Goal: Task Accomplishment & Management: Manage account settings

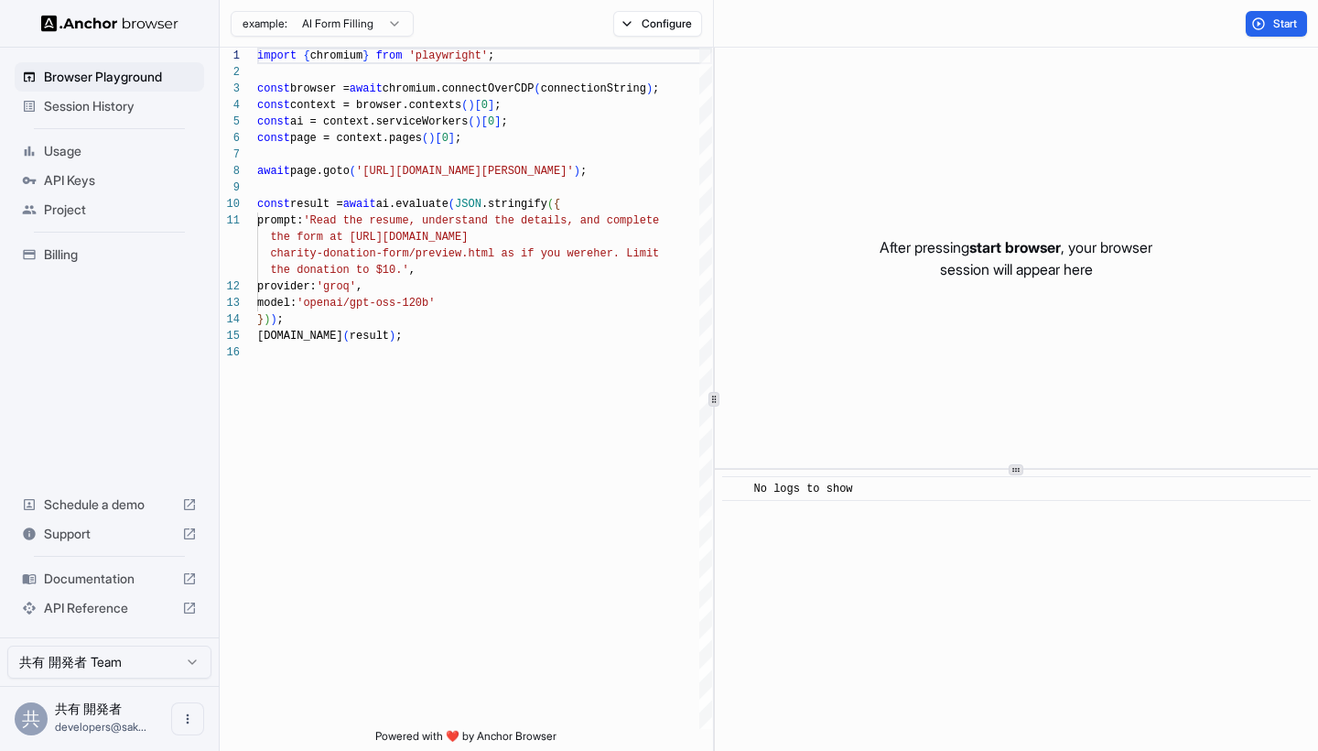
scroll to position [165, 0]
click at [131, 103] on span "Session History" at bounding box center [120, 106] width 153 height 18
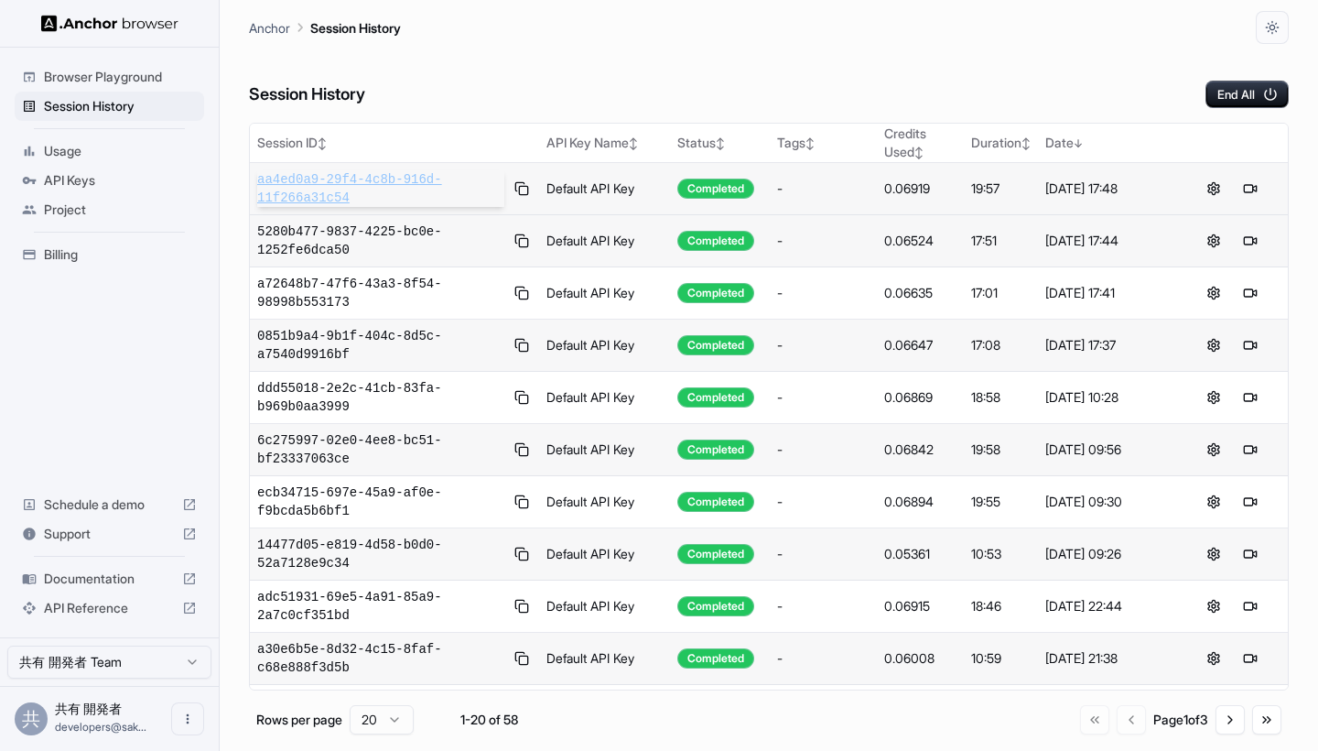
click at [399, 189] on span "aa4ed0a9-29f4-4c8b-916d-11f266a31c54" at bounding box center [380, 188] width 247 height 37
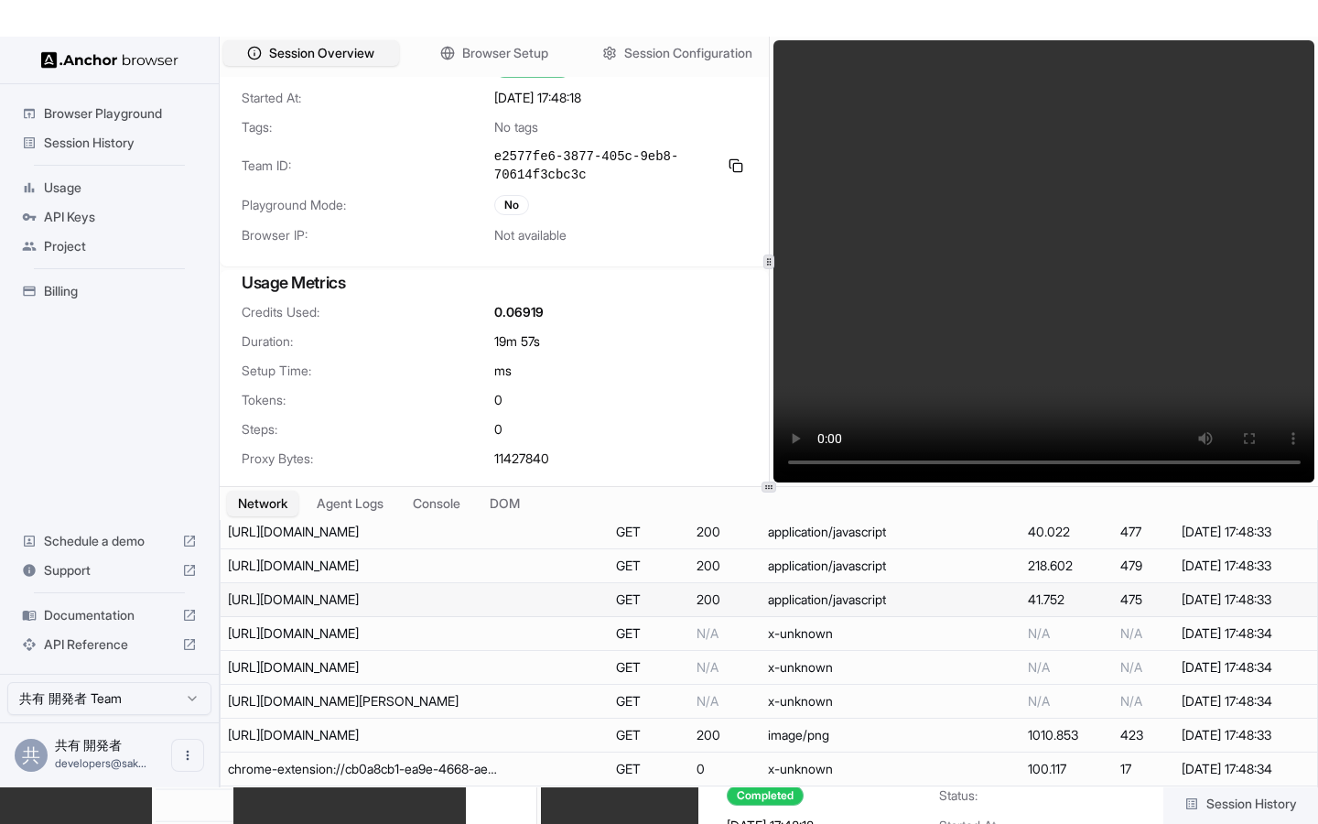
scroll to position [224, 0]
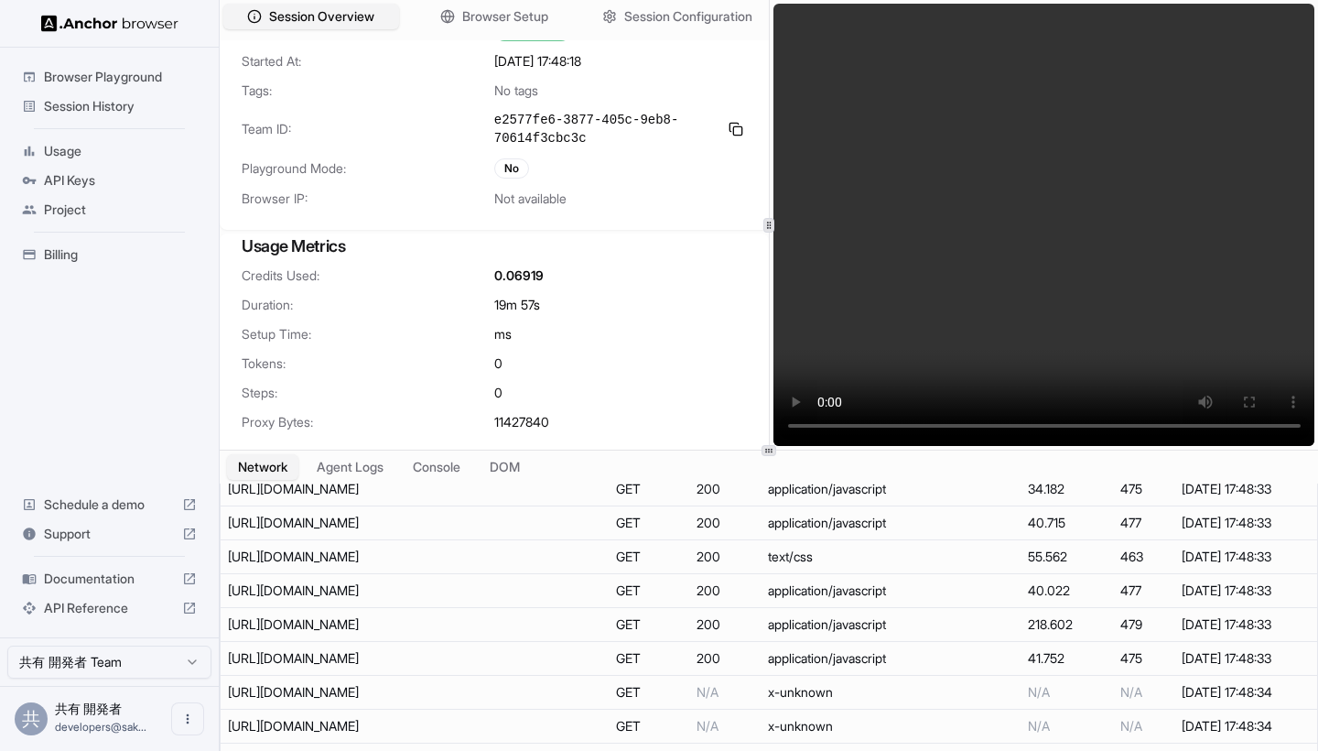
click at [933, 427] on video at bounding box center [1045, 225] width 542 height 442
drag, startPoint x: 929, startPoint y: 427, endPoint x: 902, endPoint y: 427, distance: 27.5
click at [902, 427] on video at bounding box center [1045, 225] width 542 height 442
click at [796, 27] on video at bounding box center [1045, 225] width 542 height 442
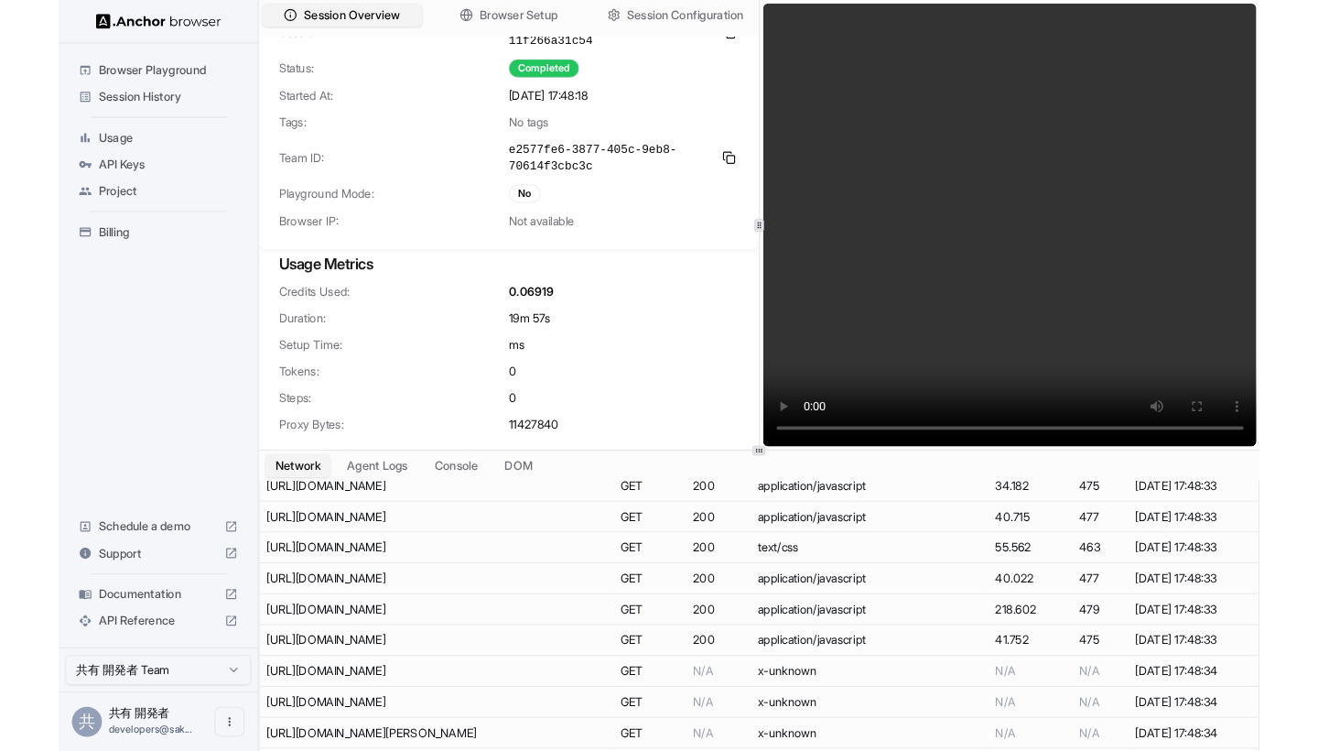
scroll to position [23, 0]
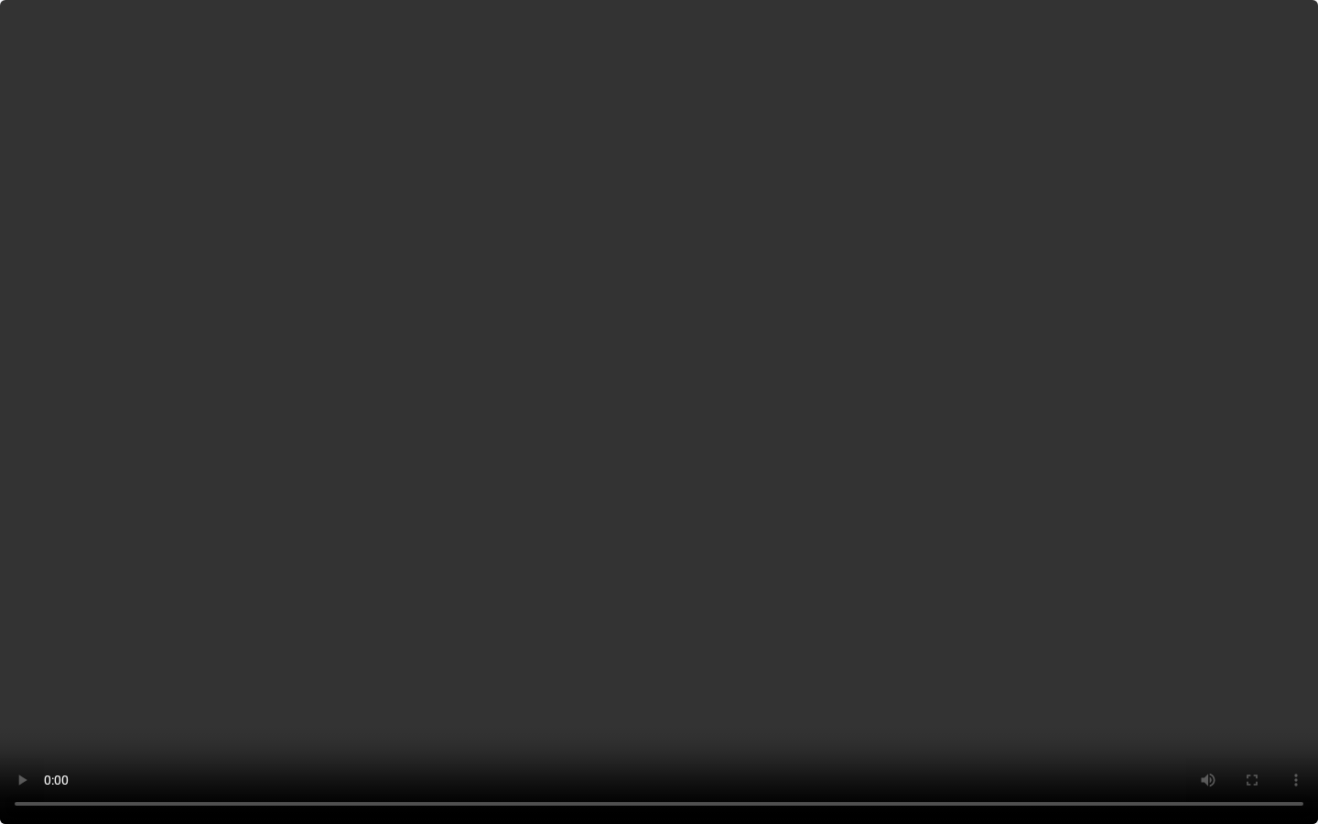
click at [518, 750] on video at bounding box center [659, 412] width 1318 height 824
click at [523, 750] on video at bounding box center [659, 412] width 1318 height 824
click at [526, 750] on video at bounding box center [659, 412] width 1318 height 824
click at [537, 750] on video at bounding box center [659, 412] width 1318 height 824
click at [567, 750] on video at bounding box center [659, 412] width 1318 height 824
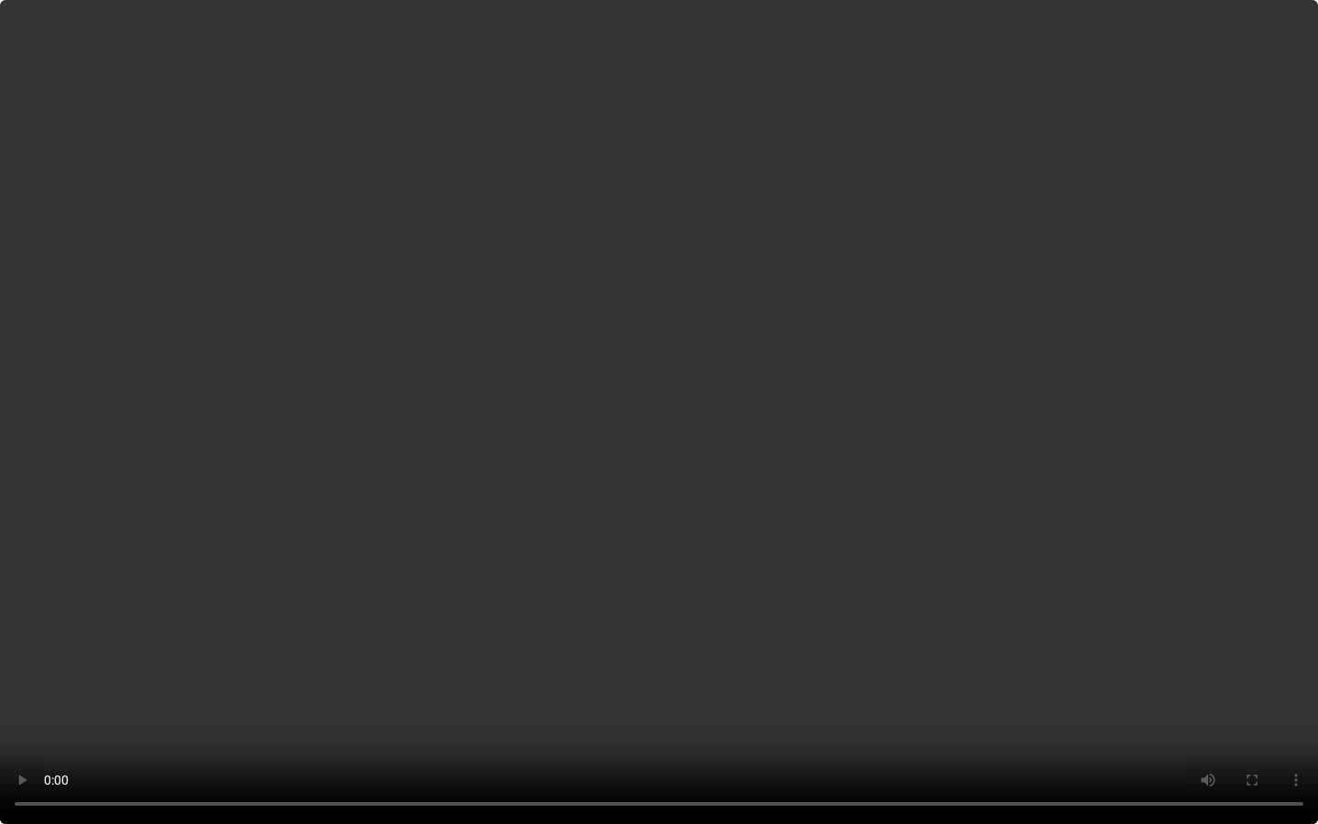
click at [626, 750] on video at bounding box center [659, 412] width 1318 height 824
click at [655, 750] on video at bounding box center [659, 412] width 1318 height 824
click at [687, 750] on video at bounding box center [659, 412] width 1318 height 824
click at [720, 750] on video at bounding box center [659, 412] width 1318 height 824
click at [752, 750] on video at bounding box center [659, 412] width 1318 height 824
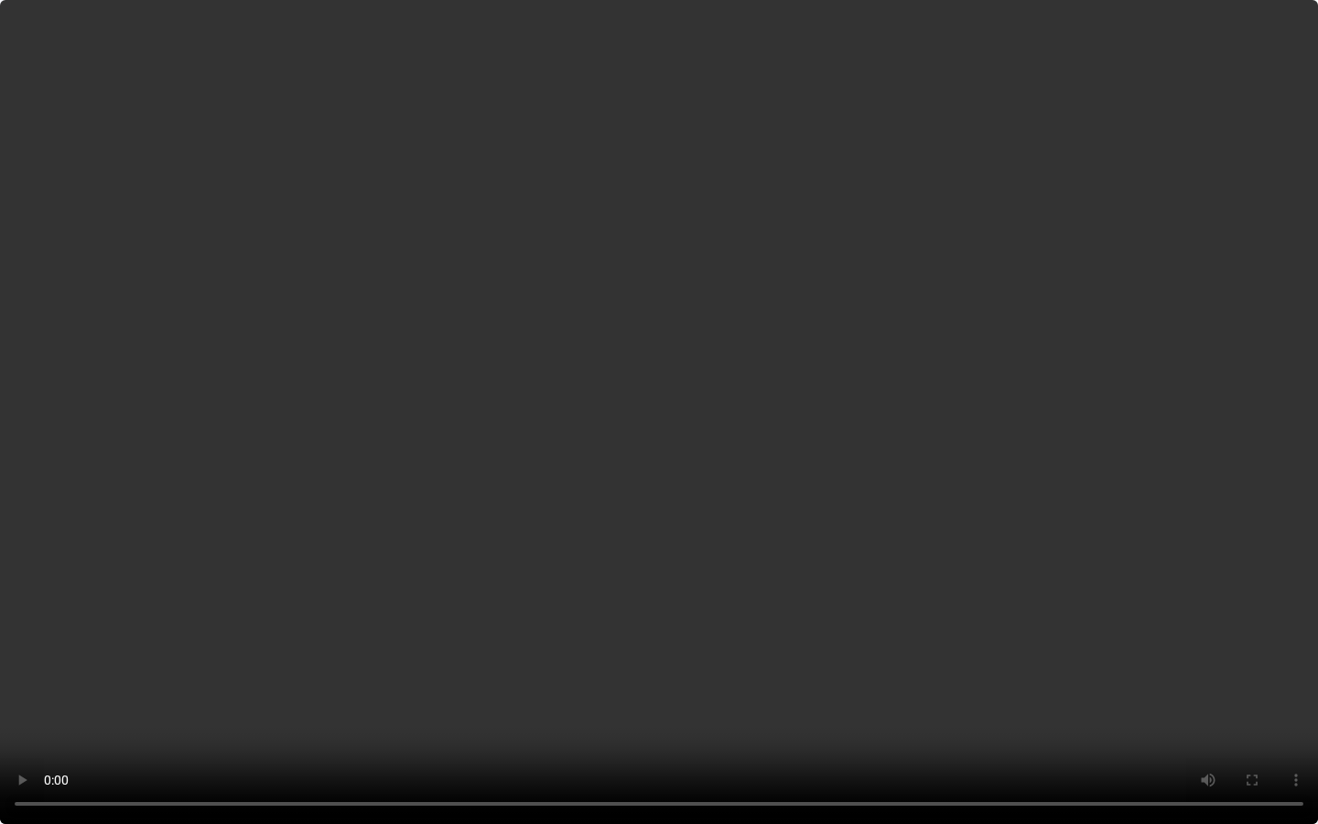
click at [774, 750] on video at bounding box center [659, 412] width 1318 height 824
click at [817, 750] on video at bounding box center [659, 412] width 1318 height 824
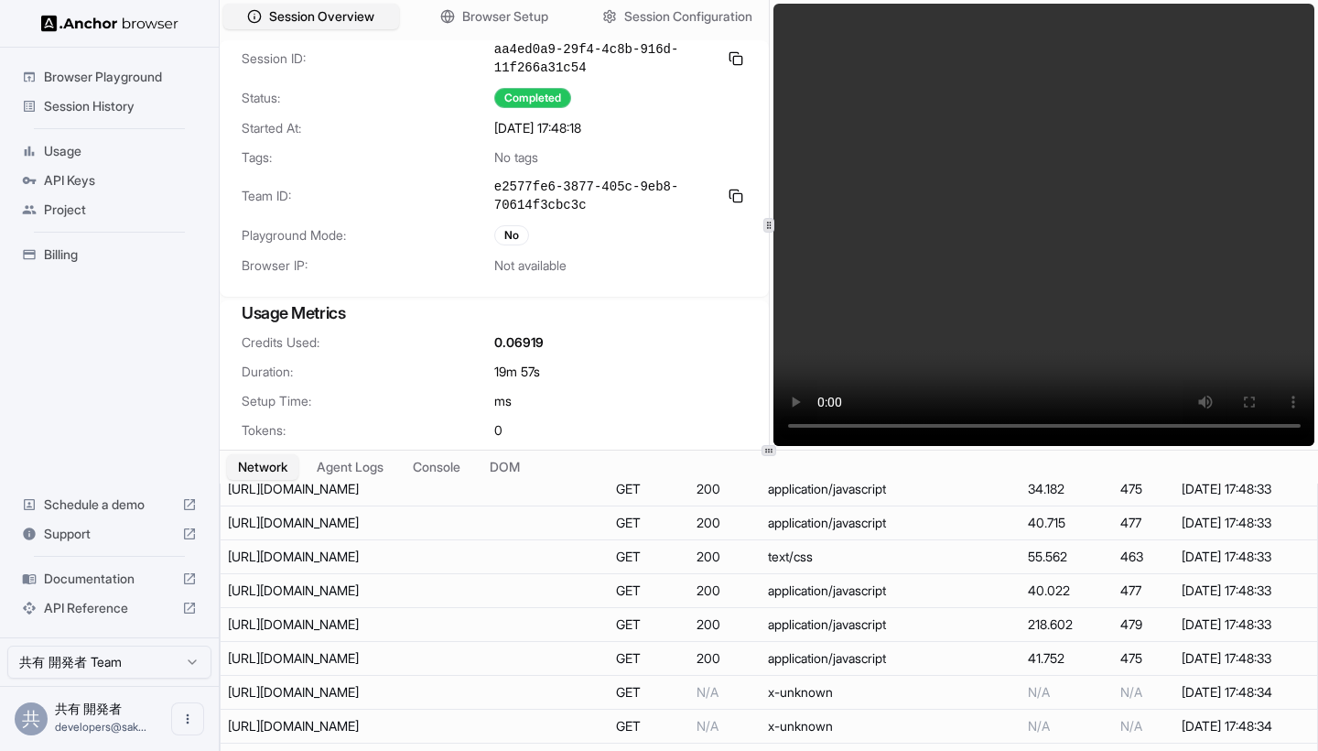
scroll to position [0, 0]
click at [354, 22] on span "Session Overview" at bounding box center [322, 16] width 108 height 19
click at [471, 14] on span "Browser Setup" at bounding box center [505, 16] width 89 height 19
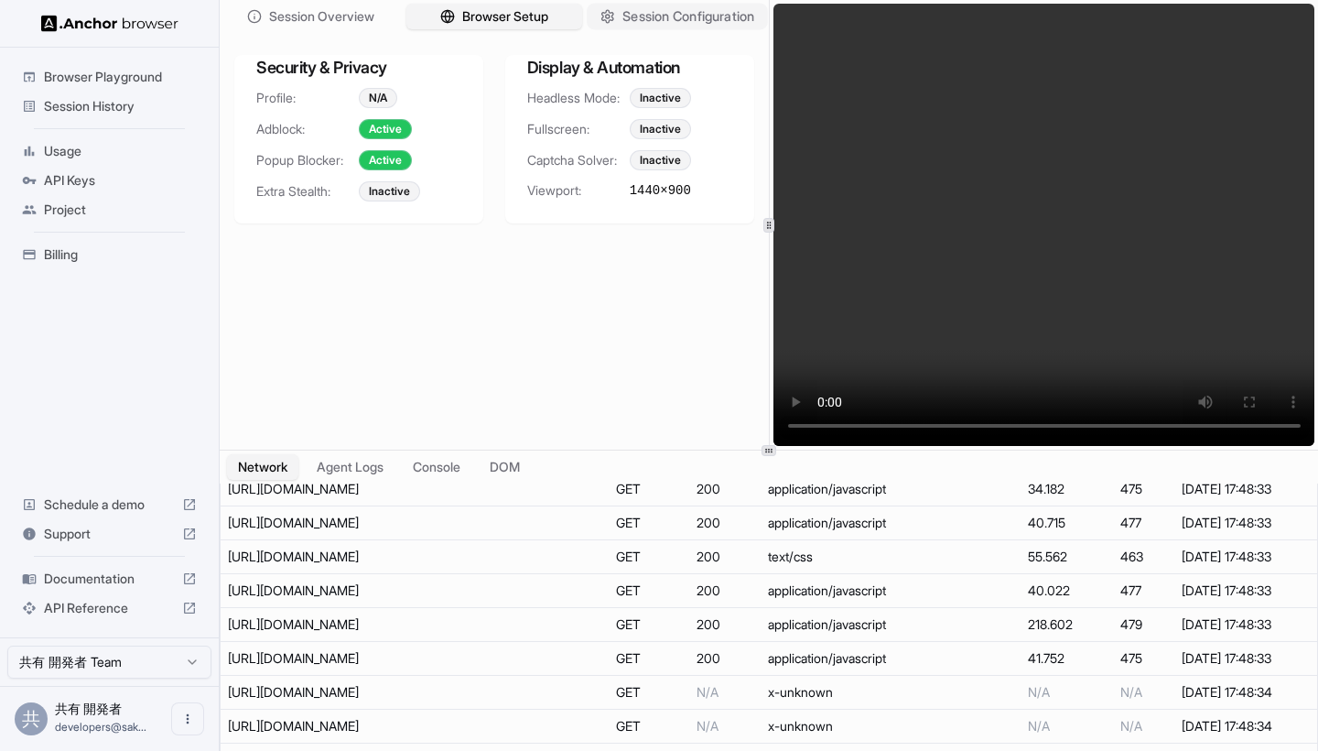
click at [627, 23] on span "Session Configuration" at bounding box center [688, 16] width 132 height 19
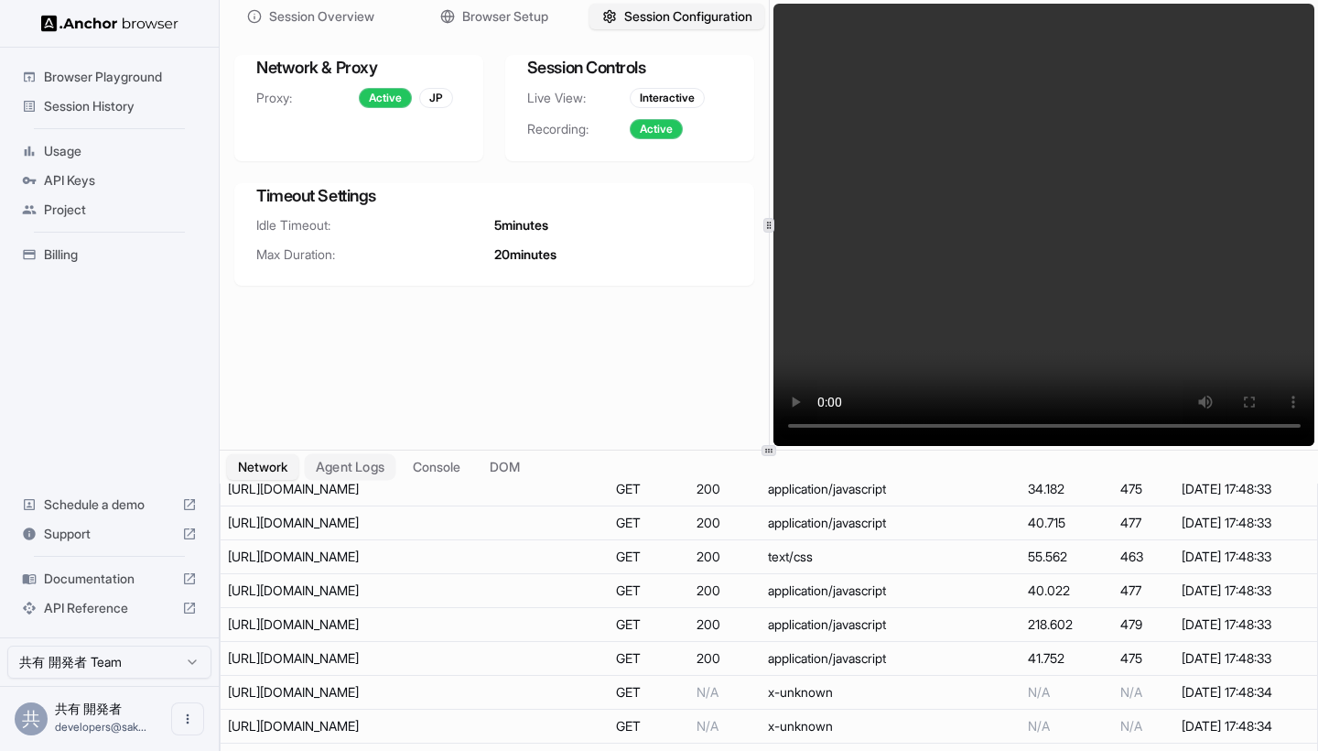
click at [352, 466] on button "Agent Logs" at bounding box center [351, 467] width 92 height 27
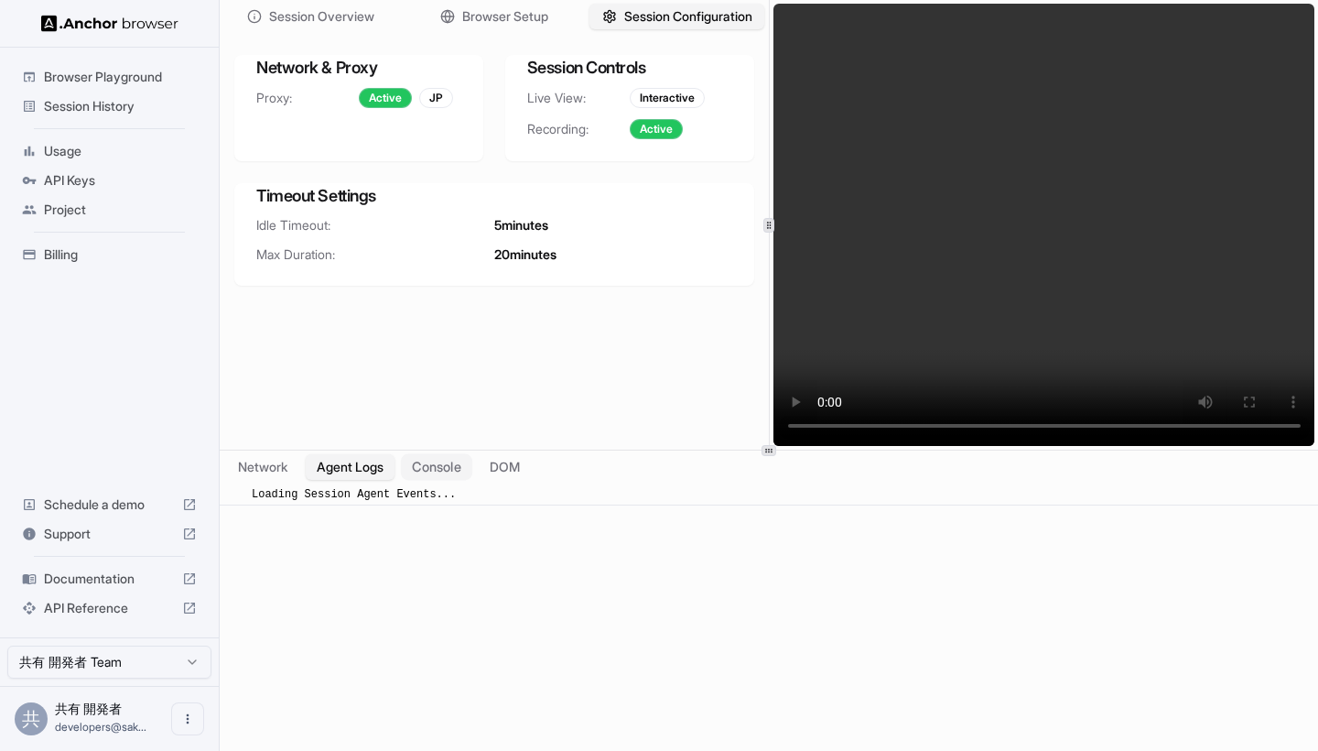
click at [453, 469] on button "Console" at bounding box center [436, 467] width 71 height 27
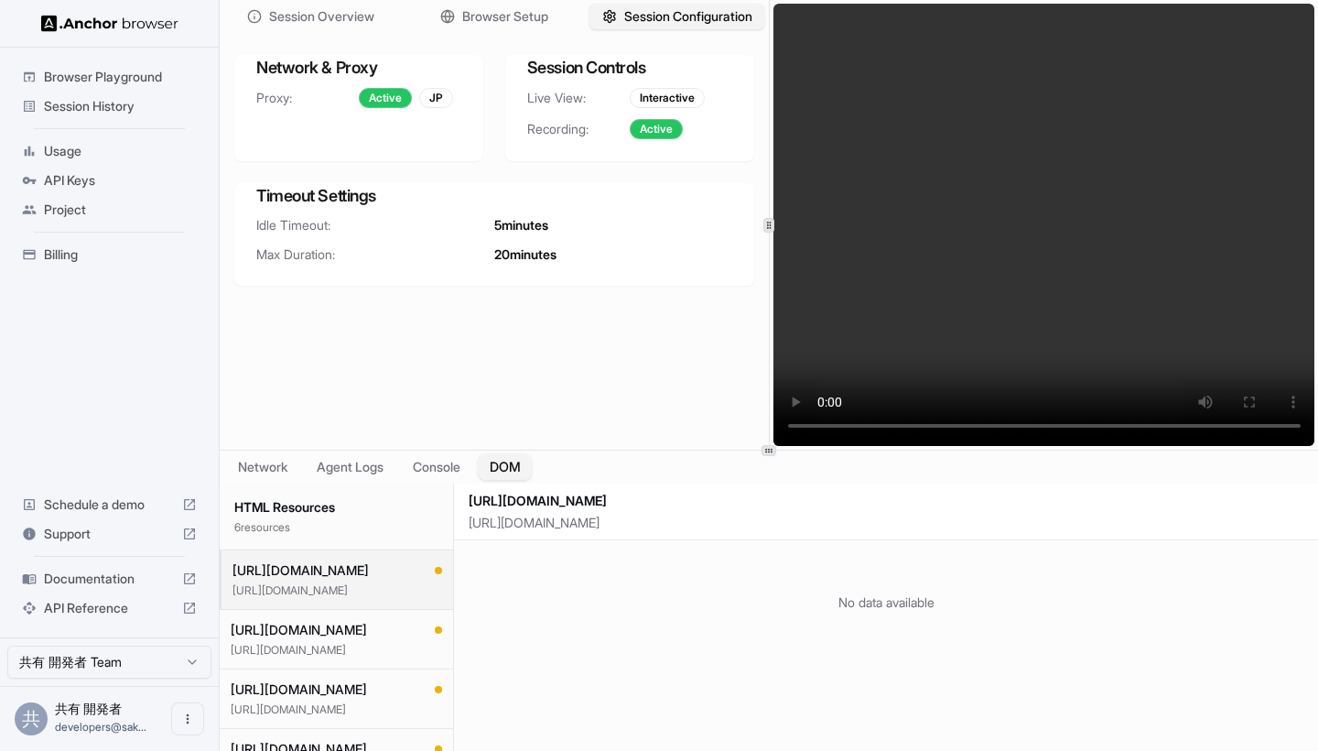
click at [488, 469] on button "DOM" at bounding box center [505, 467] width 54 height 27
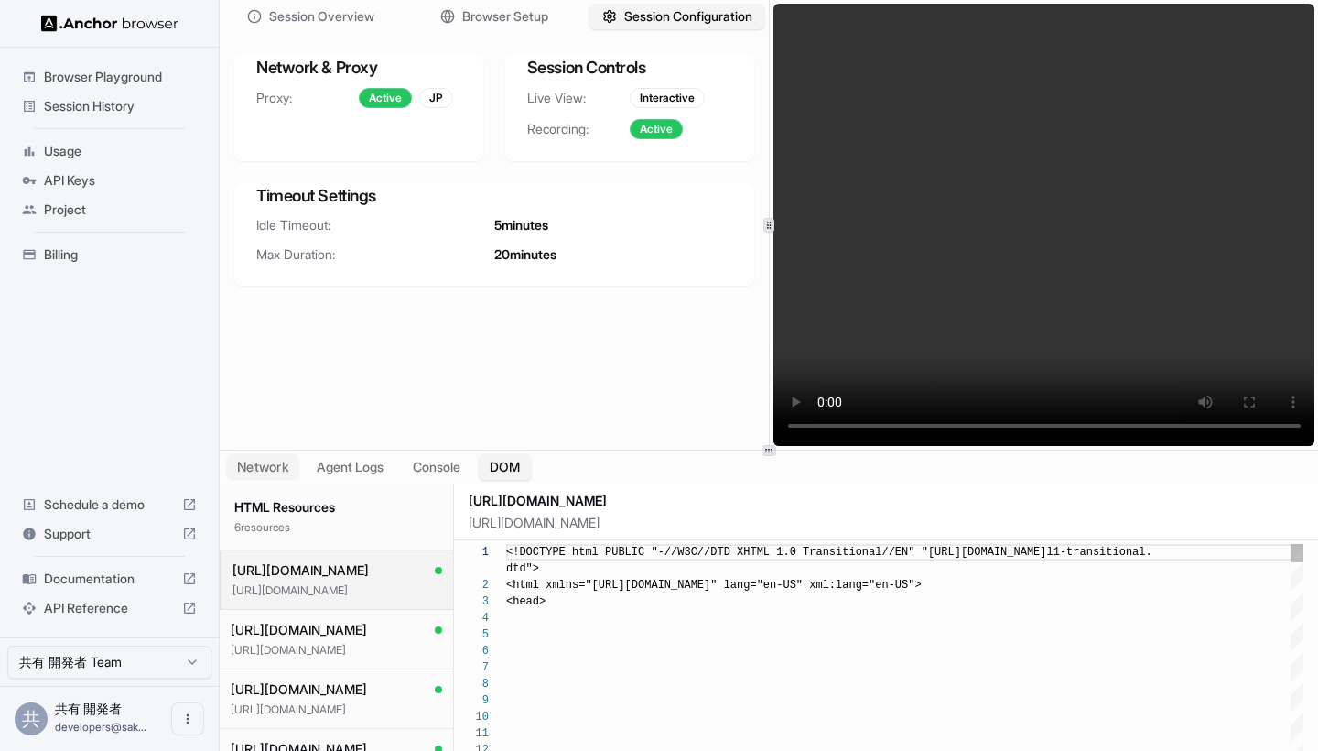
scroll to position [148, 0]
click at [244, 468] on button "Network" at bounding box center [262, 467] width 73 height 27
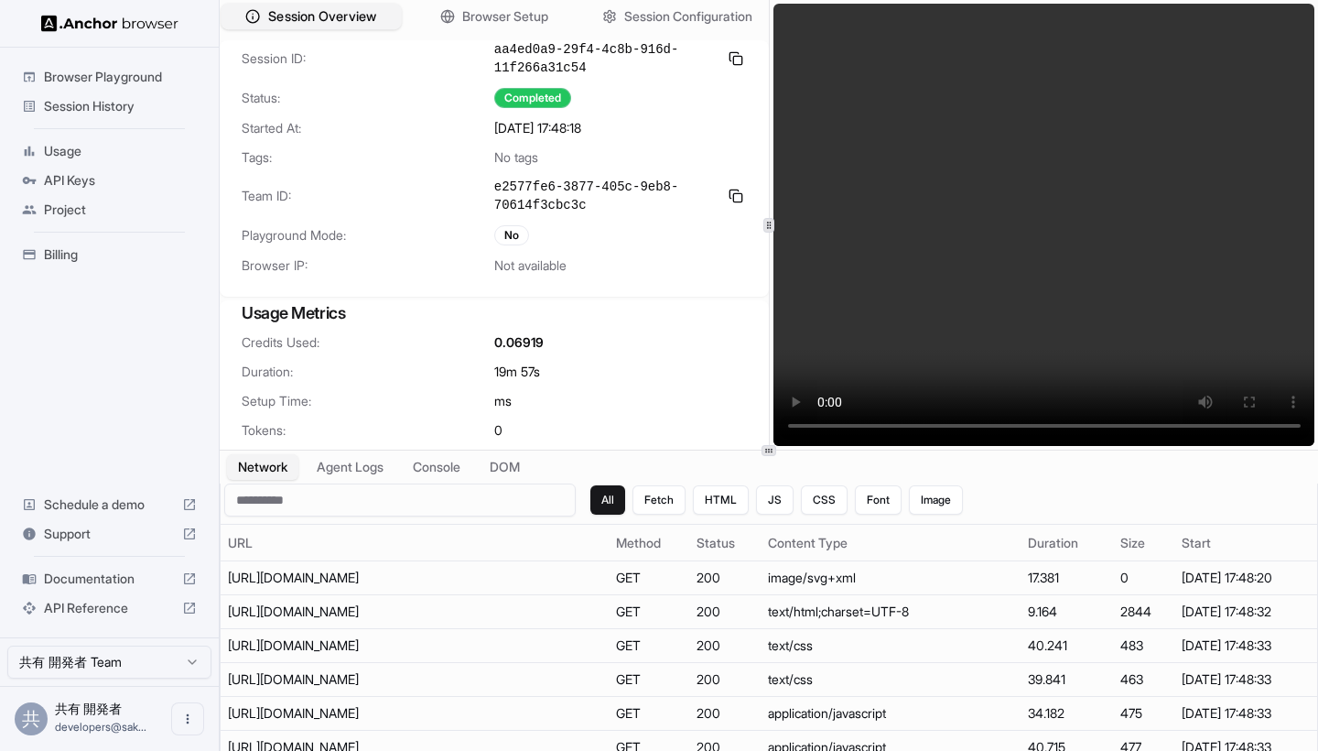
click at [314, 21] on span "Session Overview" at bounding box center [322, 16] width 108 height 19
click at [126, 75] on span "Browser Playground" at bounding box center [120, 77] width 153 height 18
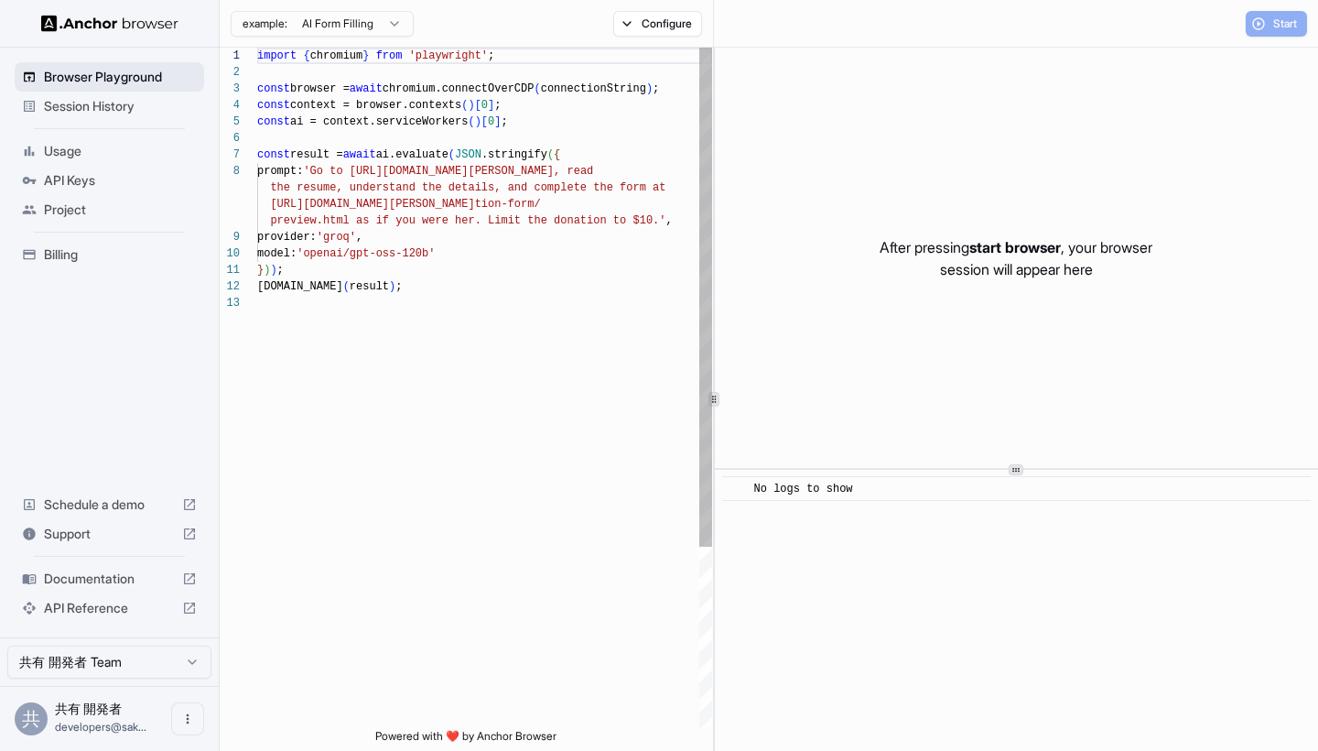
scroll to position [115, 0]
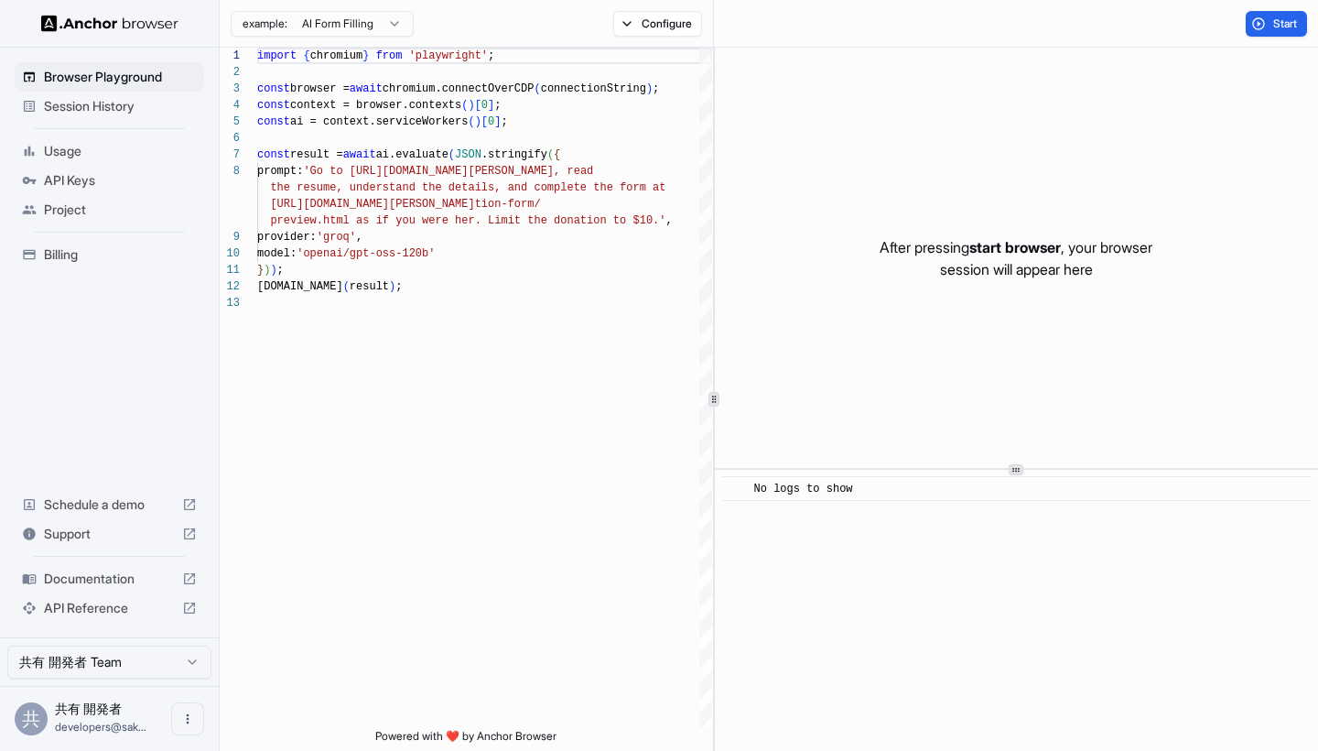
click at [114, 115] on div "Session History" at bounding box center [109, 106] width 189 height 29
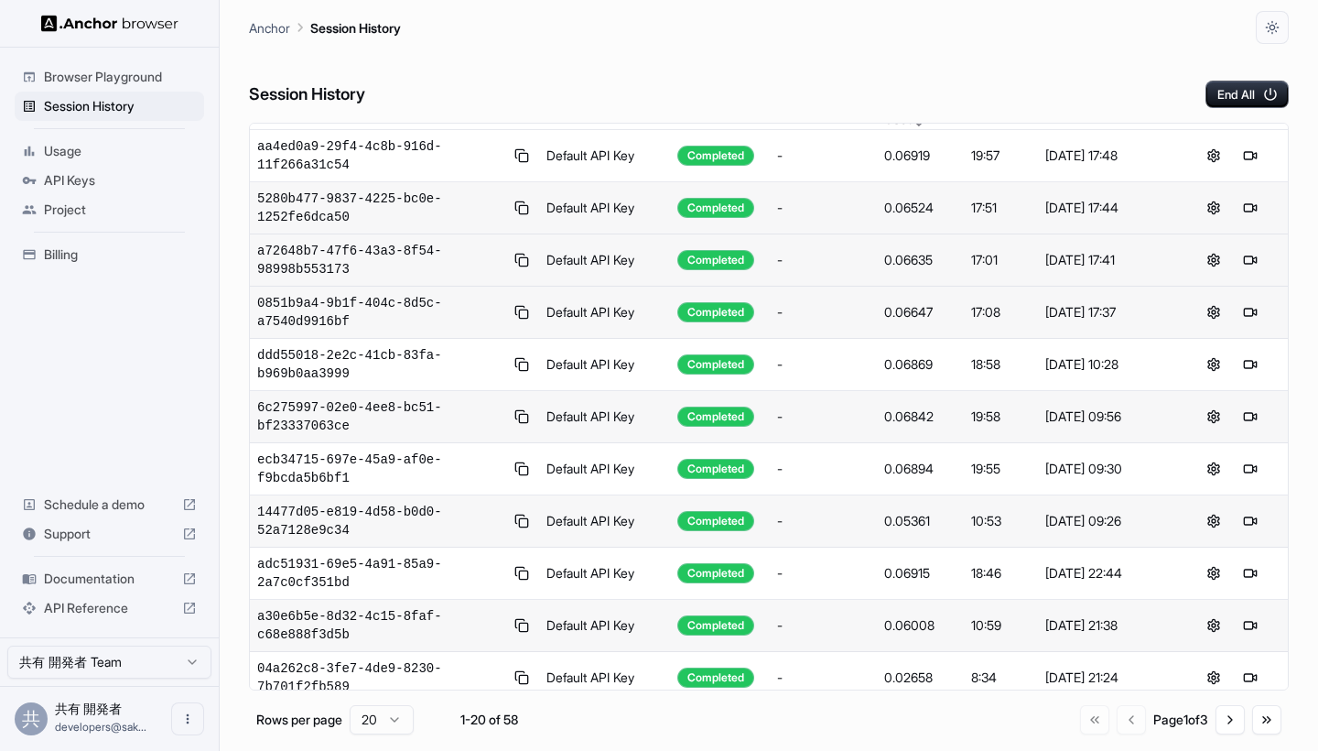
scroll to position [35, 0]
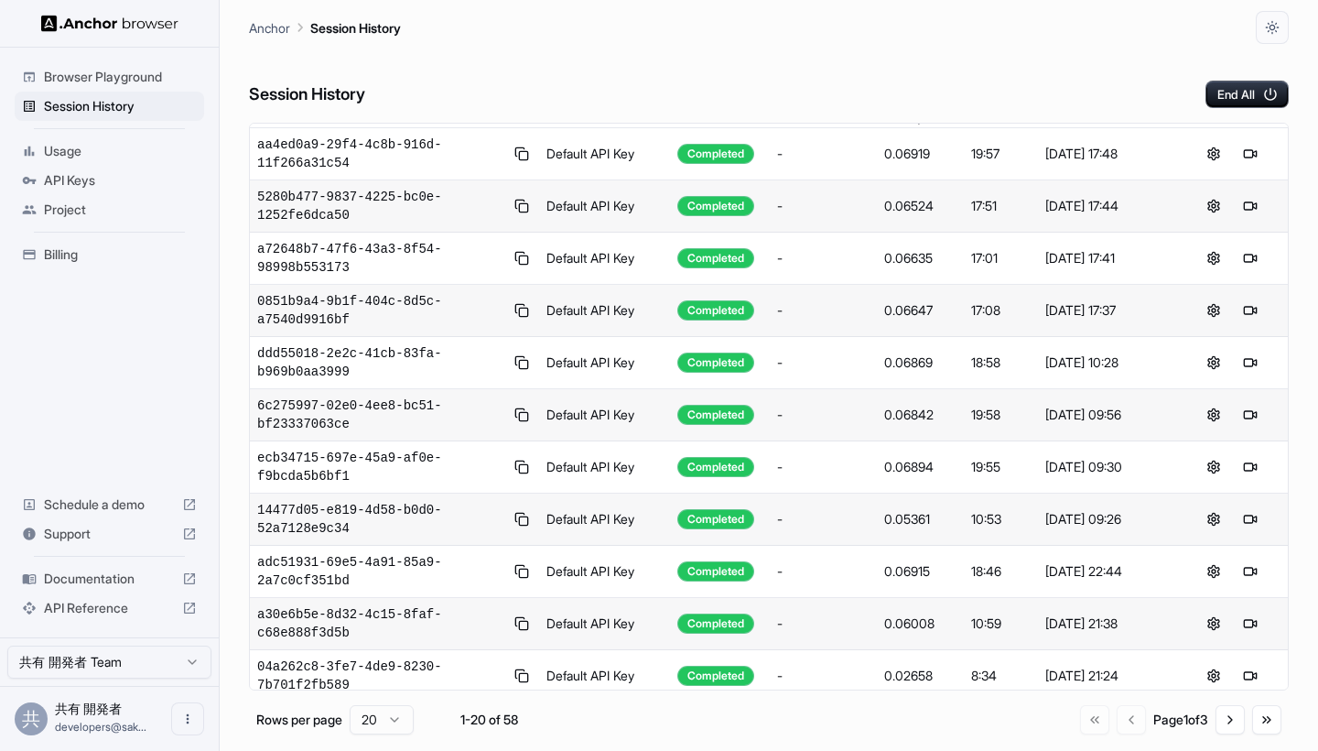
click at [95, 155] on span "Usage" at bounding box center [120, 151] width 153 height 18
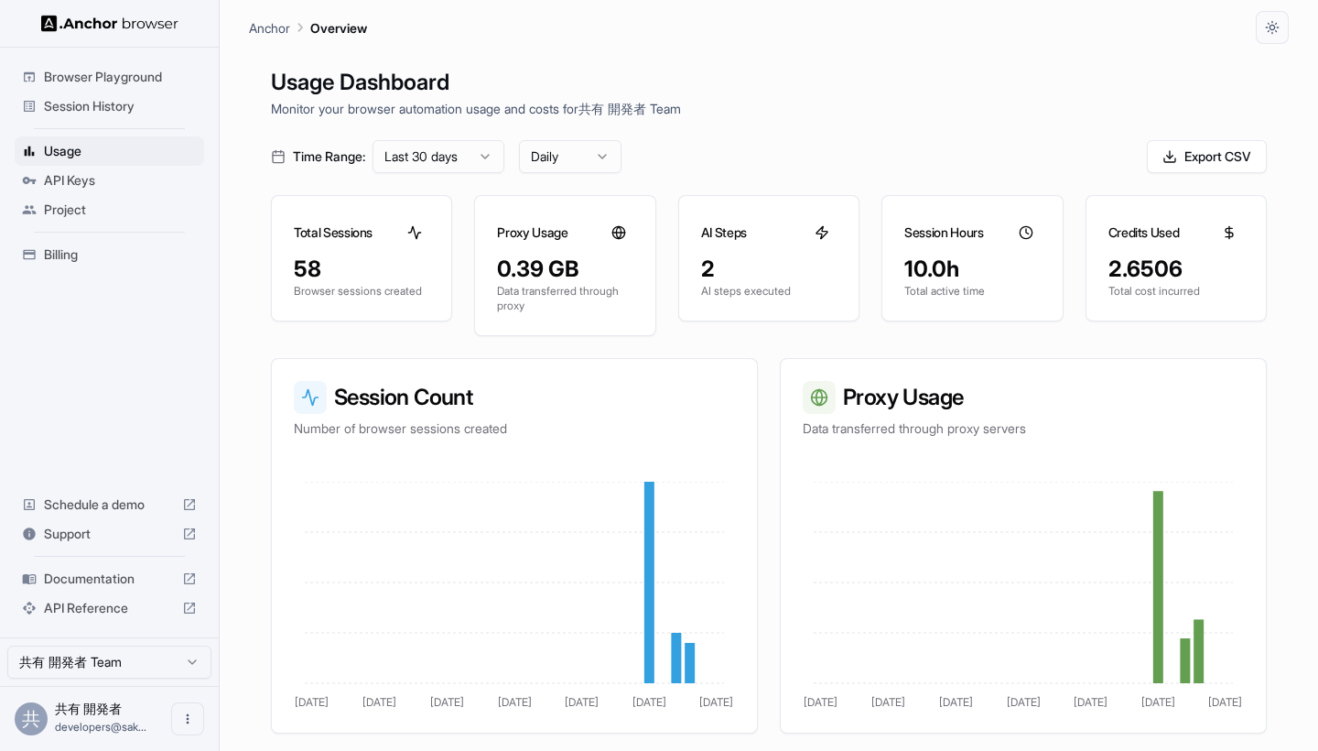
click at [578, 139] on div "Usage Dashboard Monitor your browser automation usage and costs for 共有 開発者 Team…" at bounding box center [769, 419] width 1040 height 751
click at [578, 144] on html "Browser Playground Session History Usage API Keys Project Billing Schedule a de…" at bounding box center [659, 375] width 1318 height 751
click at [42, 183] on div "API Keys" at bounding box center [109, 180] width 189 height 29
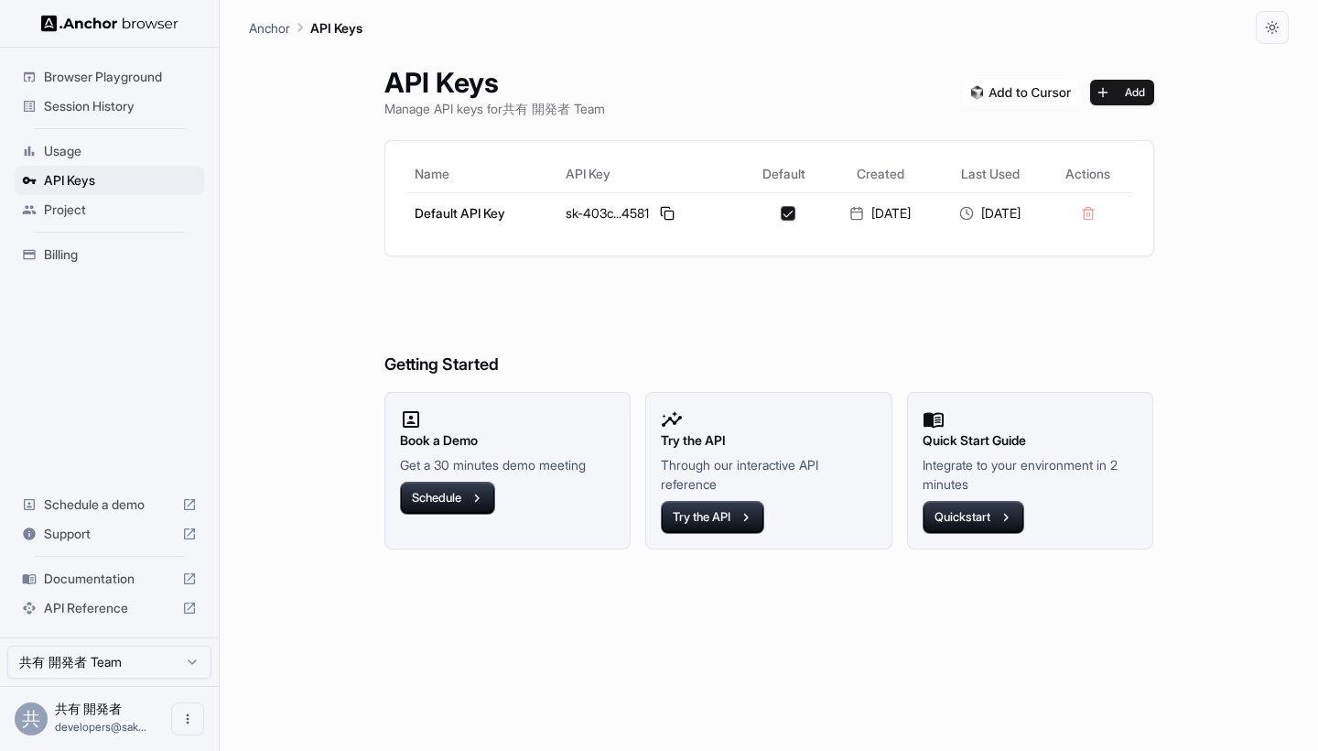
click at [72, 211] on span "Project" at bounding box center [120, 209] width 153 height 18
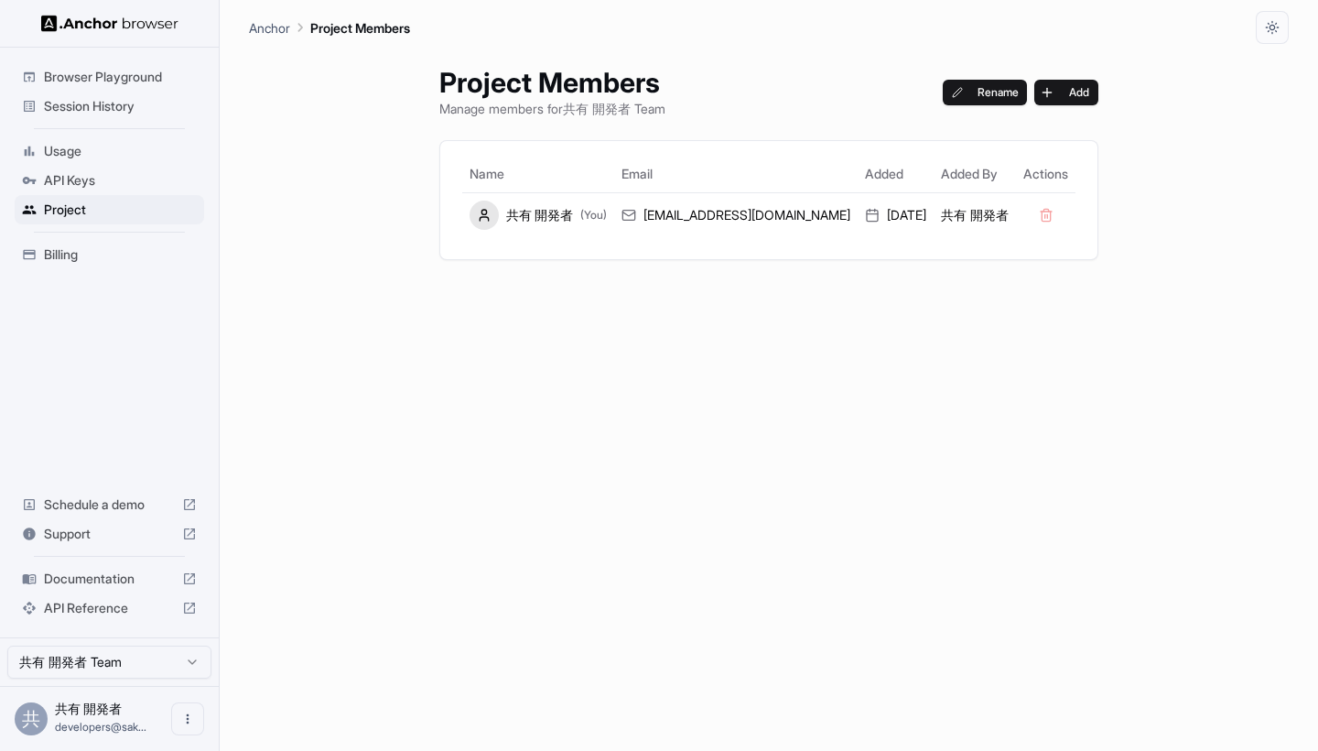
click at [117, 102] on span "Session History" at bounding box center [120, 106] width 153 height 18
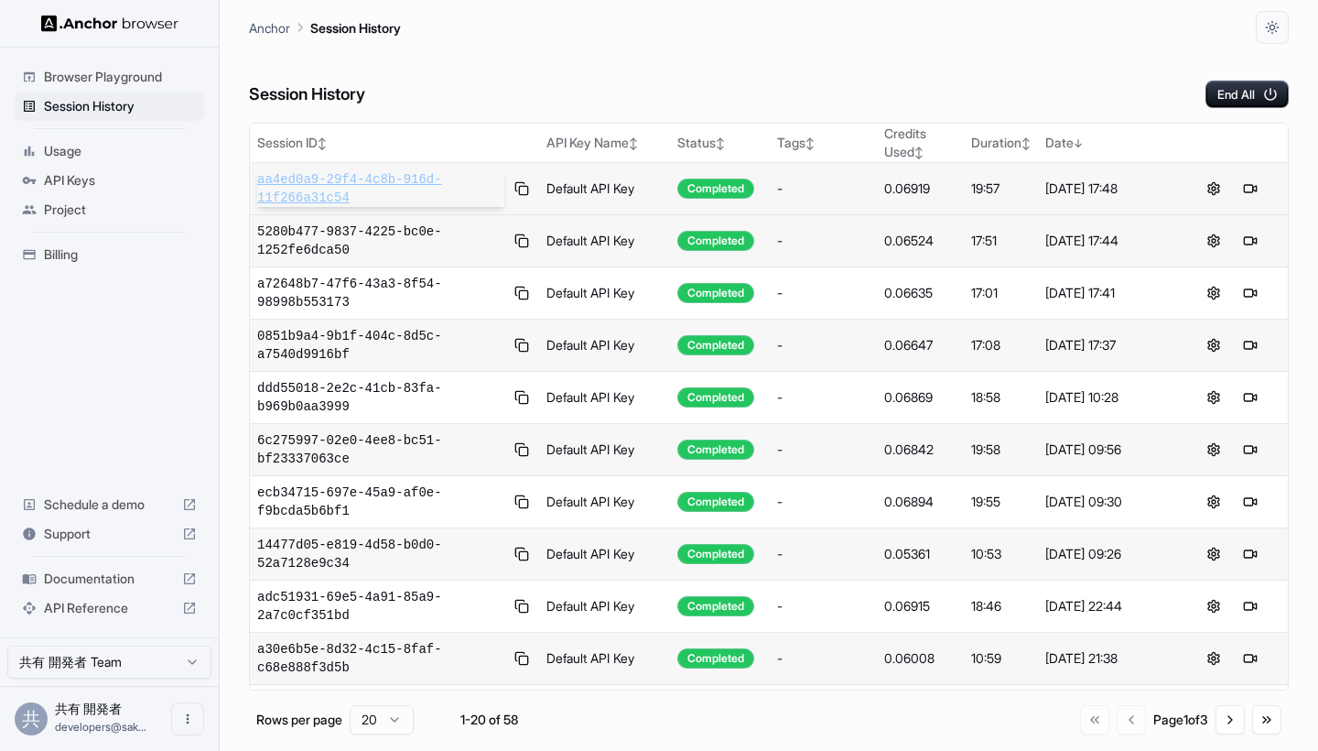
click at [387, 177] on span "aa4ed0a9-29f4-4c8b-916d-11f266a31c54" at bounding box center [380, 188] width 247 height 37
click at [58, 161] on div "Usage" at bounding box center [109, 150] width 189 height 29
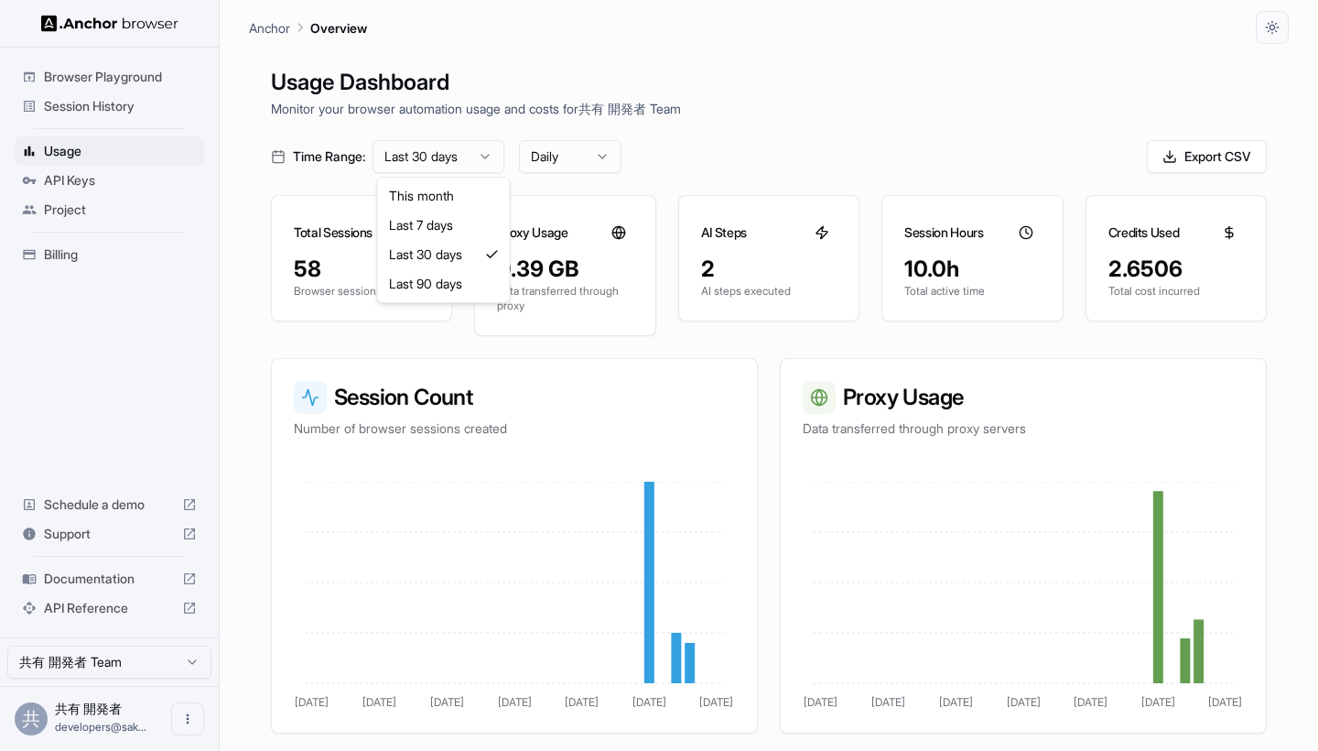
click at [473, 152] on html "Browser Playground Session History Usage API Keys Project Billing Schedule a de…" at bounding box center [659, 375] width 1318 height 751
click at [589, 154] on html "Browser Playground Session History Usage API Keys Project Billing Schedule a de…" at bounding box center [659, 375] width 1318 height 751
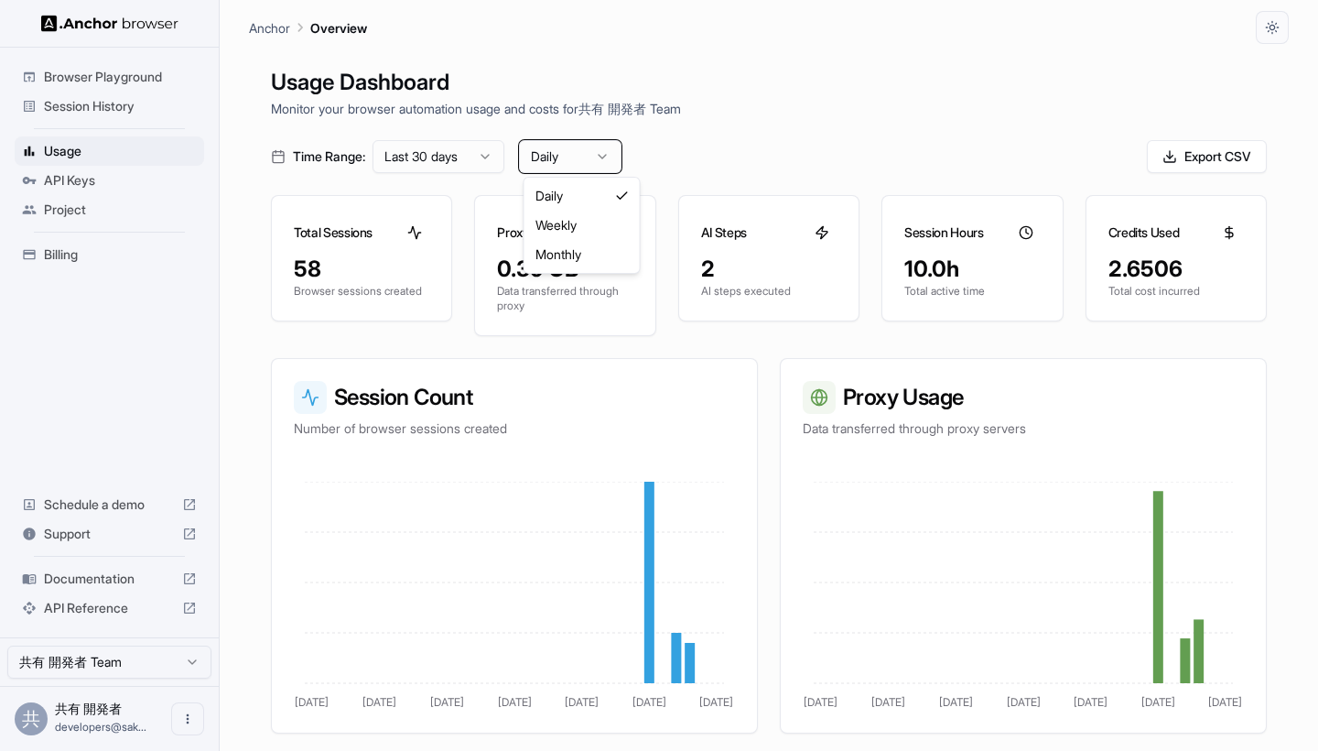
click at [589, 154] on html "Browser Playground Session History Usage API Keys Project Billing Schedule a de…" at bounding box center [659, 375] width 1318 height 751
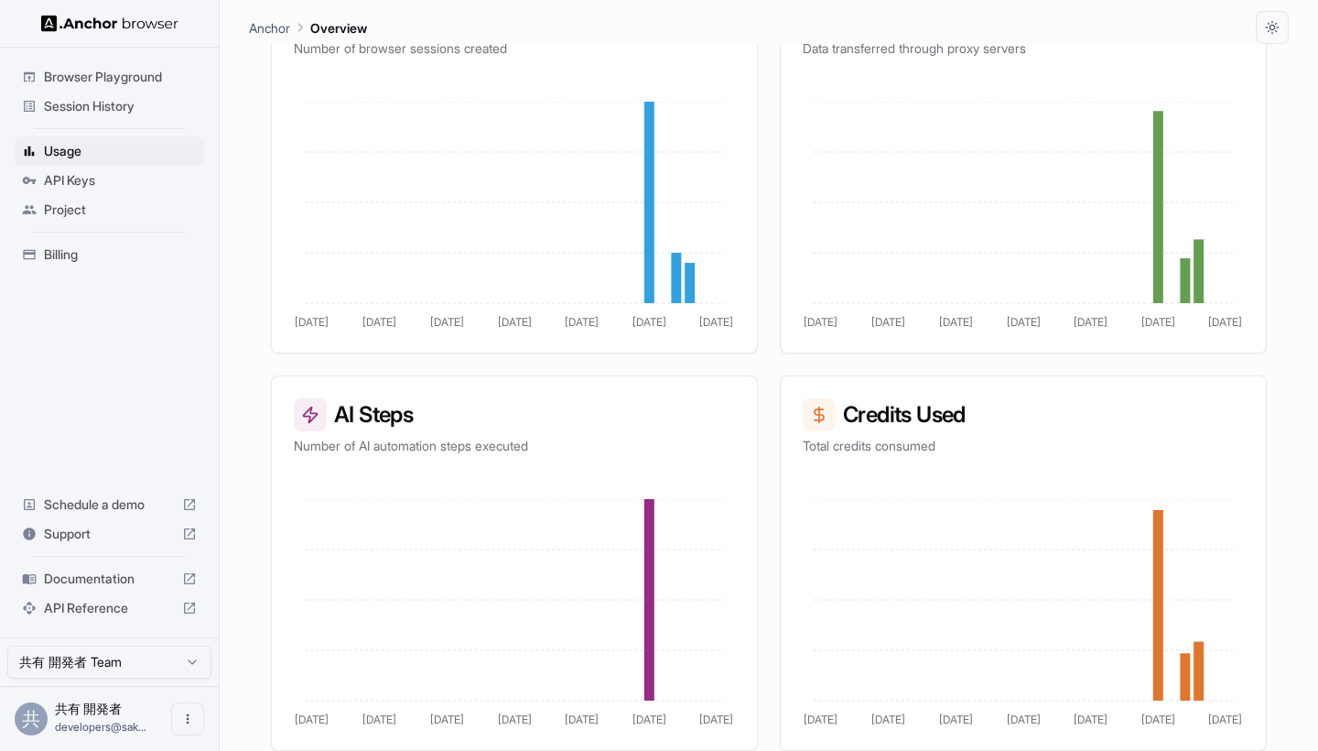
scroll to position [380, 0]
click at [1198, 278] on icon at bounding box center [1199, 271] width 10 height 64
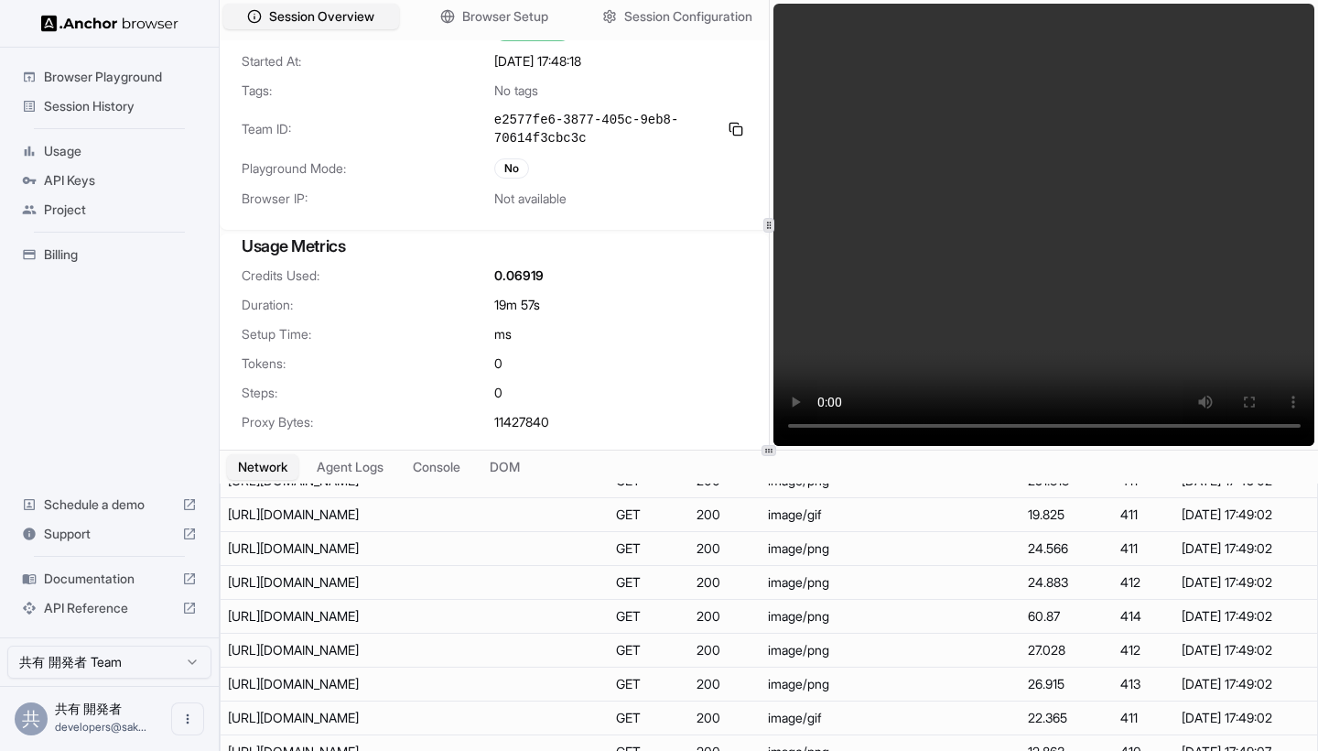
scroll to position [3738, 0]
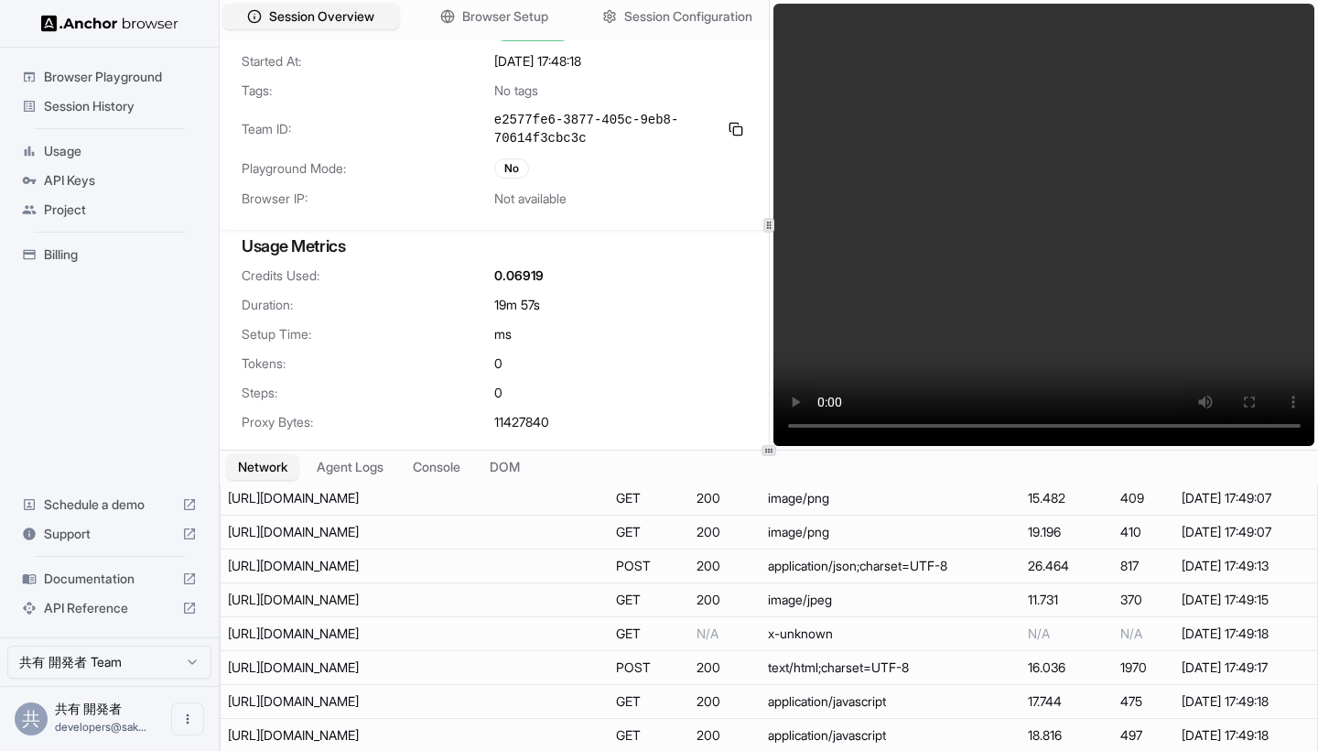
click at [820, 429] on video at bounding box center [1045, 225] width 542 height 442
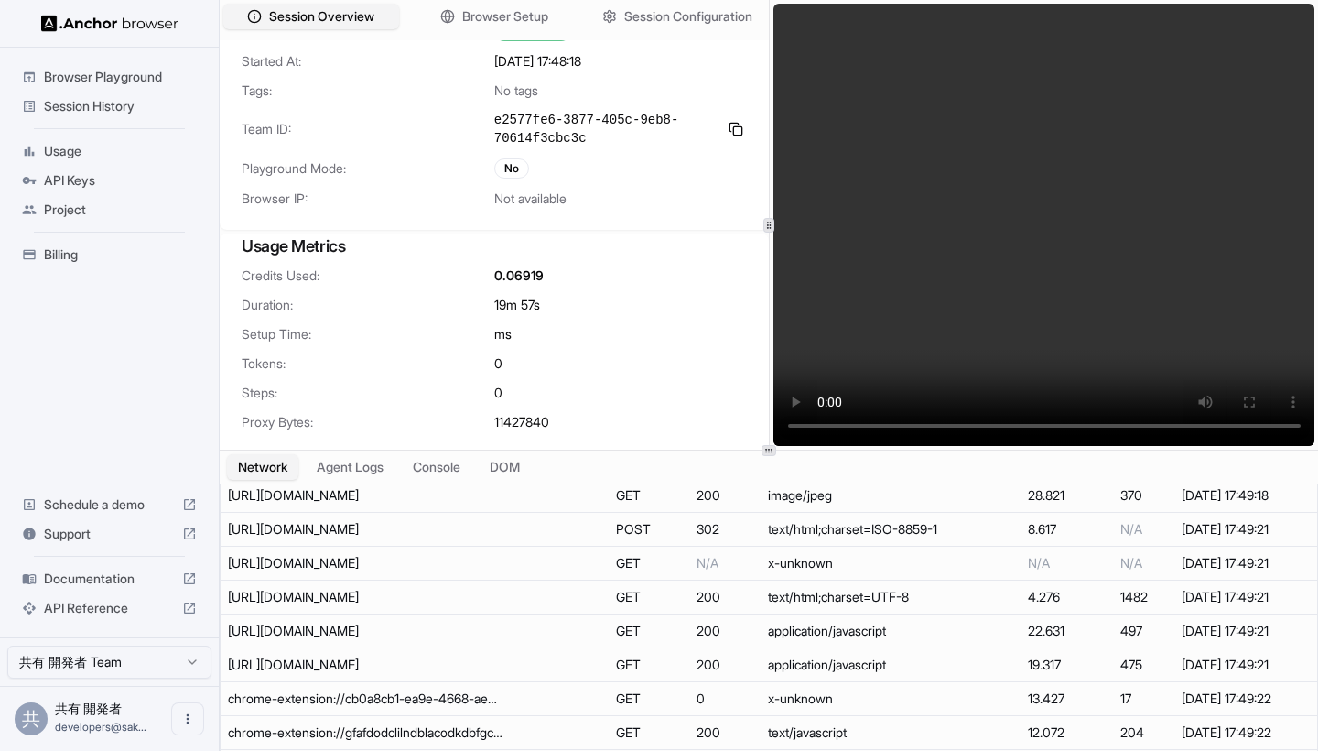
scroll to position [4147, 0]
click at [501, 26] on span "Browser Setup" at bounding box center [505, 16] width 89 height 19
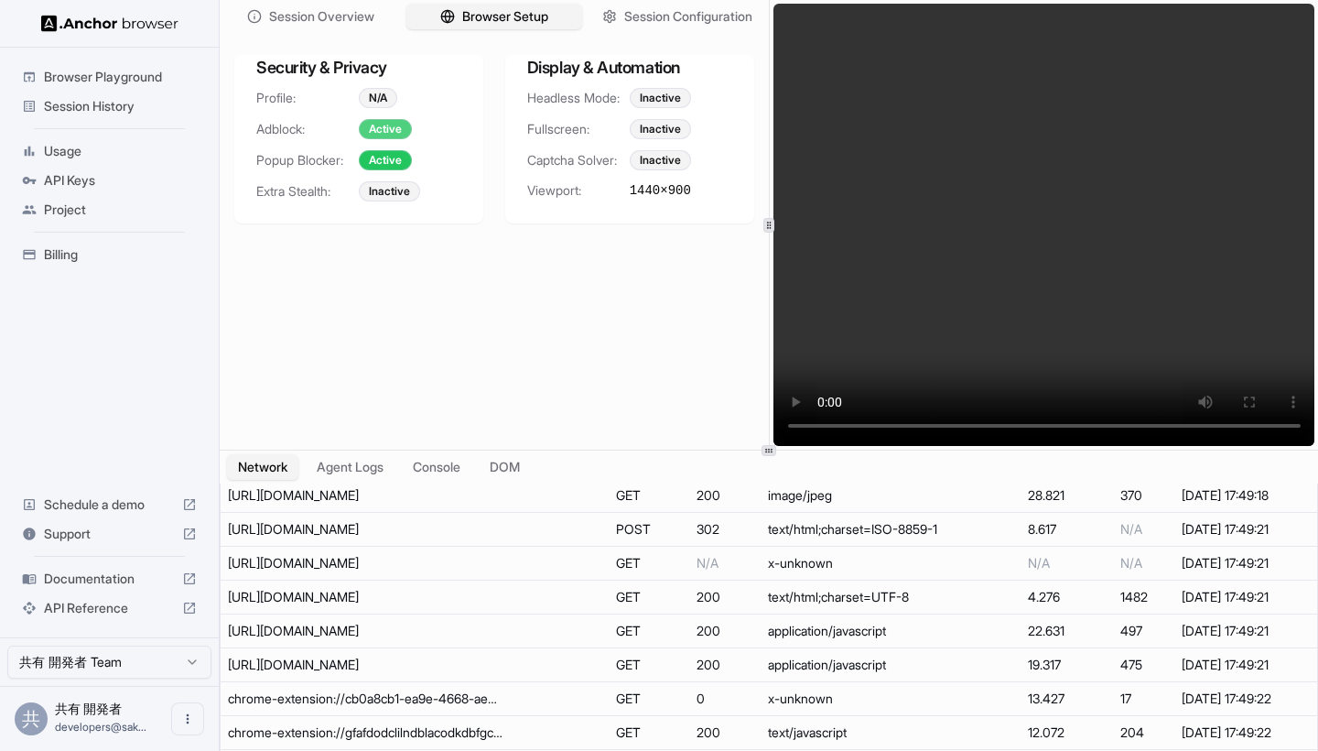
click at [377, 129] on div "Active" at bounding box center [385, 129] width 53 height 20
click at [374, 91] on div "N/A" at bounding box center [378, 98] width 38 height 20
click at [375, 172] on div "Profile: N/A Adblock: Active Popup Blocker: Active Extra Stealth: Inactive" at bounding box center [358, 155] width 249 height 135
click at [378, 193] on div "Inactive" at bounding box center [389, 191] width 61 height 20
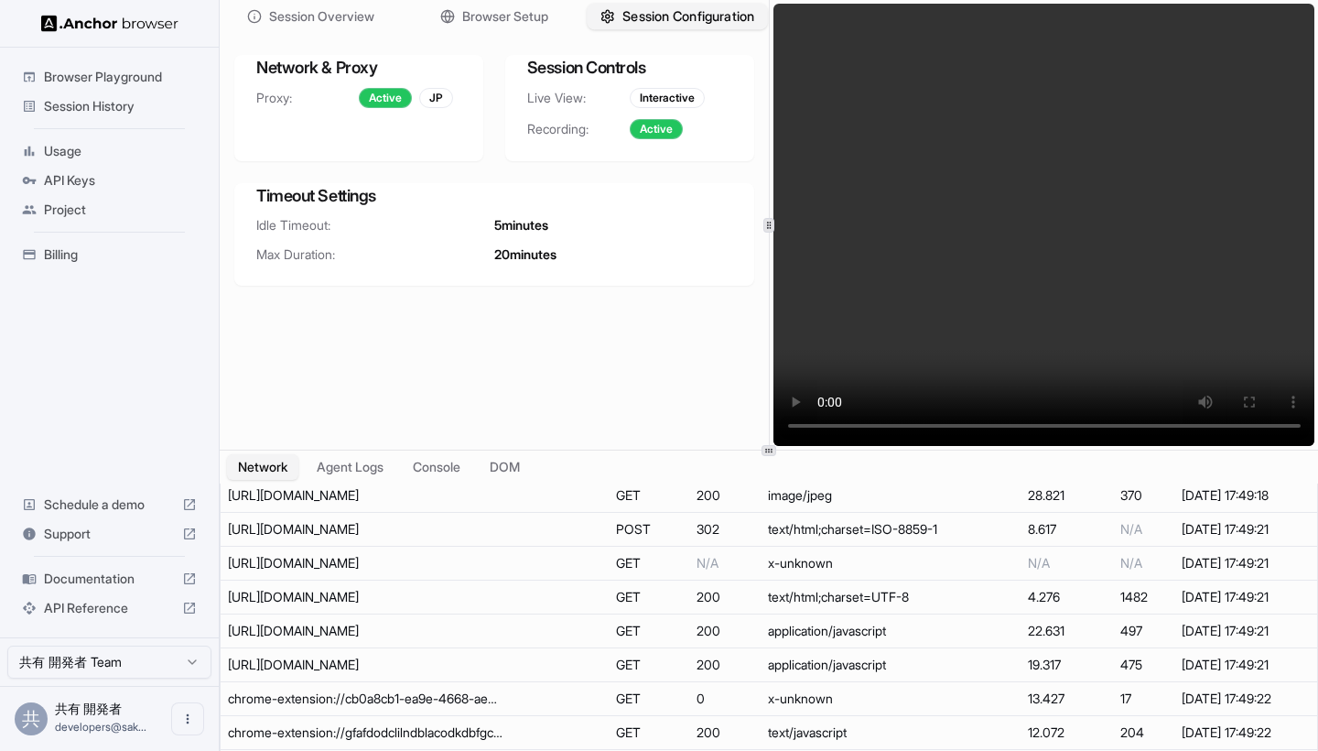
click at [708, 15] on span "Session Configuration" at bounding box center [688, 16] width 132 height 19
click at [658, 95] on div "Interactive" at bounding box center [667, 98] width 75 height 20
click at [354, 454] on div "Session Overview Browser Setup Session Configuration Network & Proxy Proxy: Act…" at bounding box center [769, 375] width 1099 height 751
click at [354, 463] on button "Agent Logs" at bounding box center [351, 467] width 92 height 27
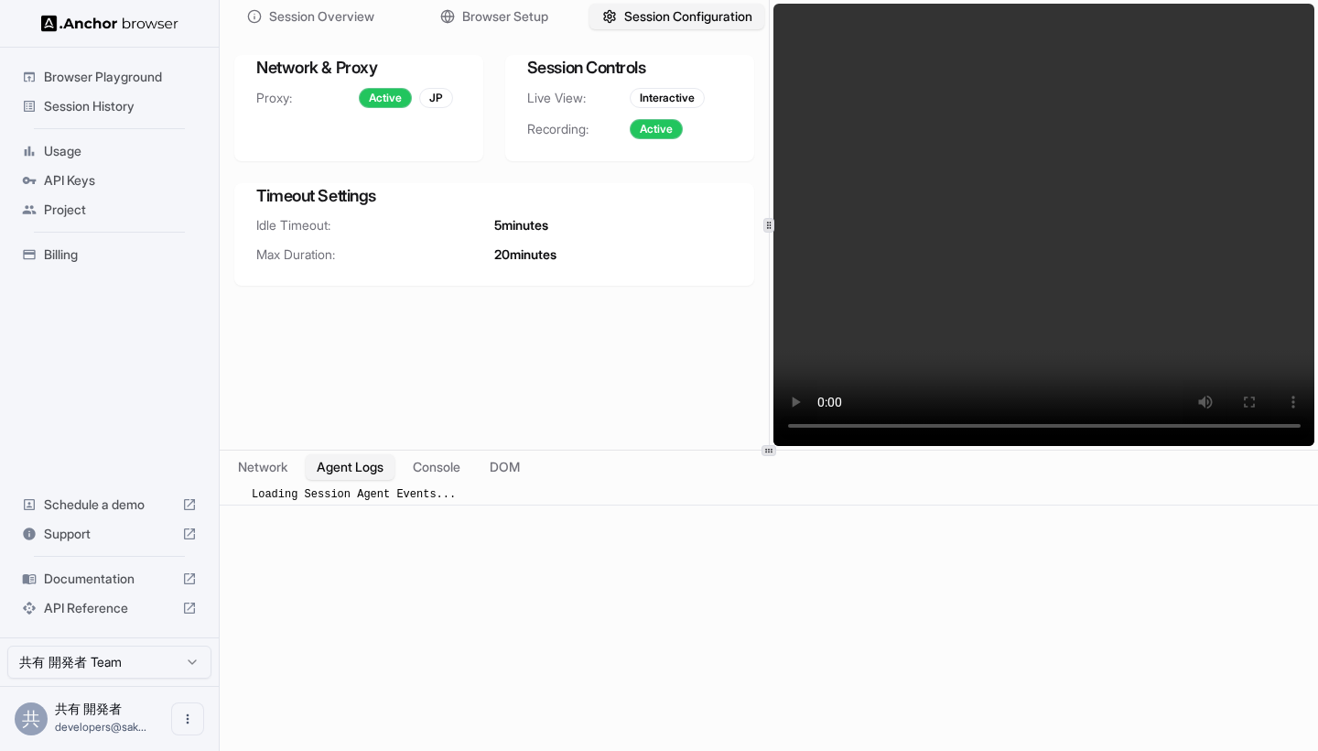
click at [404, 486] on div "Loading Session Agent Events..." at bounding box center [357, 494] width 211 height 16
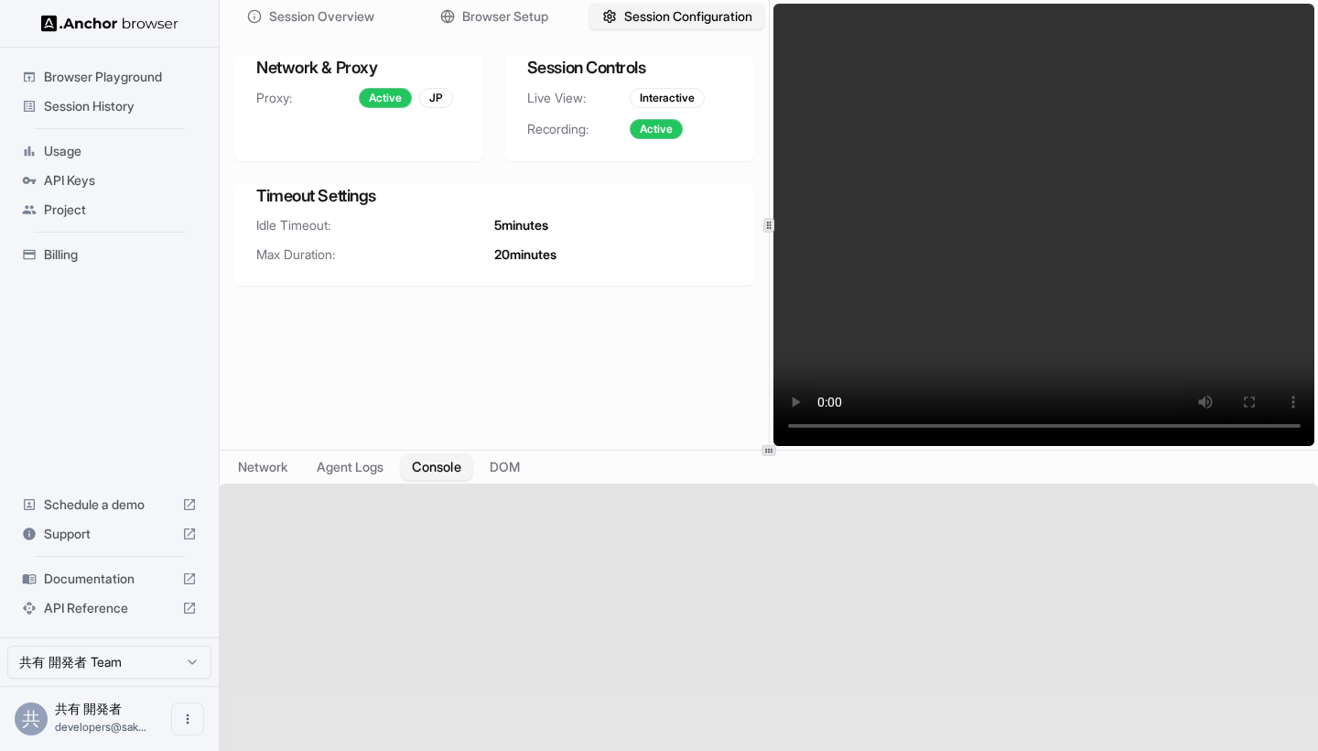
click at [417, 464] on button "Console" at bounding box center [436, 467] width 71 height 27
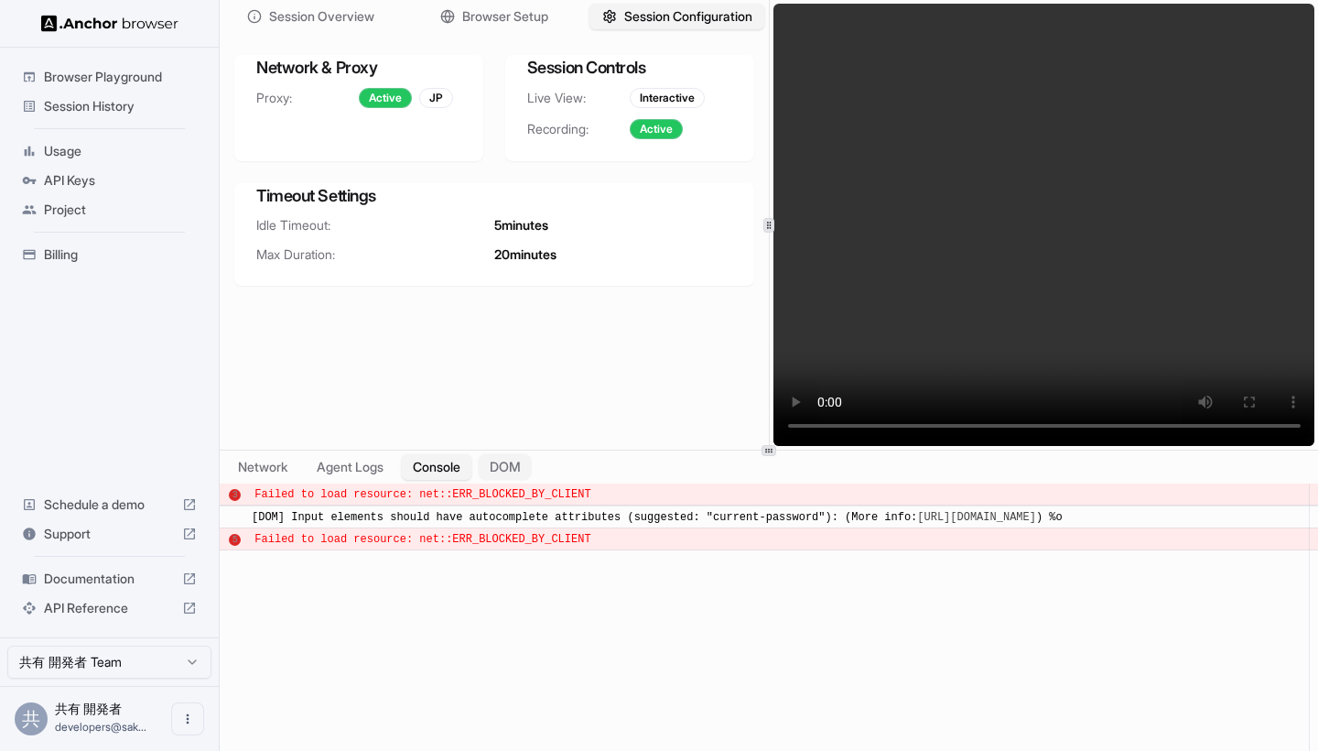
click at [519, 469] on button "DOM" at bounding box center [505, 467] width 54 height 27
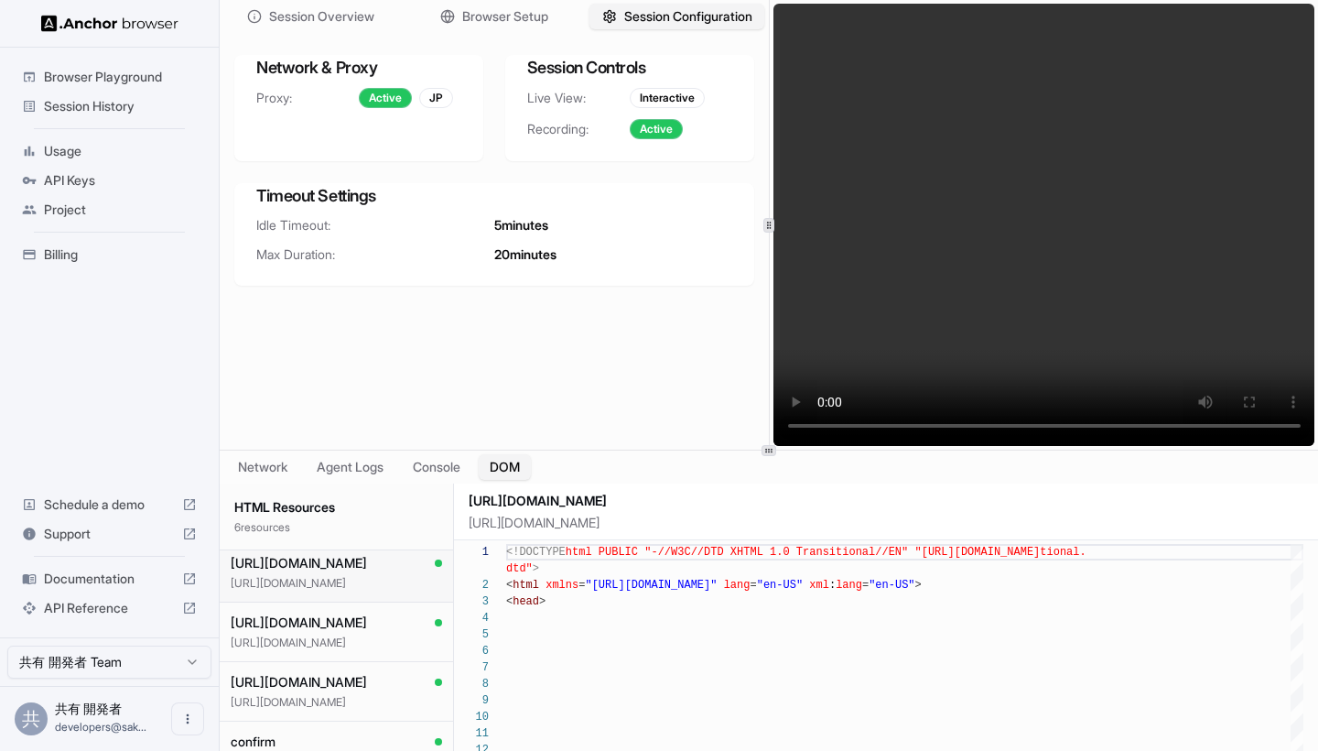
scroll to position [108, 0]
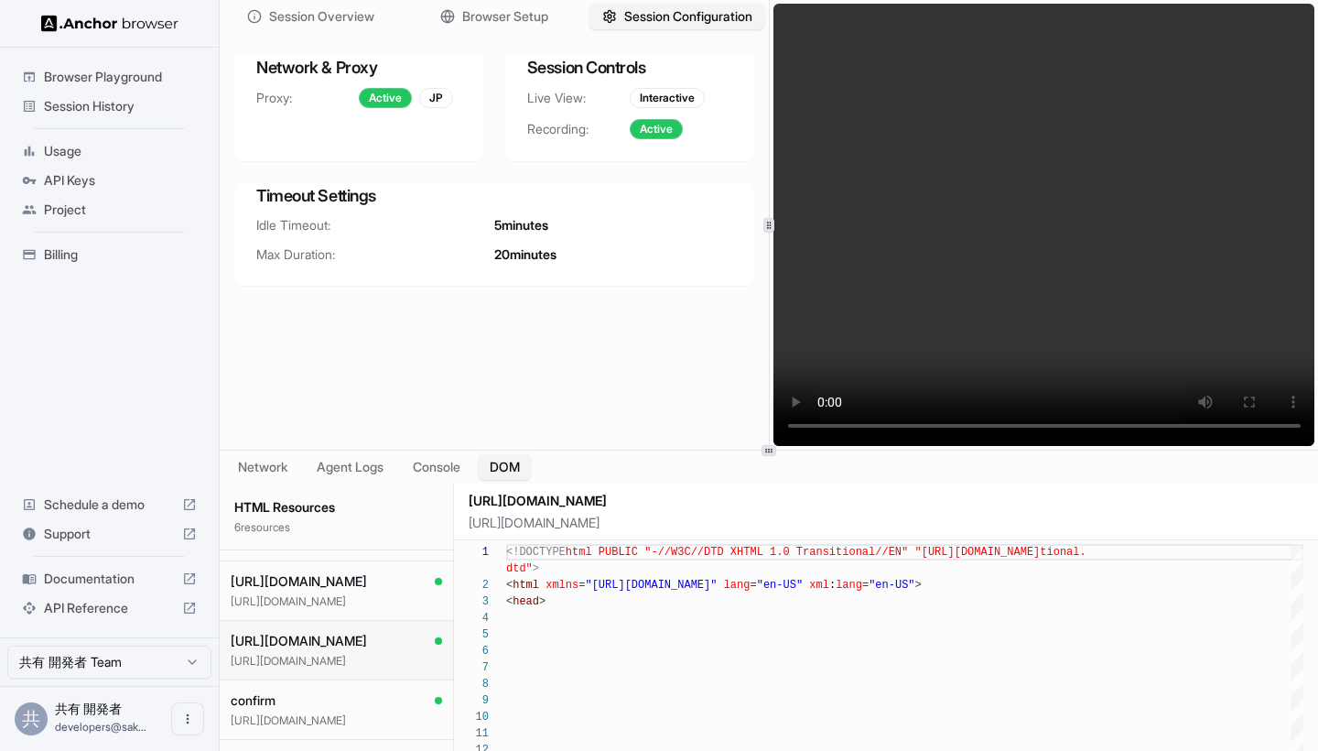
click at [363, 654] on p "https://salonboard.com/CLP/bt/blog/blog/" at bounding box center [336, 661] width 211 height 15
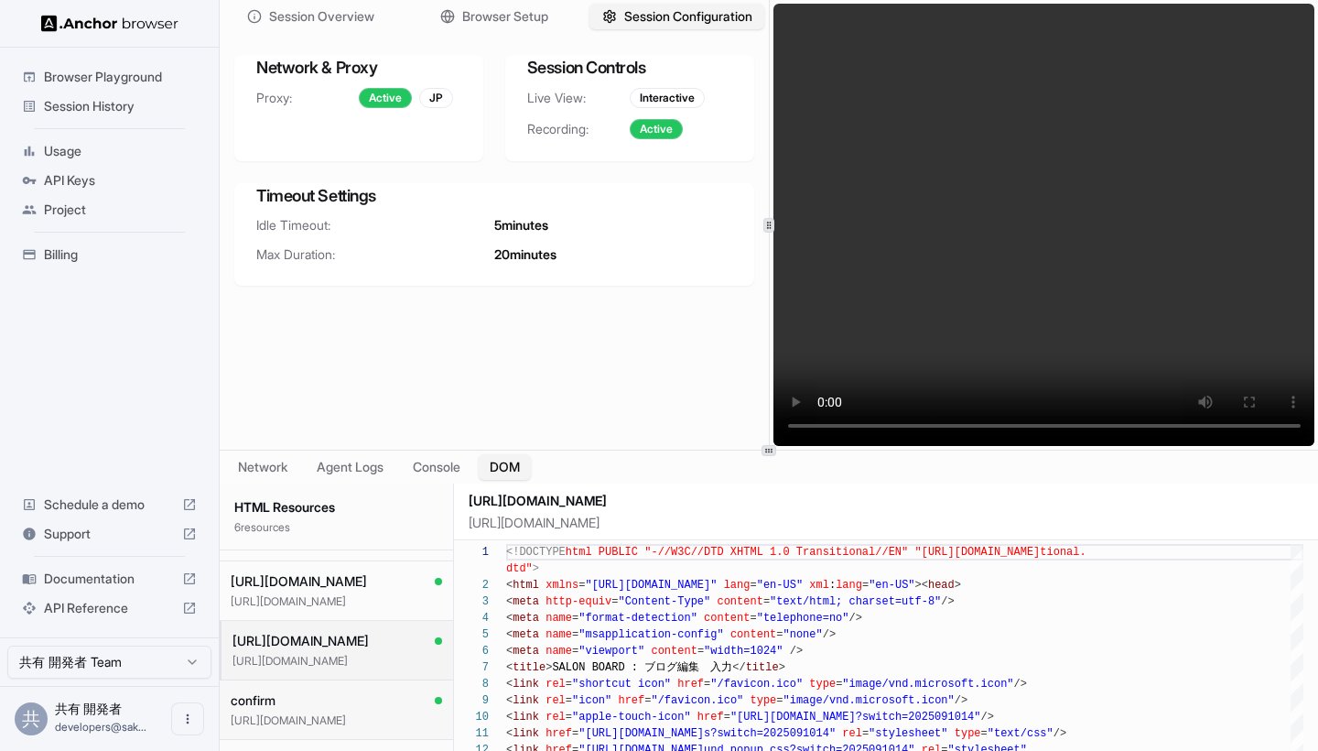
click at [335, 714] on p "https://salonboard.com/CLP/bt/blog/blog/confirm" at bounding box center [336, 720] width 211 height 15
click at [341, 667] on p "https://salonboard.com/CLP/bt/blog/blog/" at bounding box center [336, 661] width 211 height 15
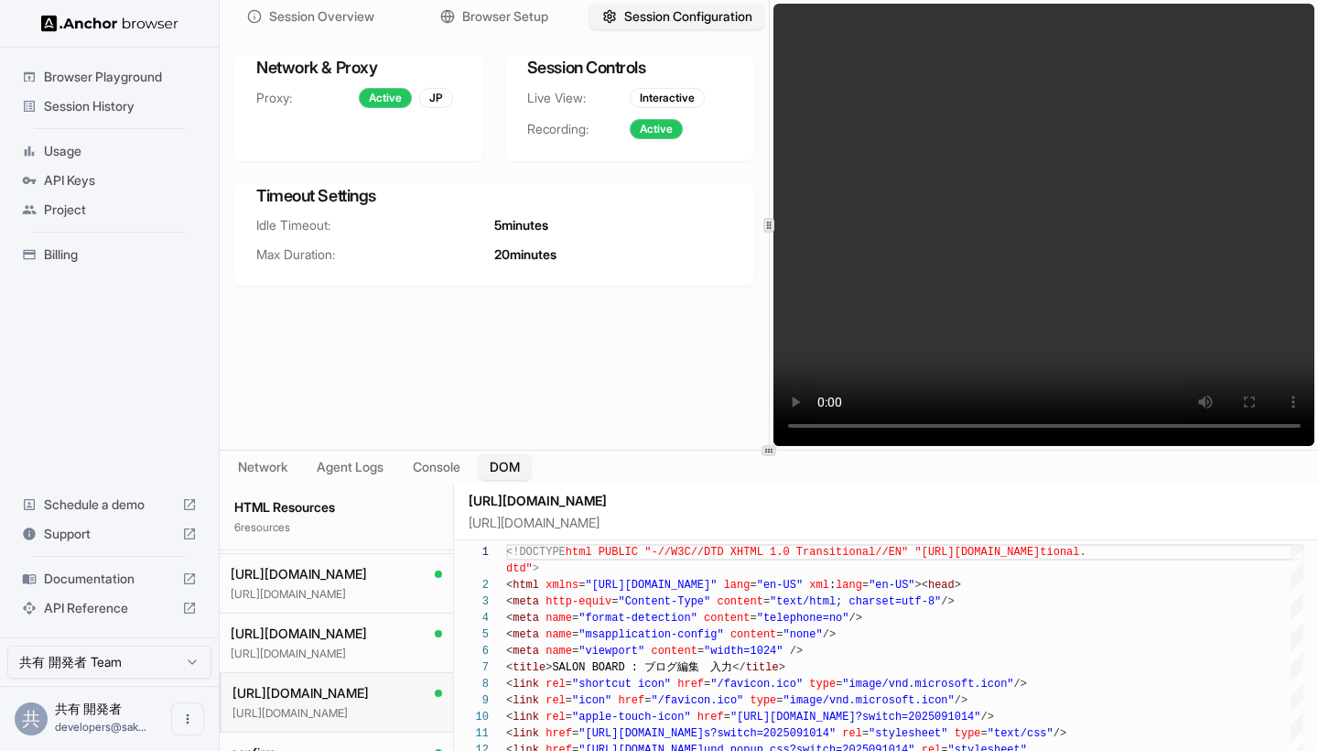
scroll to position [51, 0]
click at [341, 667] on button "https://salonboard.com/CLP/bt/top/ https://salonboard.com/CLP/bt/top/" at bounding box center [336, 648] width 233 height 60
click at [345, 638] on span "https://salonboard.com/CLP/bt/top/" at bounding box center [301, 638] width 136 height 18
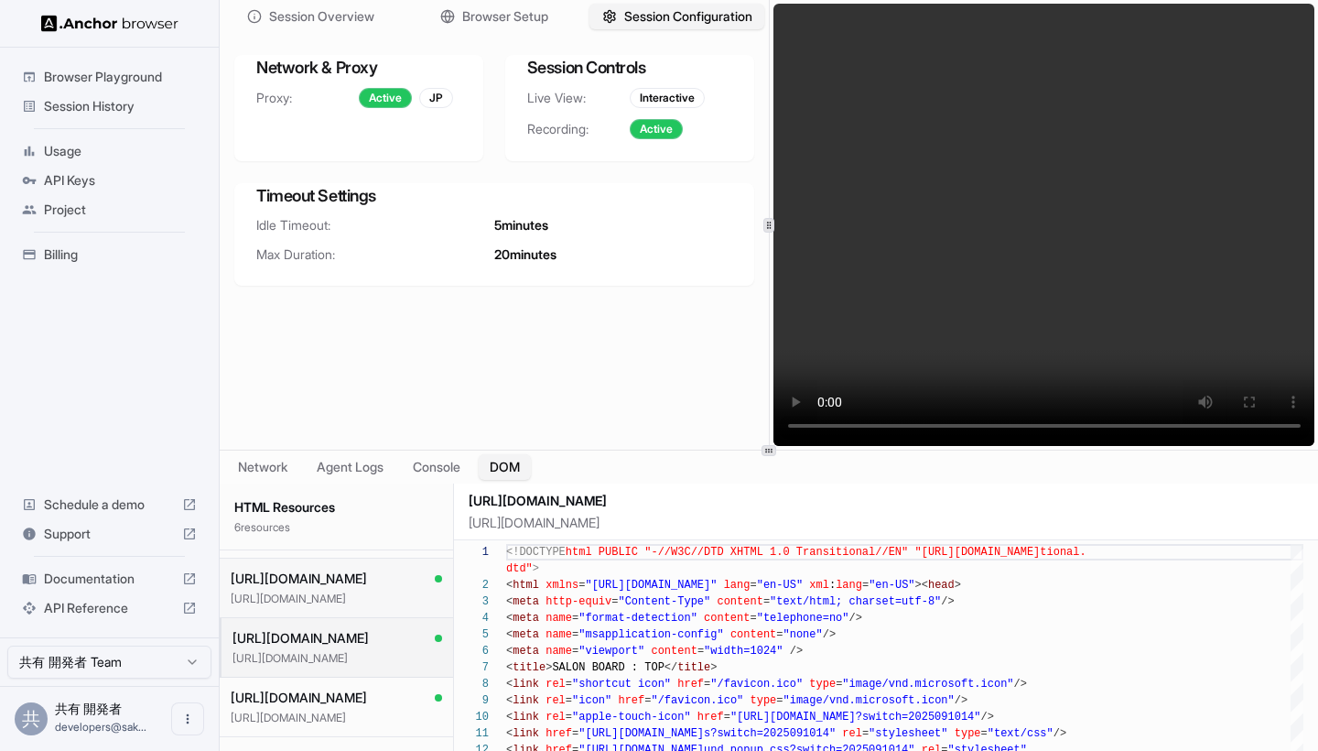
click at [355, 593] on p "https://salonboard.com/CNC/login/doLogin/" at bounding box center [336, 598] width 211 height 15
type textarea "**********"
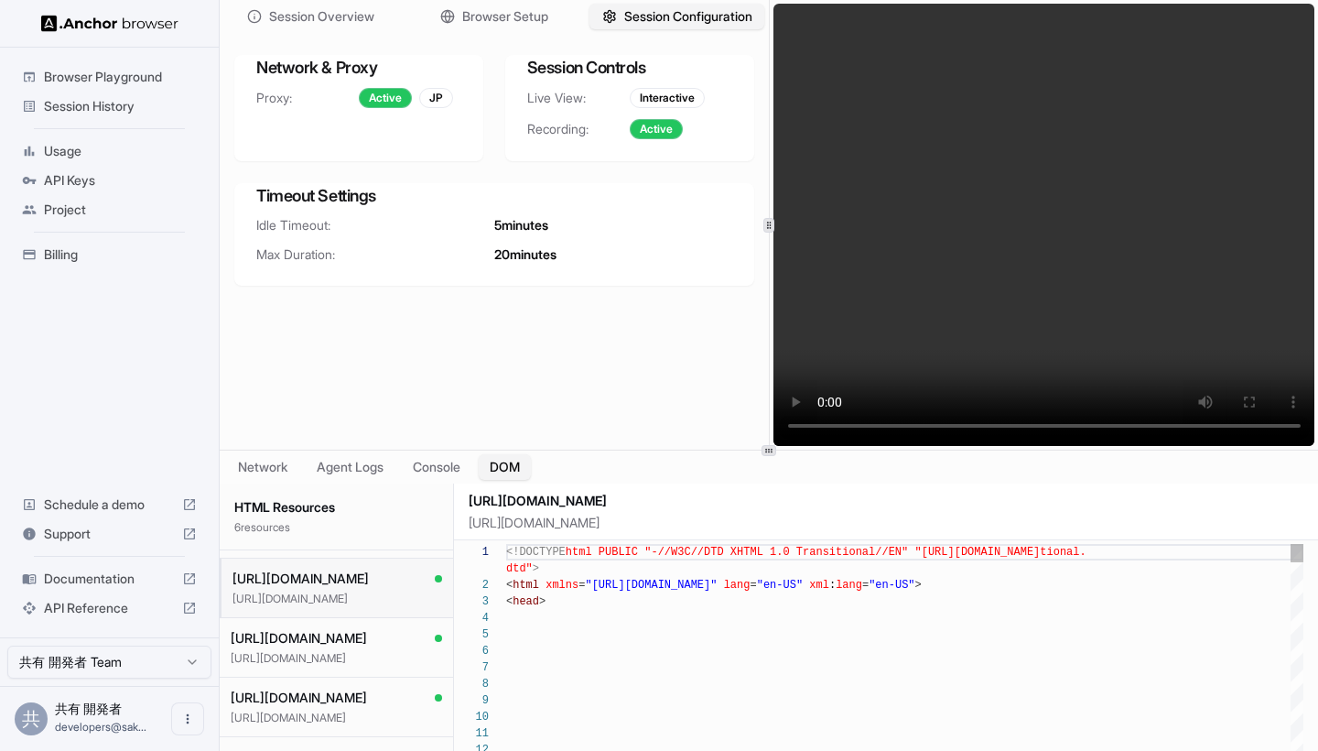
scroll to position [148, 0]
click at [343, 571] on span "https://salonboard.com/CNC/login/doLogin/" at bounding box center [301, 578] width 136 height 18
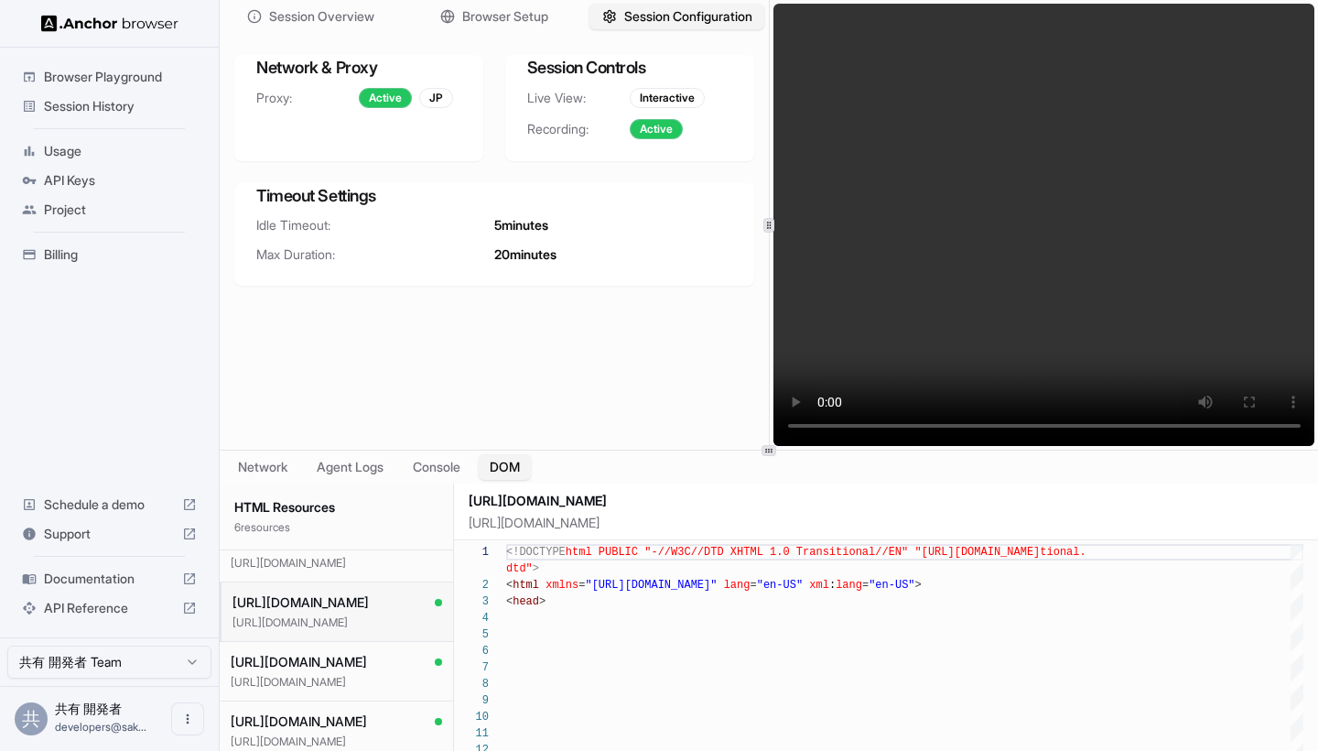
scroll to position [11, 0]
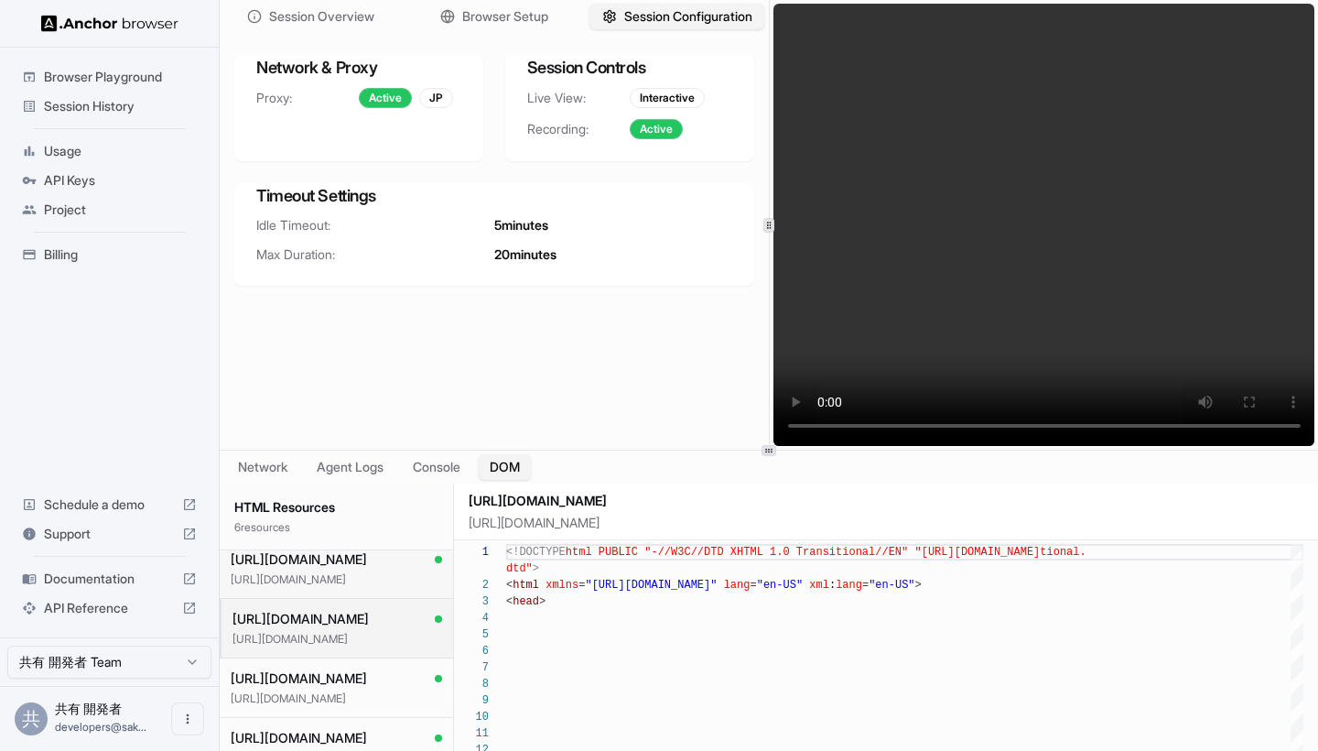
click at [343, 580] on p "https://salonboard.com/login/" at bounding box center [336, 579] width 211 height 15
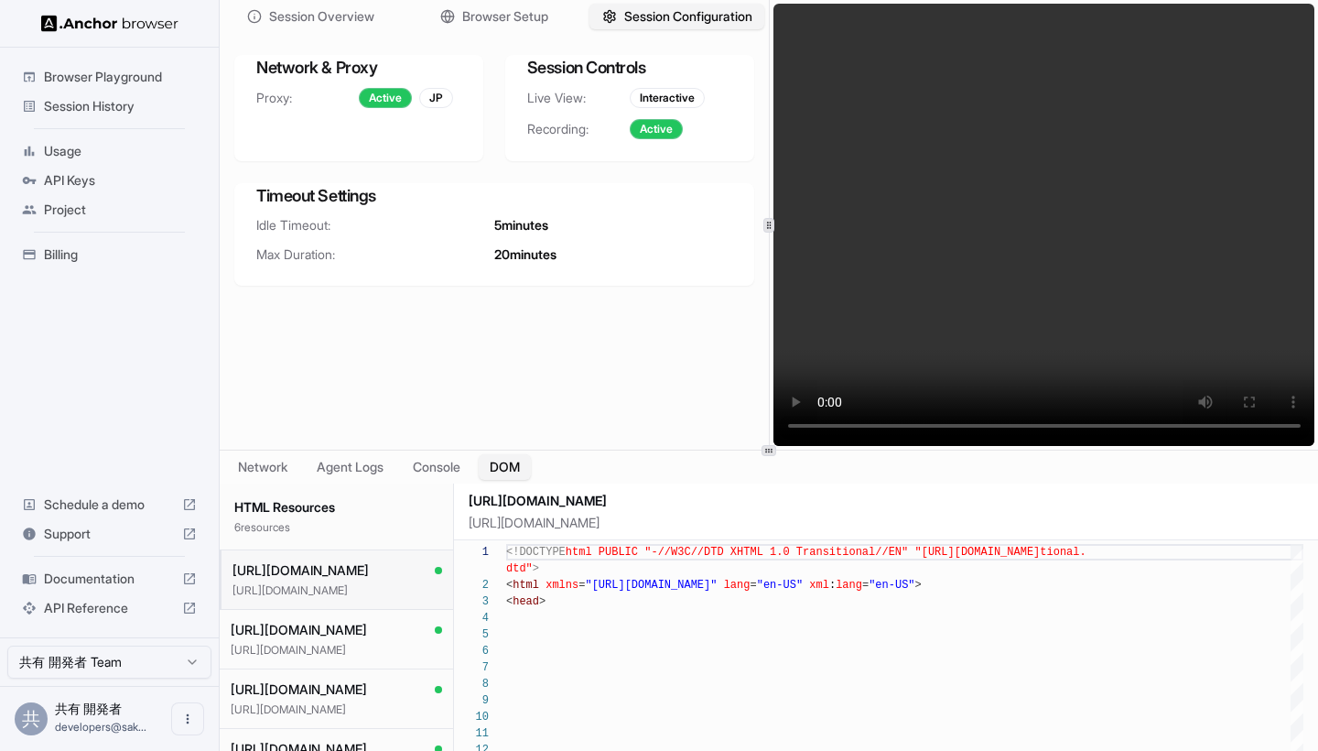
scroll to position [0, 0]
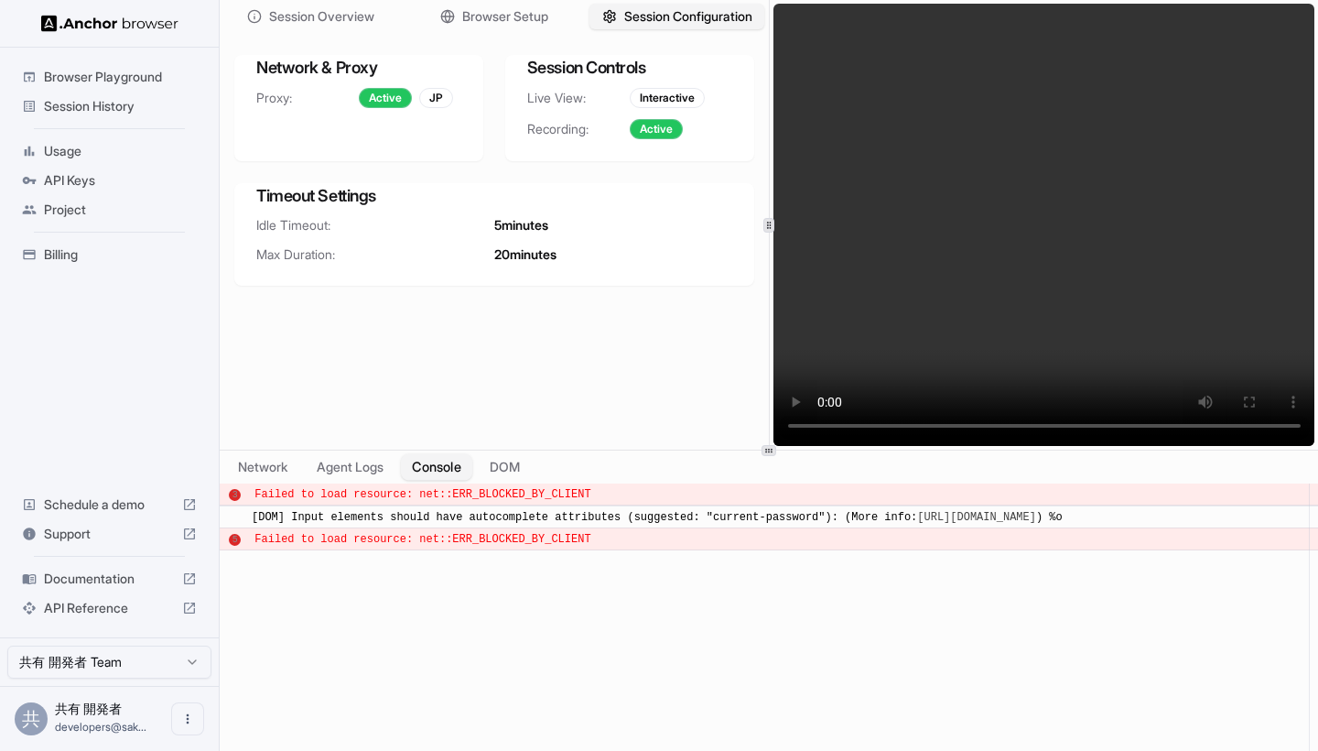
click at [451, 471] on button "Console" at bounding box center [436, 467] width 71 height 27
click at [386, 466] on button "Agent Logs" at bounding box center [351, 467] width 92 height 27
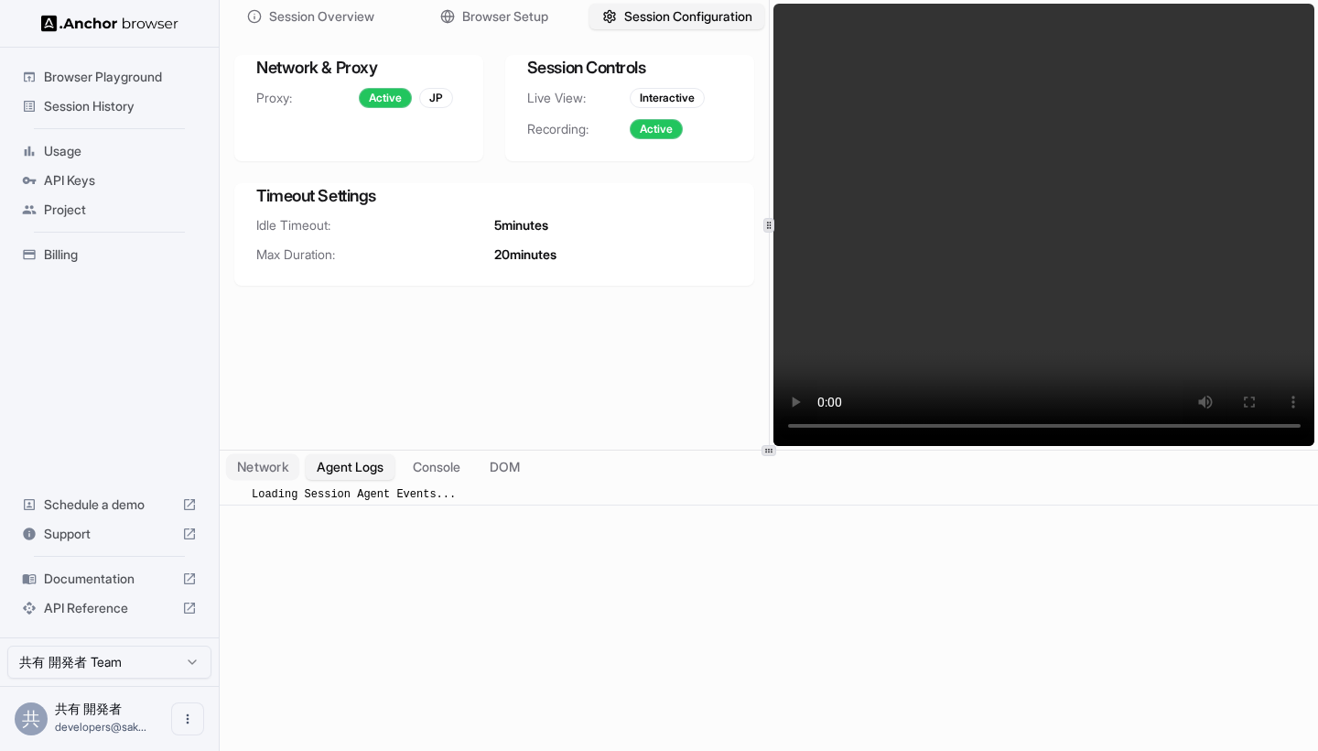
click at [273, 470] on button "Network" at bounding box center [262, 467] width 73 height 27
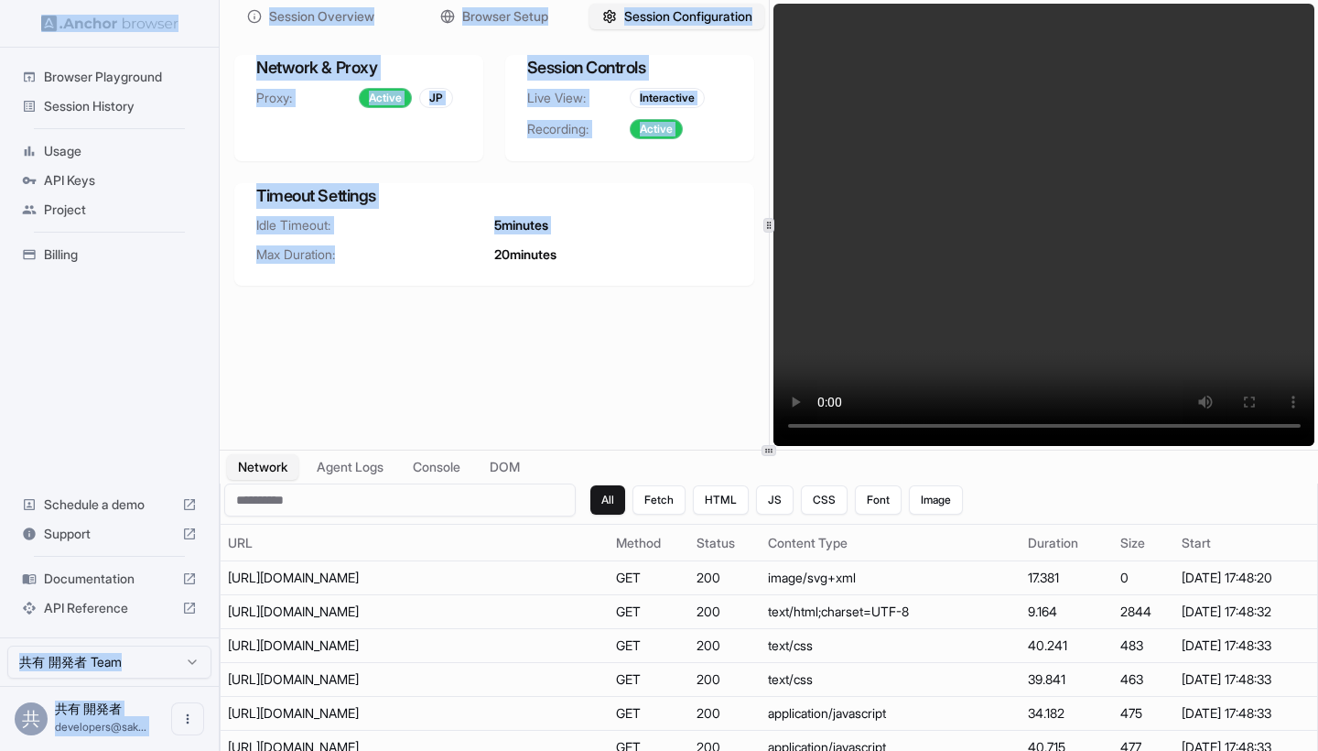
drag, startPoint x: 444, startPoint y: 410, endPoint x: 154, endPoint y: -71, distance: 562.2
click at [154, 0] on html "Browser Playground Session History Usage API Keys Project Billing Schedule a de…" at bounding box center [659, 375] width 1318 height 751
click at [1114, 428] on video at bounding box center [1045, 225] width 542 height 442
click at [1135, 430] on video at bounding box center [1045, 225] width 542 height 442
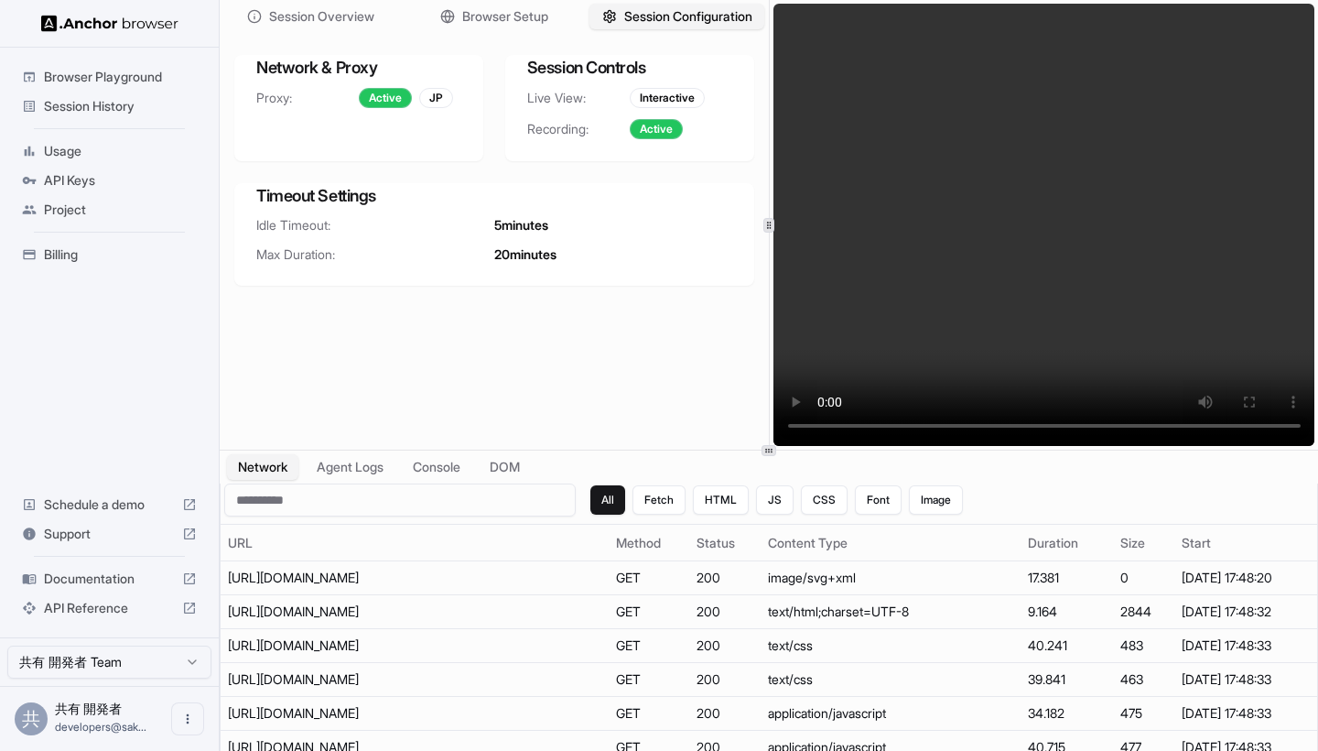
click at [588, 322] on div "Session Overview Browser Setup Session Configuration Network & Proxy Proxy: Act…" at bounding box center [494, 224] width 549 height 449
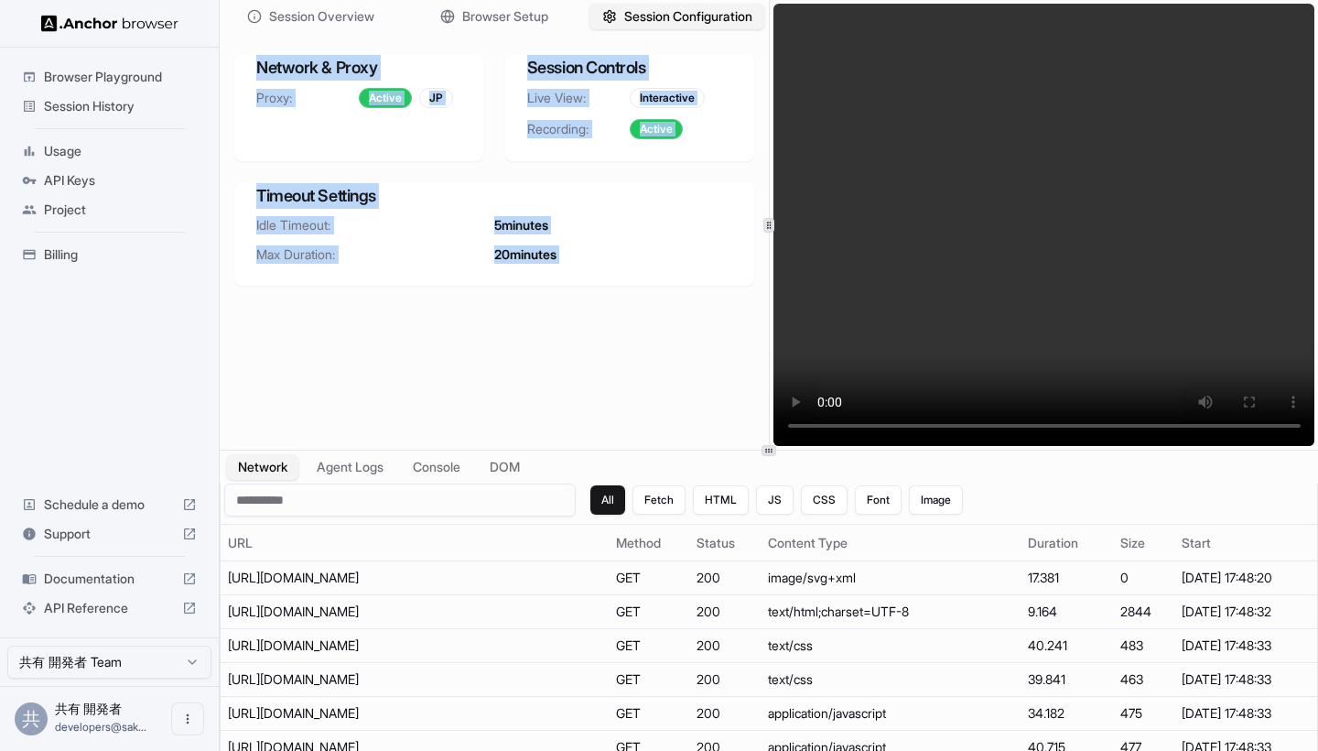
drag, startPoint x: 588, startPoint y: 322, endPoint x: 226, endPoint y: 58, distance: 448.0
click at [226, 58] on div "Session Overview Browser Setup Session Configuration Network & Proxy Proxy: Act…" at bounding box center [494, 224] width 549 height 449
copy div "Network & Proxy Proxy: Active JP Session Controls Live View: Interactive Record…"
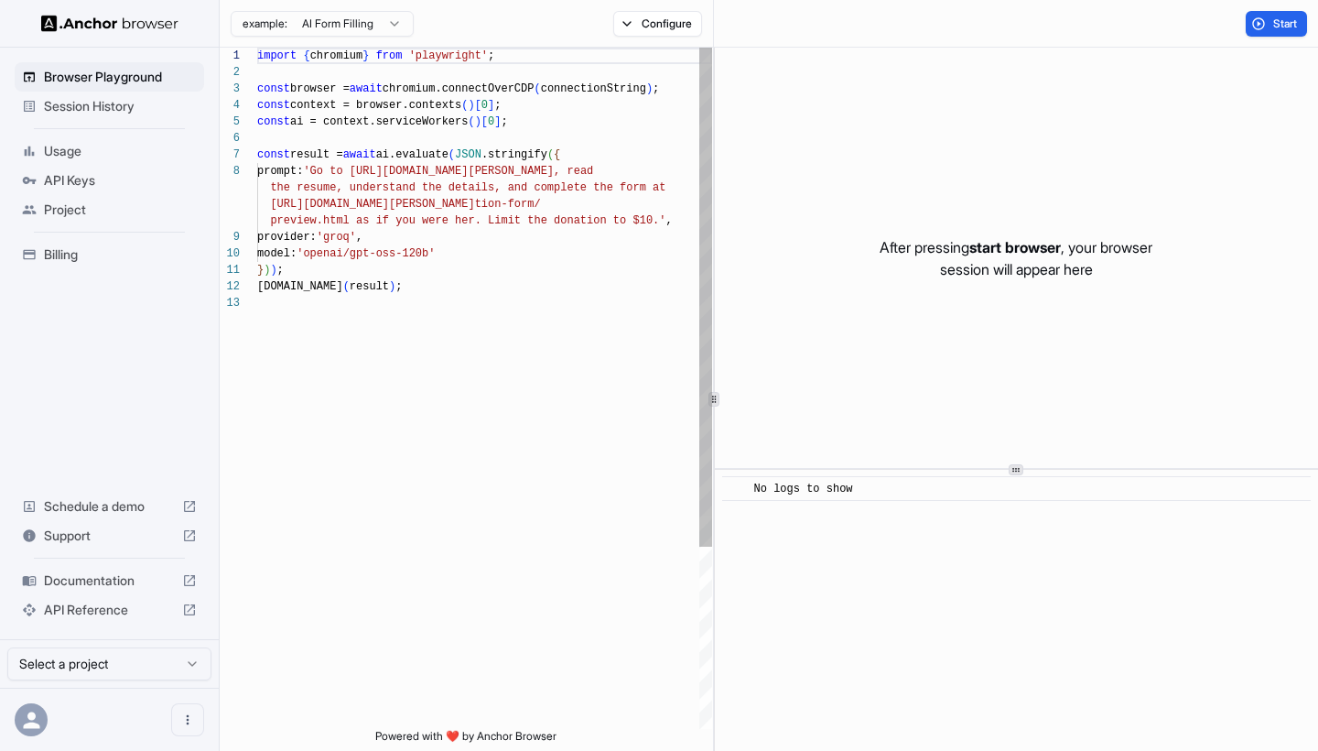
scroll to position [115, 0]
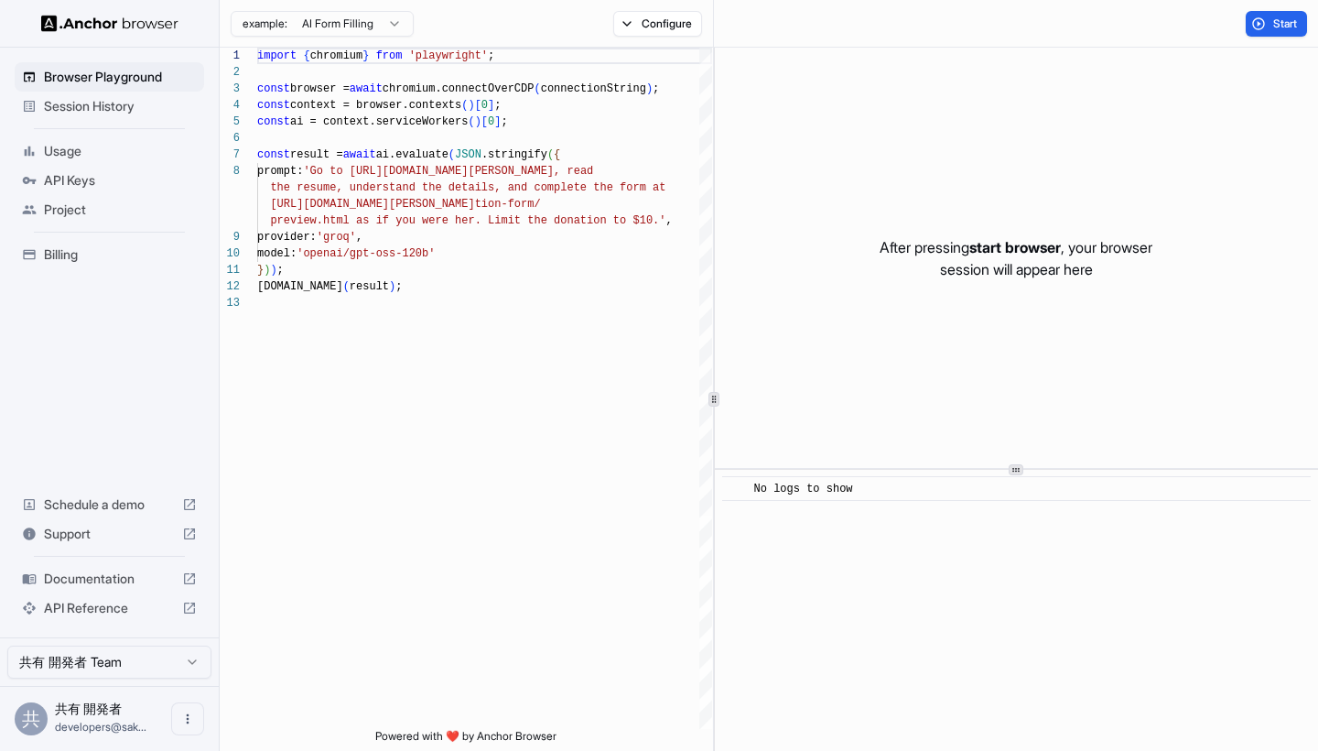
click at [64, 157] on span "Usage" at bounding box center [120, 151] width 153 height 18
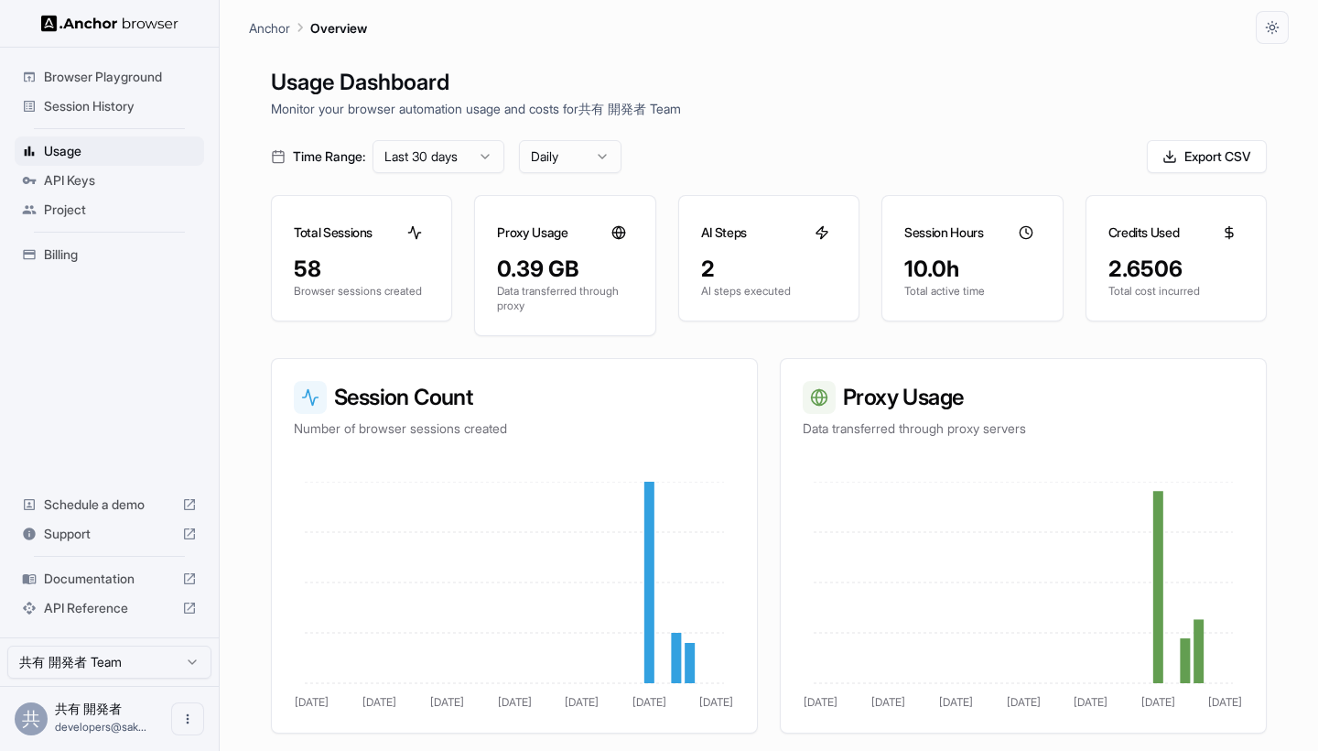
scroll to position [53, 0]
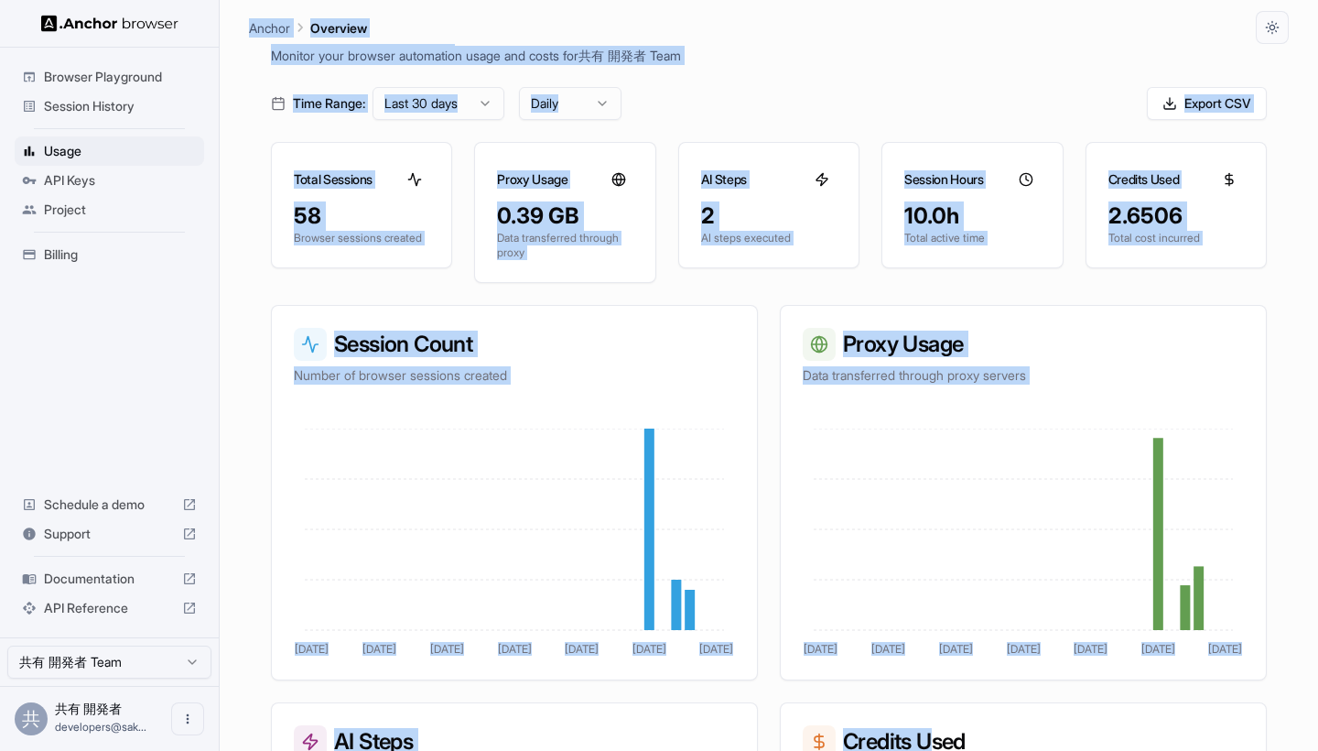
drag, startPoint x: 250, startPoint y: 20, endPoint x: 935, endPoint y: 717, distance: 976.8
click at [935, 717] on main "Anchor Overview Usage Dashboard Monitor your browser automation usage and costs…" at bounding box center [769, 375] width 1099 height 751
click at [1196, 109] on button "Export CSV" at bounding box center [1207, 103] width 120 height 33
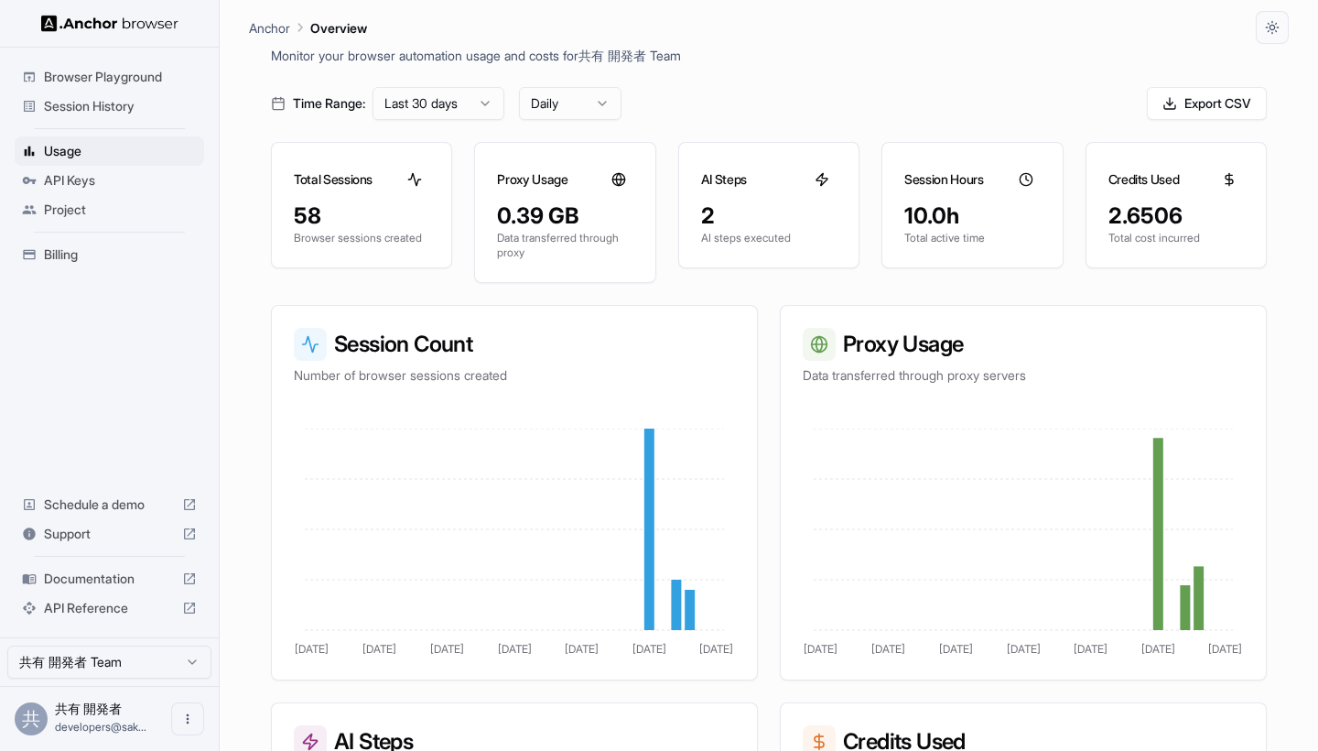
click at [915, 68] on div "Usage Dashboard Monitor your browser automation usage and costs for 共有 開発者 Team…" at bounding box center [769, 419] width 1040 height 751
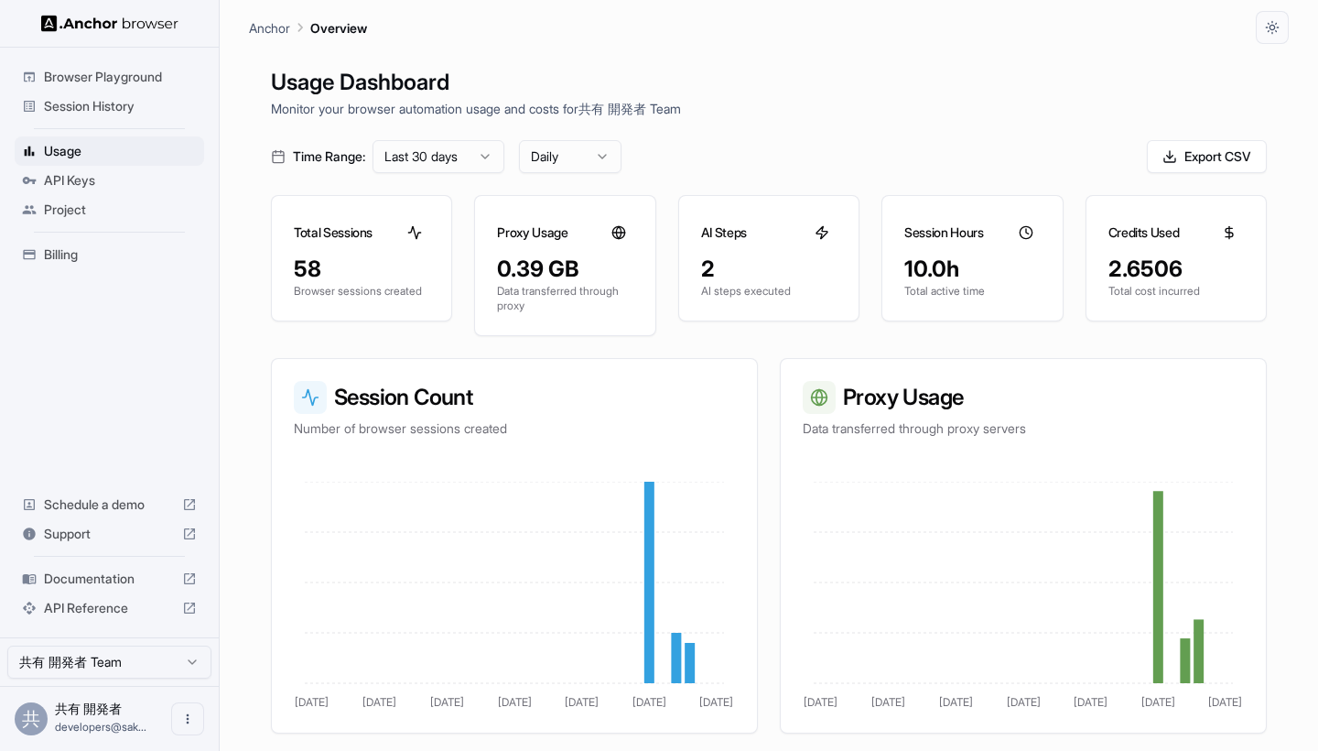
scroll to position [0, 0]
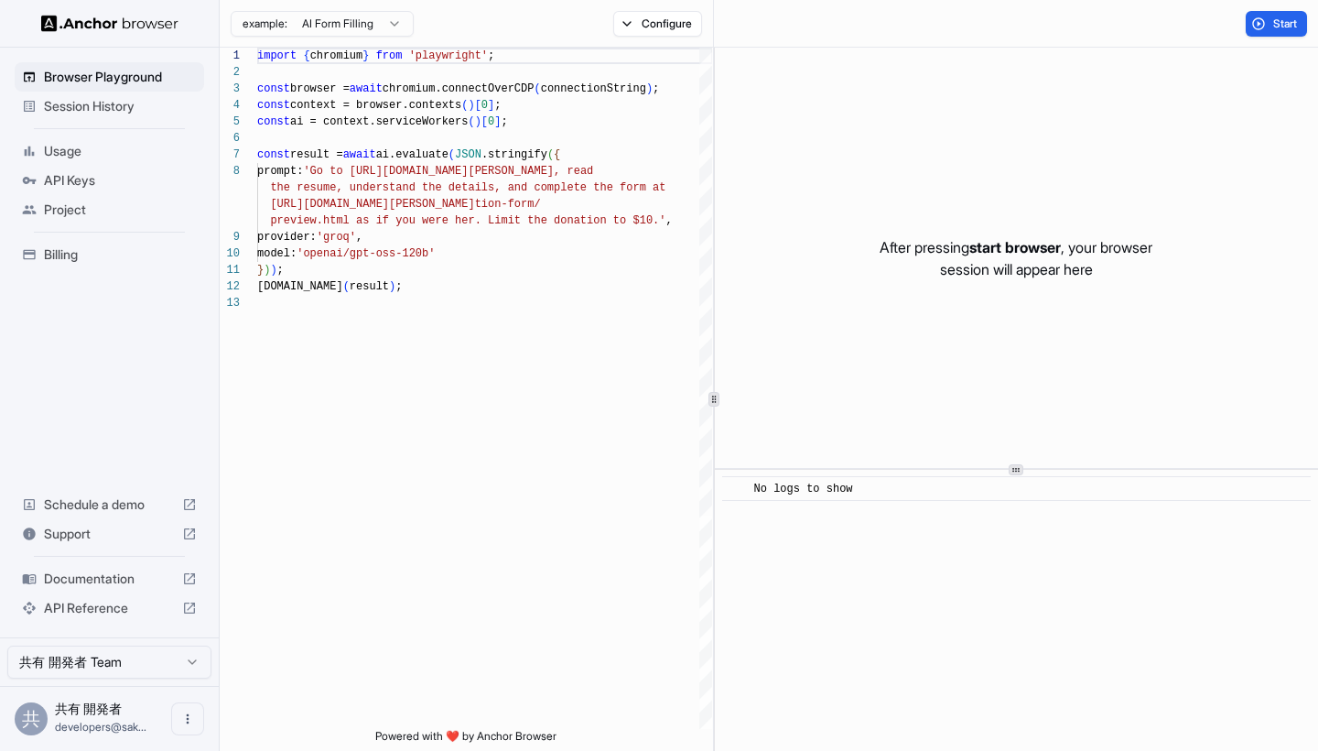
scroll to position [115, 0]
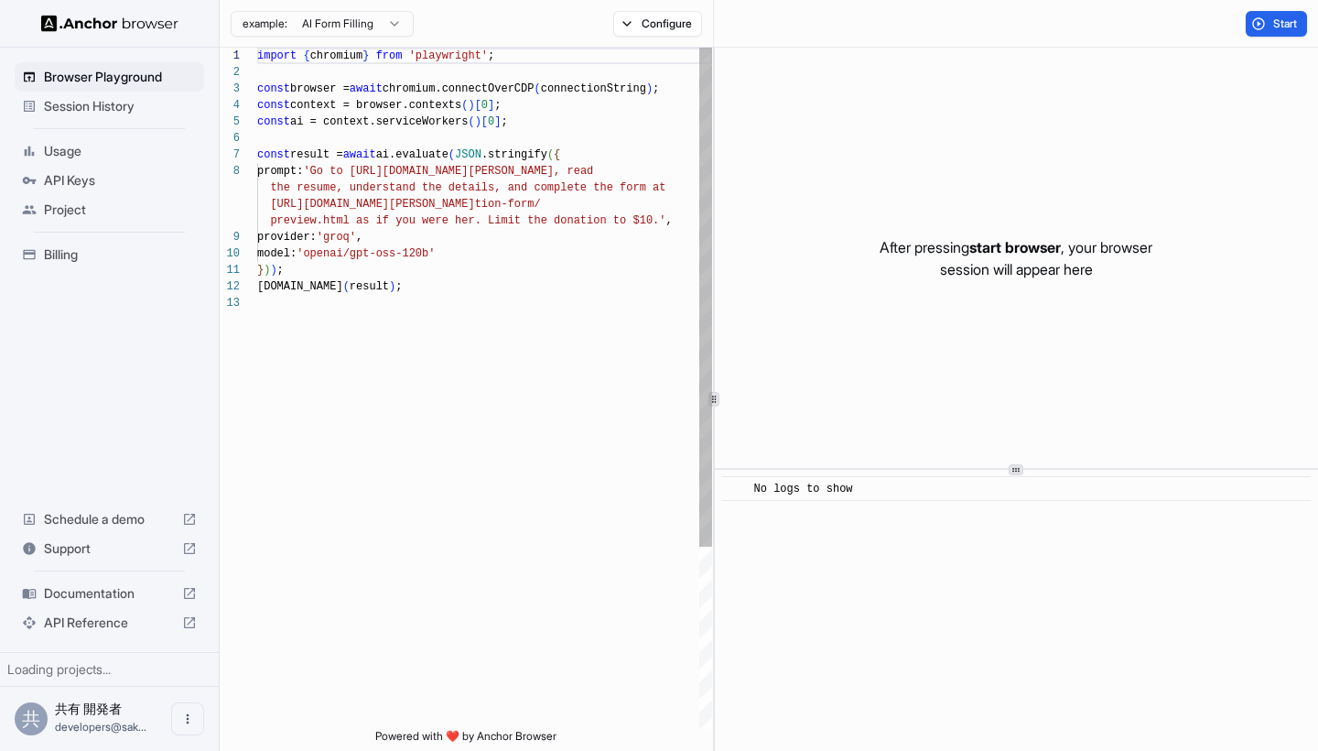
scroll to position [115, 0]
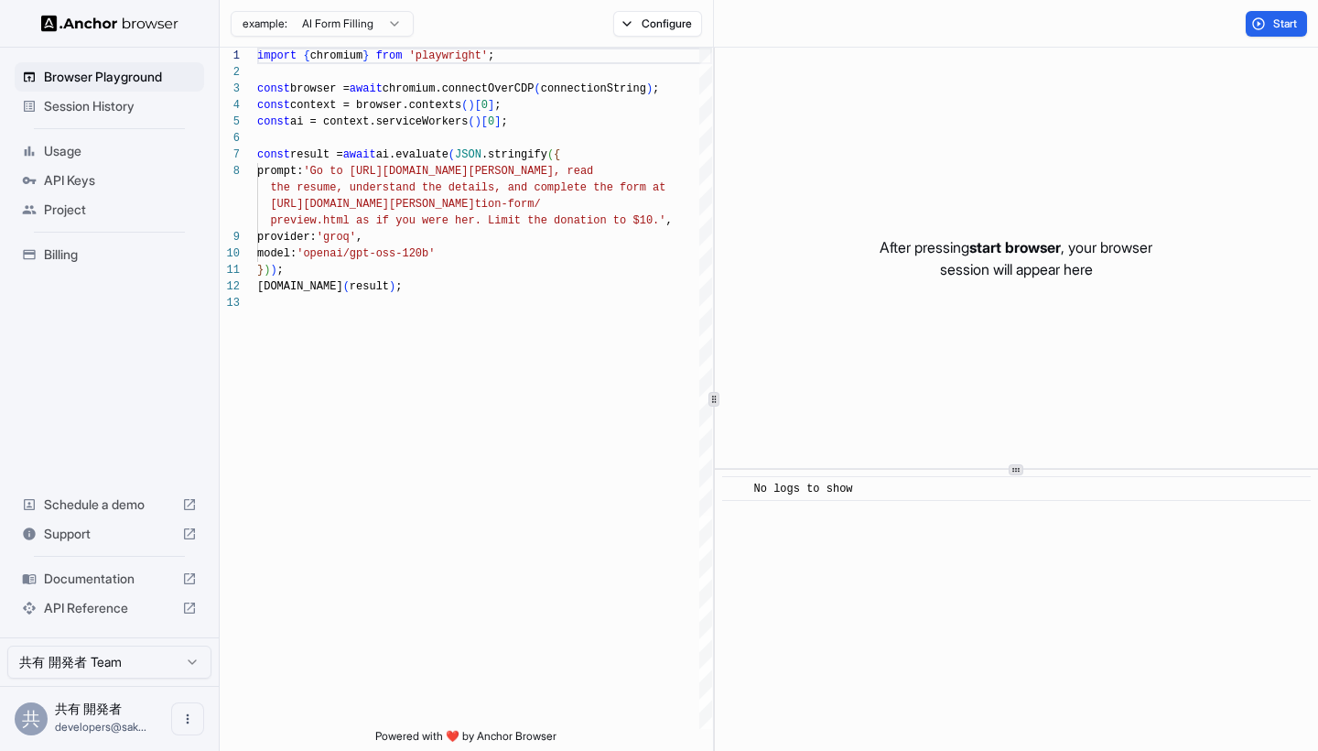
click at [360, 29] on html "Browser Playground Session History Usage API Keys Project Billing Schedule a de…" at bounding box center [659, 375] width 1318 height 751
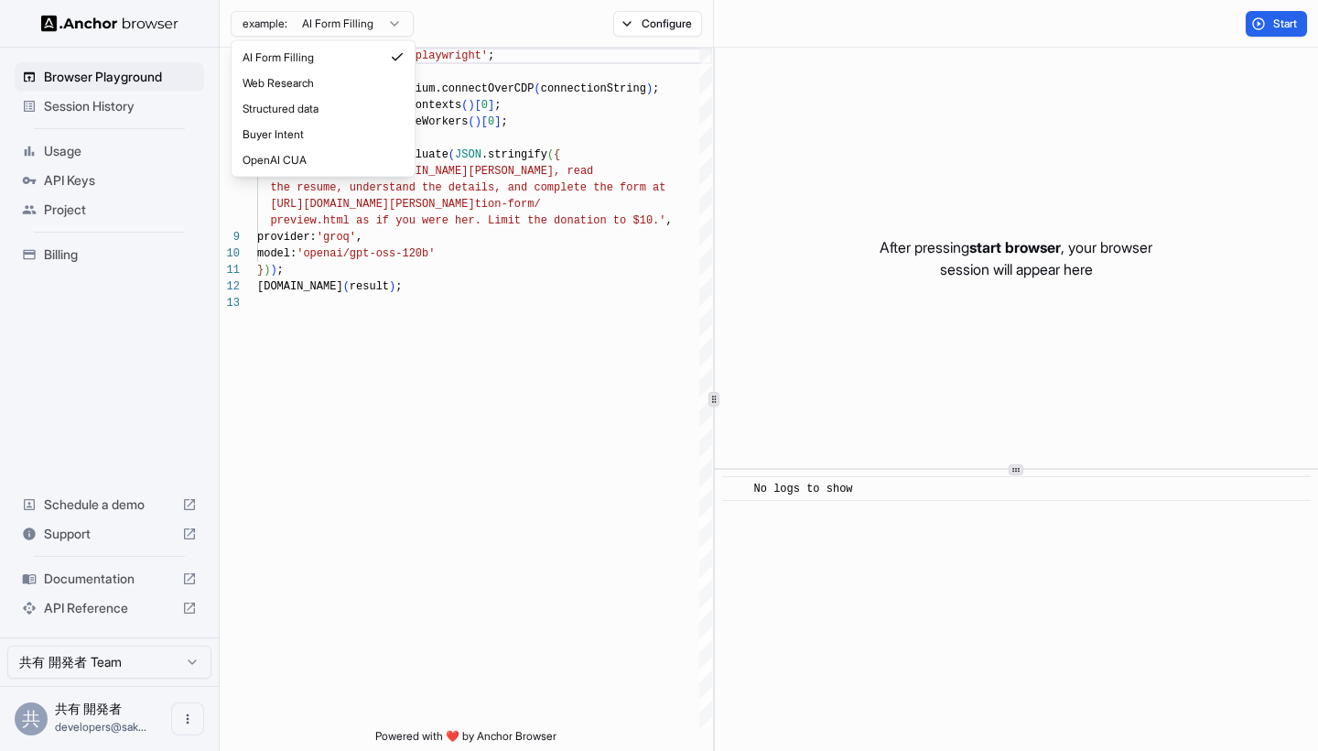
click at [360, 28] on html "Browser Playground Session History Usage API Keys Project Billing Schedule a de…" at bounding box center [659, 375] width 1318 height 751
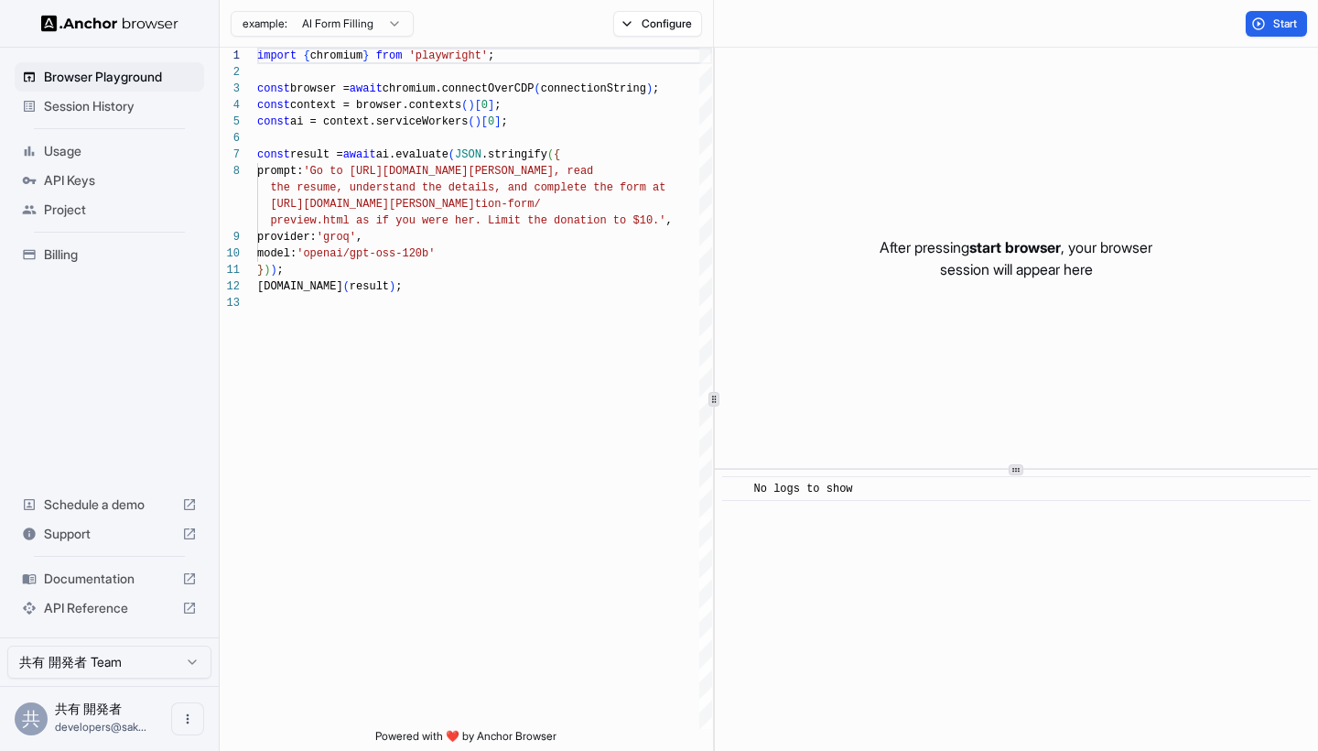
click at [360, 28] on html "Browser Playground Session History Usage API Keys Project Billing Schedule a de…" at bounding box center [659, 375] width 1318 height 751
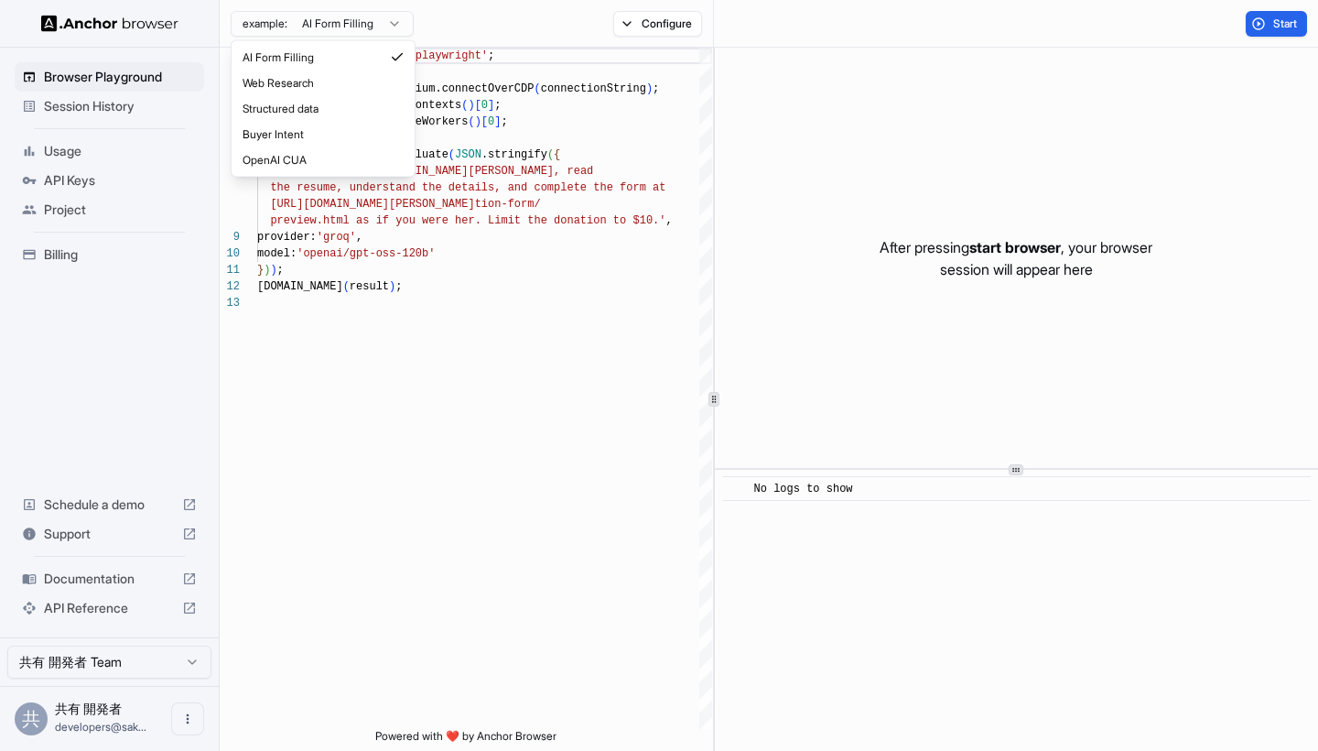
click at [406, 334] on html "Browser Playground Session History Usage API Keys Project Billing Schedule a de…" at bounding box center [659, 375] width 1318 height 751
click at [388, 12] on html "Browser Playground Session History Usage API Keys Project Billing Schedule a de…" at bounding box center [659, 375] width 1318 height 751
click at [380, 26] on html "Browser Playground Session History Usage API Keys Project Billing Schedule a de…" at bounding box center [659, 375] width 1318 height 751
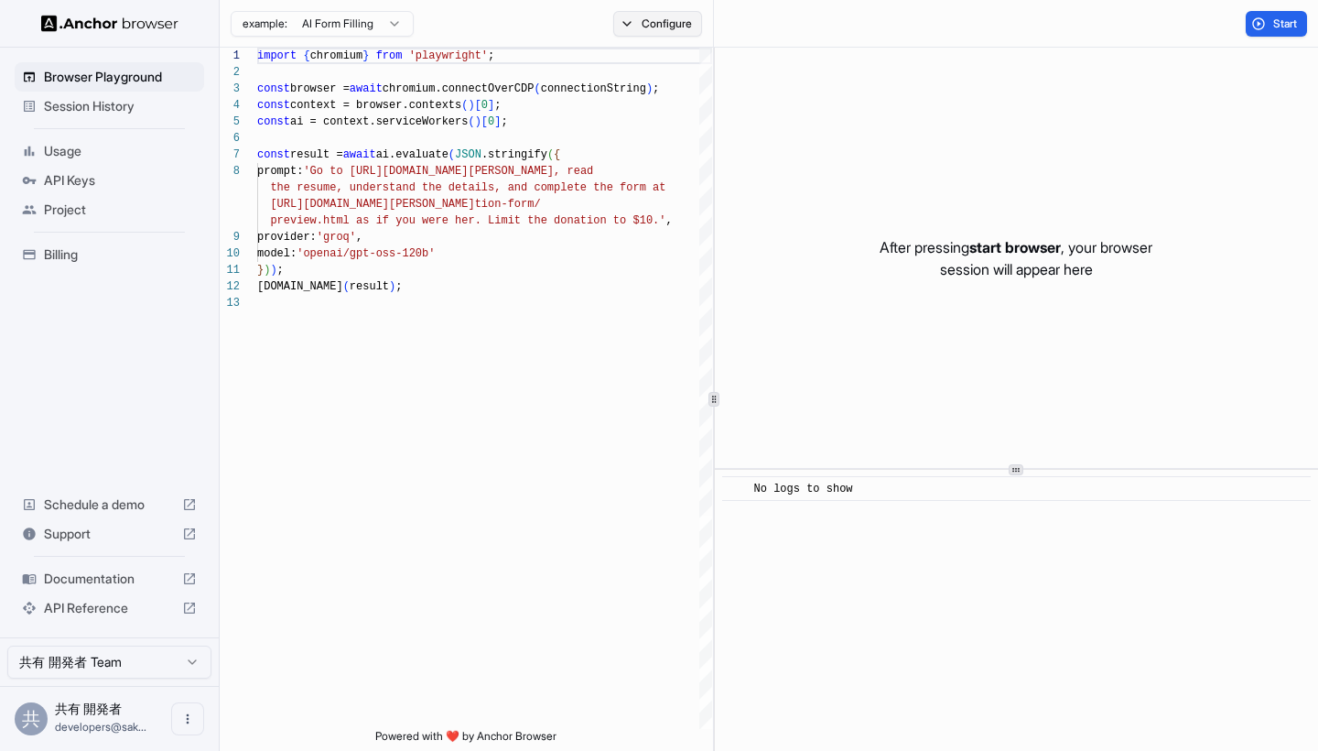
click at [650, 30] on button "Configure" at bounding box center [657, 24] width 89 height 26
click at [647, 27] on button "Configure" at bounding box center [657, 24] width 89 height 26
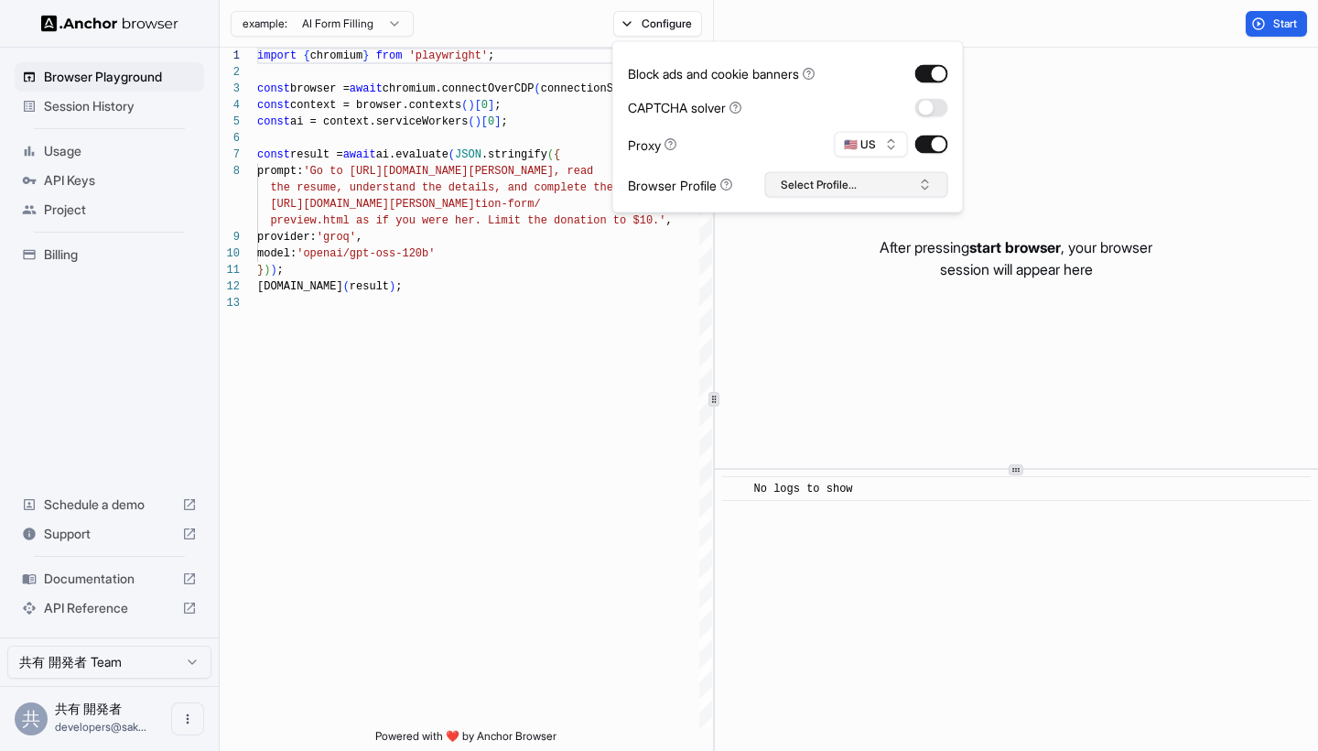
click at [808, 186] on button "Select Profile..." at bounding box center [856, 185] width 183 height 26
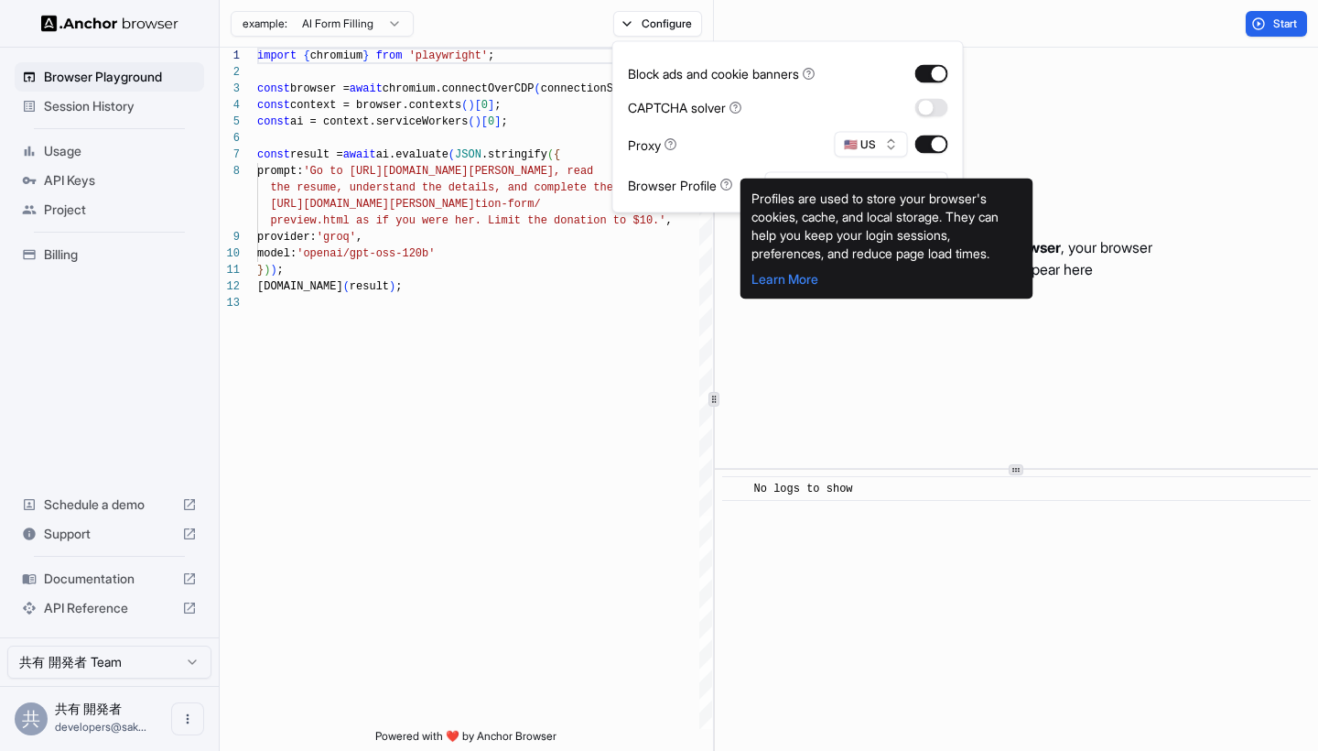
click at [728, 183] on icon at bounding box center [726, 185] width 13 height 13
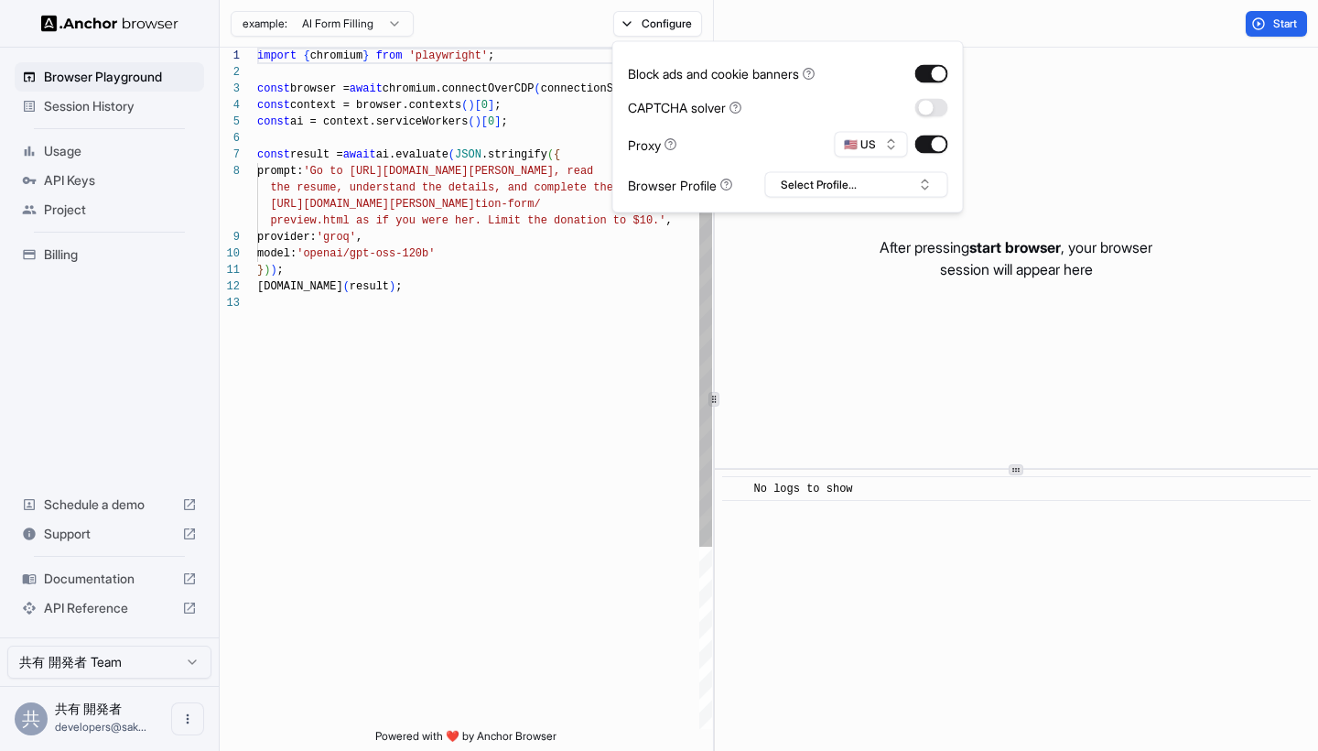
type textarea "**********"
click at [619, 301] on div at bounding box center [484, 303] width 455 height 16
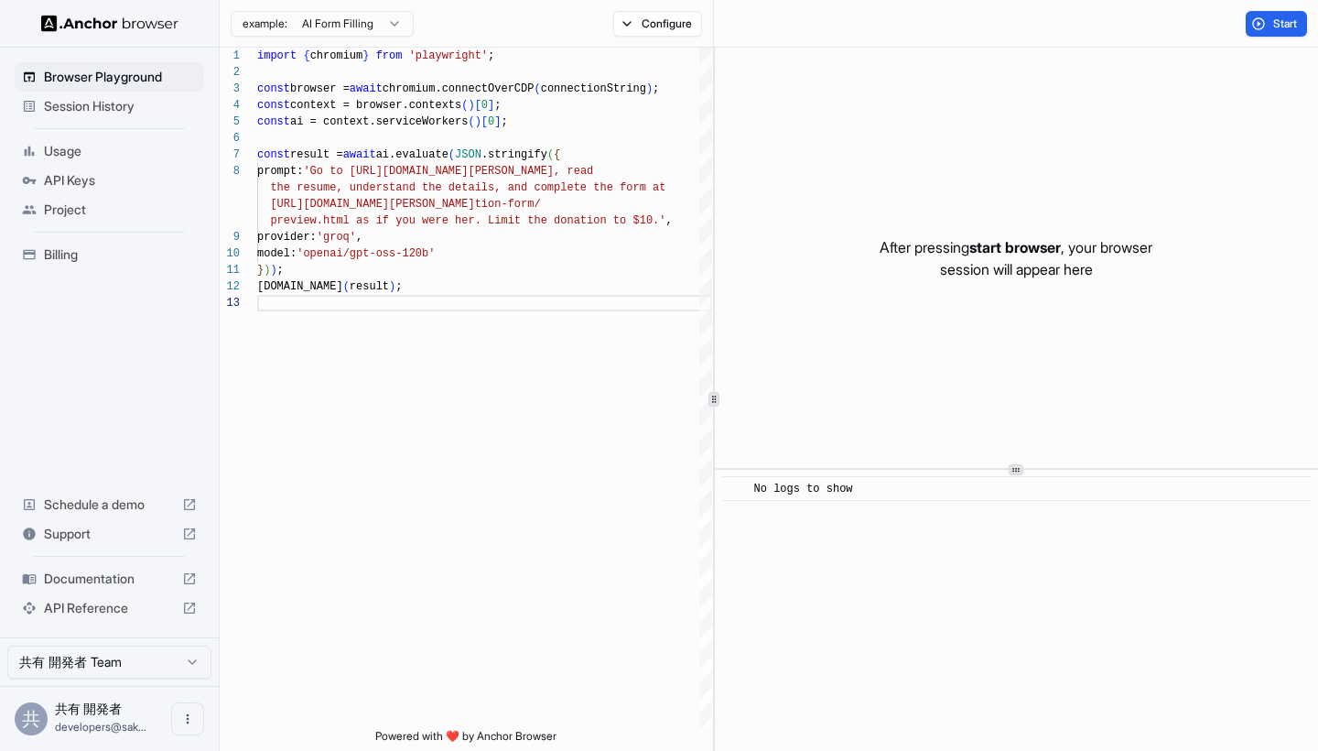
click at [97, 154] on span "Usage" at bounding box center [120, 151] width 153 height 18
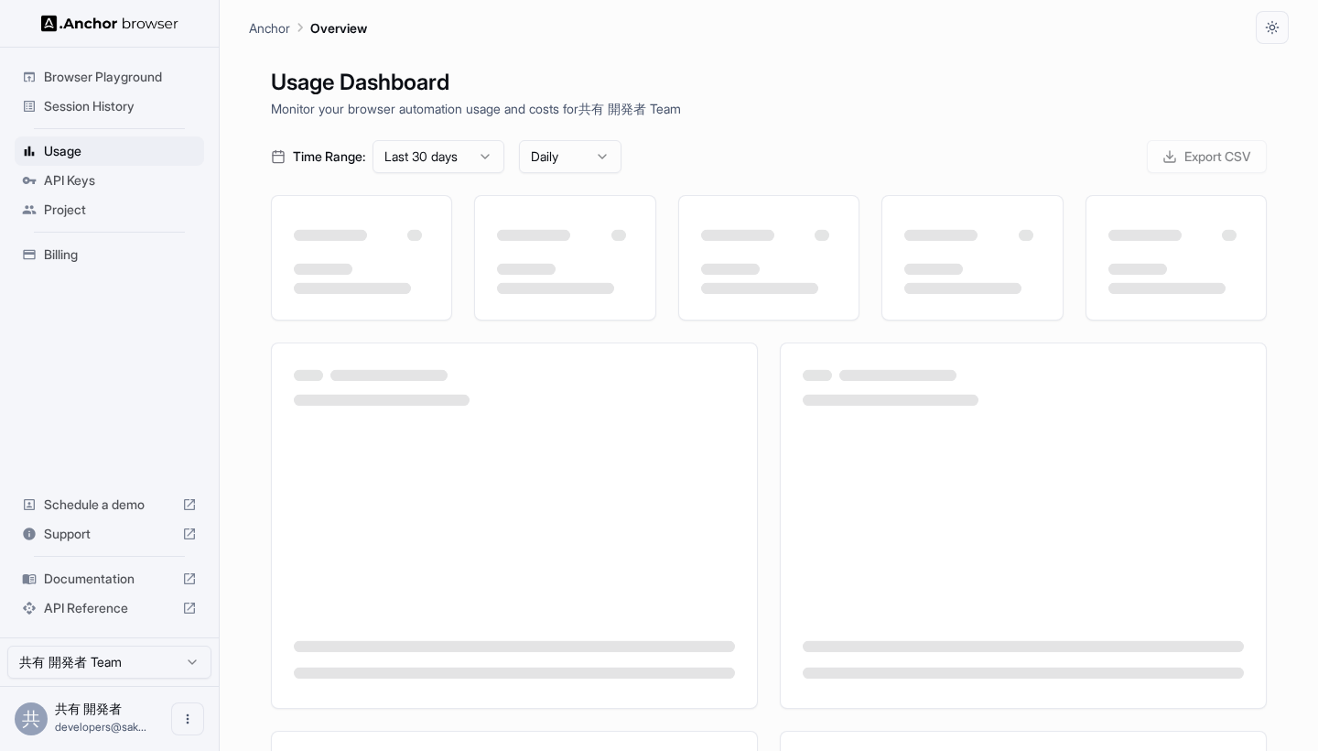
click at [97, 171] on span "API Keys" at bounding box center [120, 180] width 153 height 18
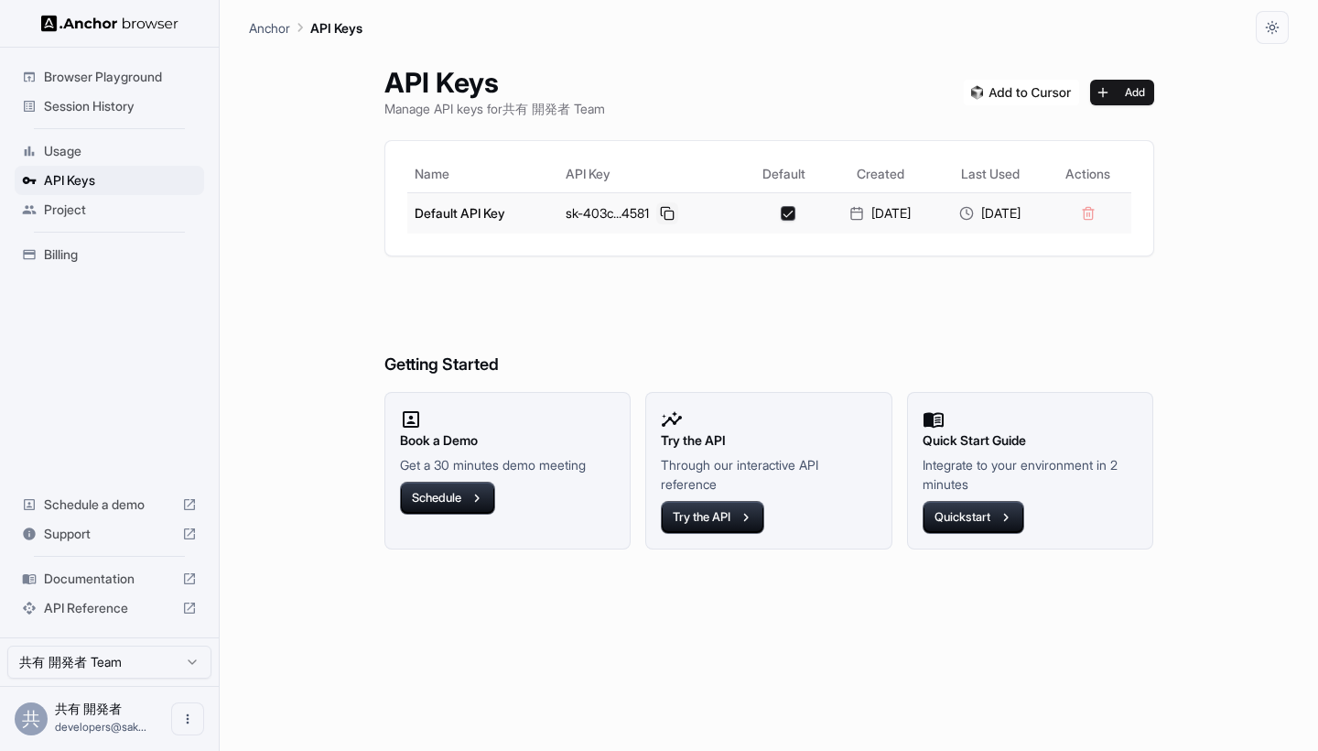
click at [656, 210] on button at bounding box center [667, 213] width 22 height 22
click at [117, 576] on span "Documentation" at bounding box center [109, 578] width 131 height 18
click at [76, 182] on span "API Keys" at bounding box center [120, 180] width 153 height 18
click at [74, 168] on div "API Keys" at bounding box center [109, 180] width 189 height 29
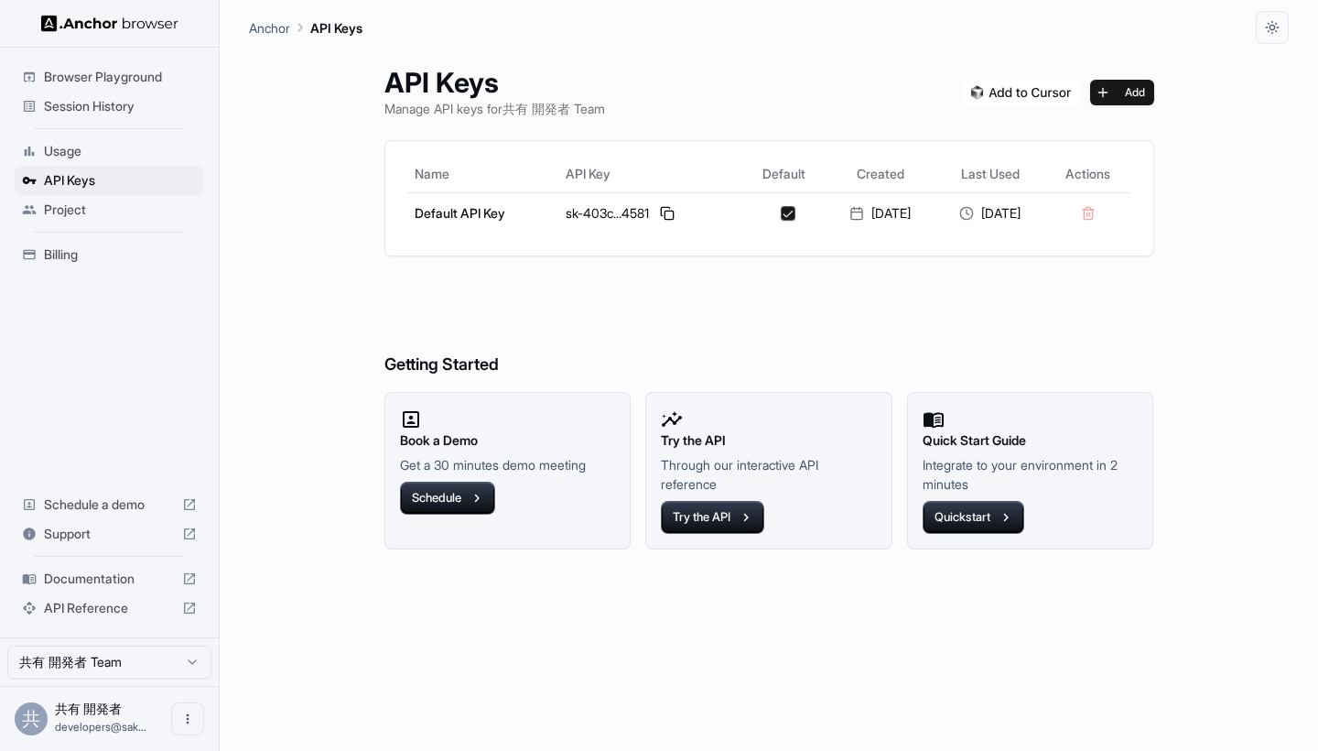
click at [74, 155] on span "Usage" at bounding box center [120, 151] width 153 height 18
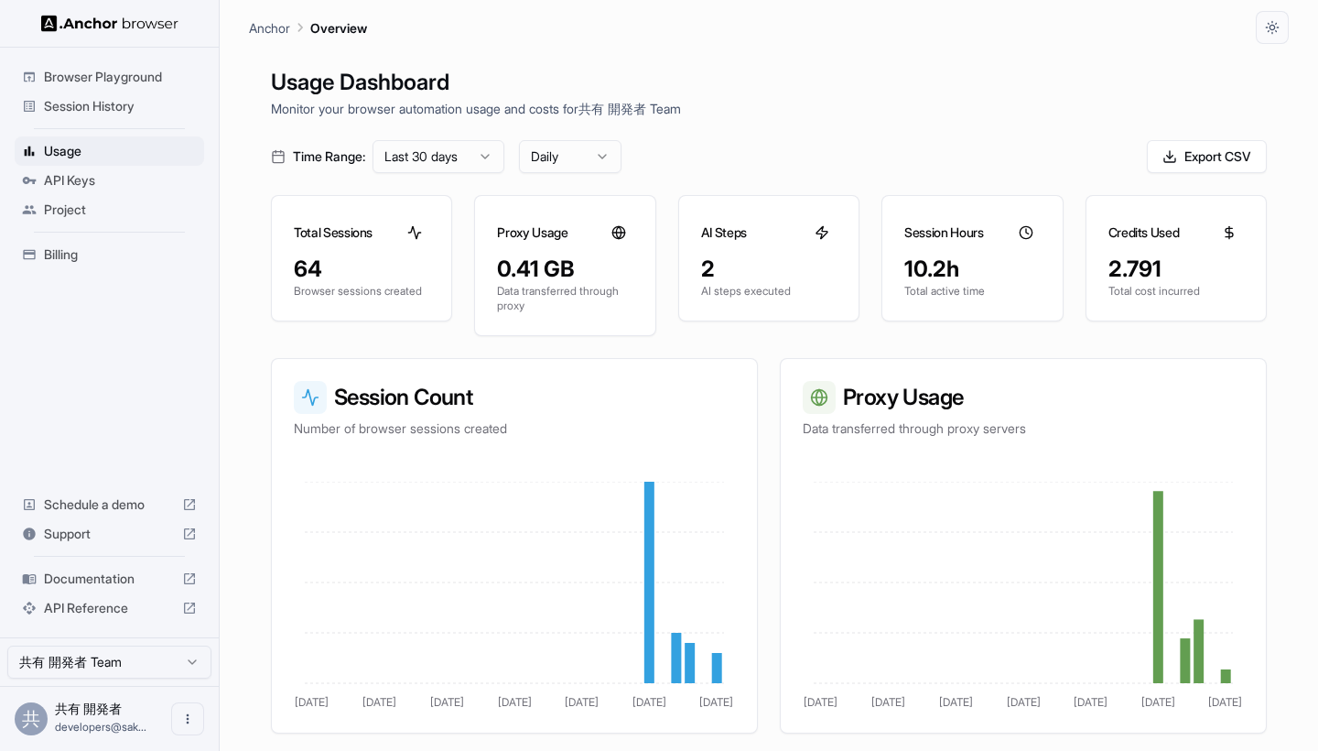
click at [81, 203] on span "Project" at bounding box center [120, 209] width 153 height 18
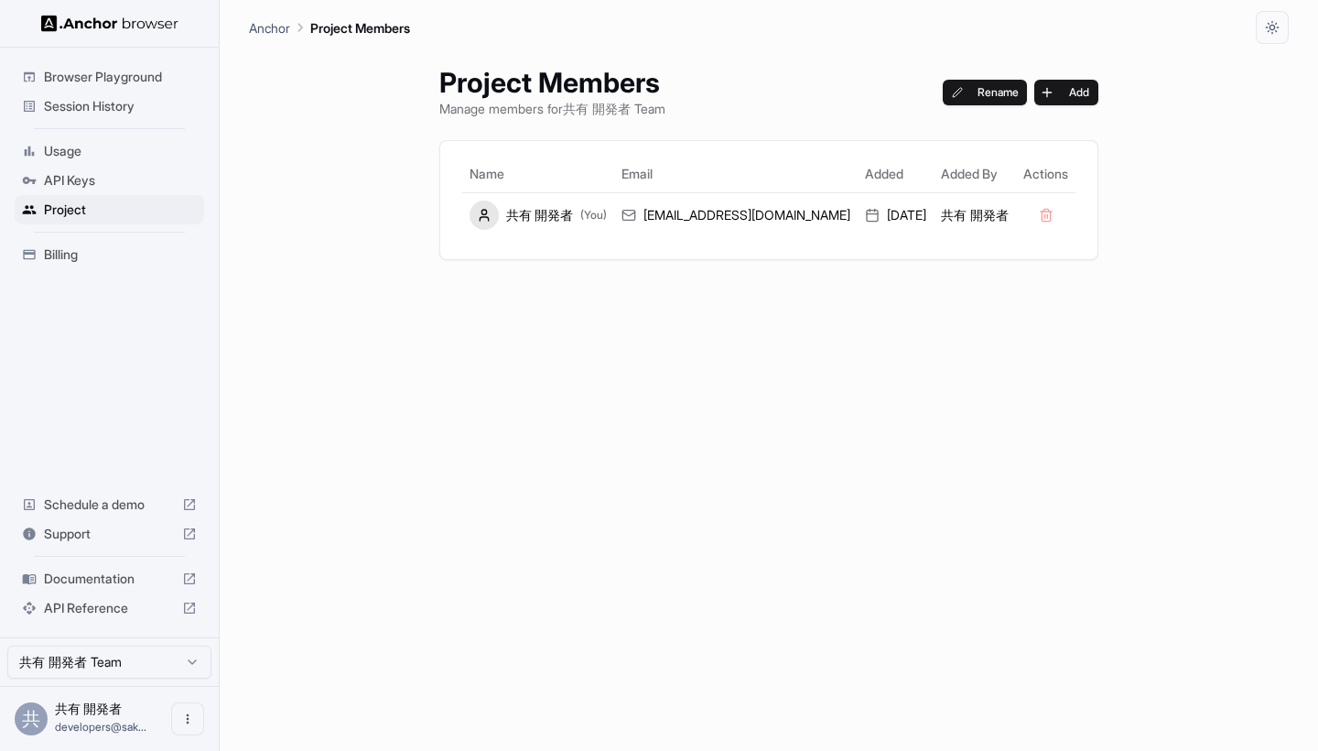
click at [89, 192] on div "API Keys" at bounding box center [109, 180] width 189 height 29
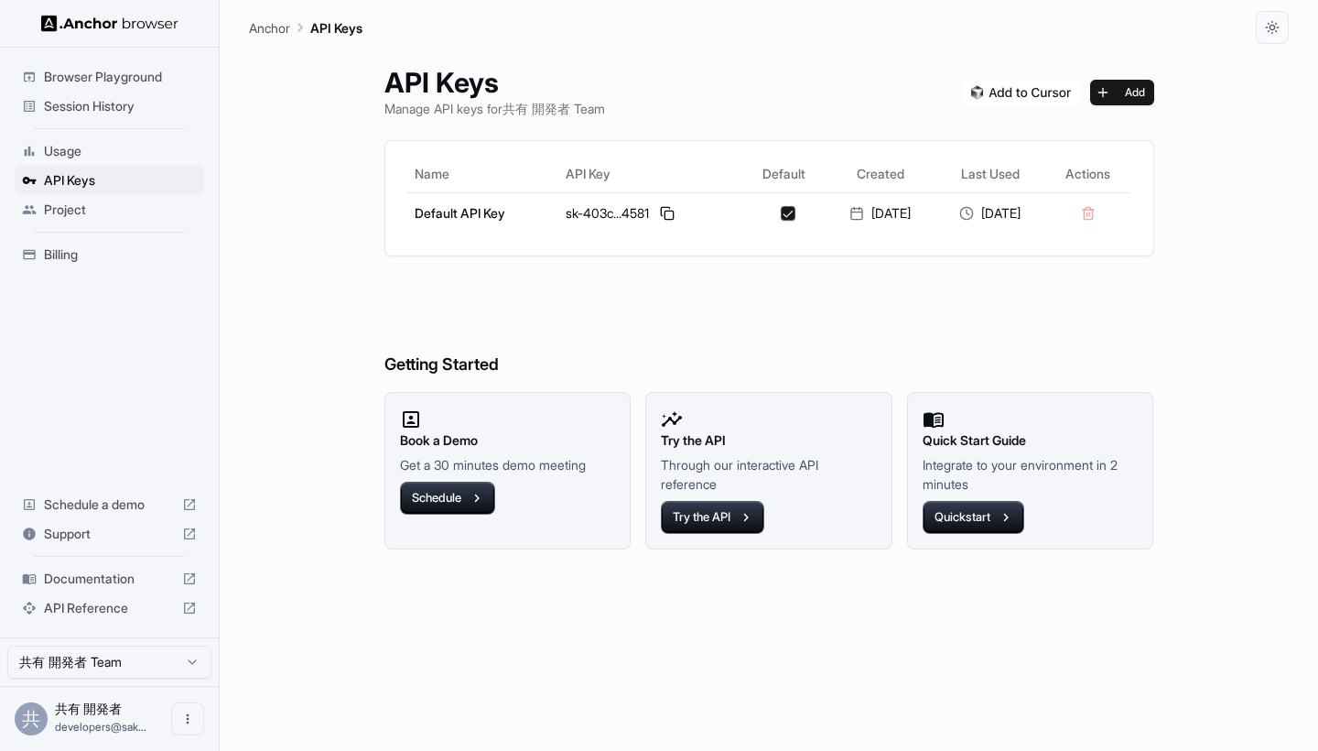
click at [121, 107] on span "Session History" at bounding box center [120, 106] width 153 height 18
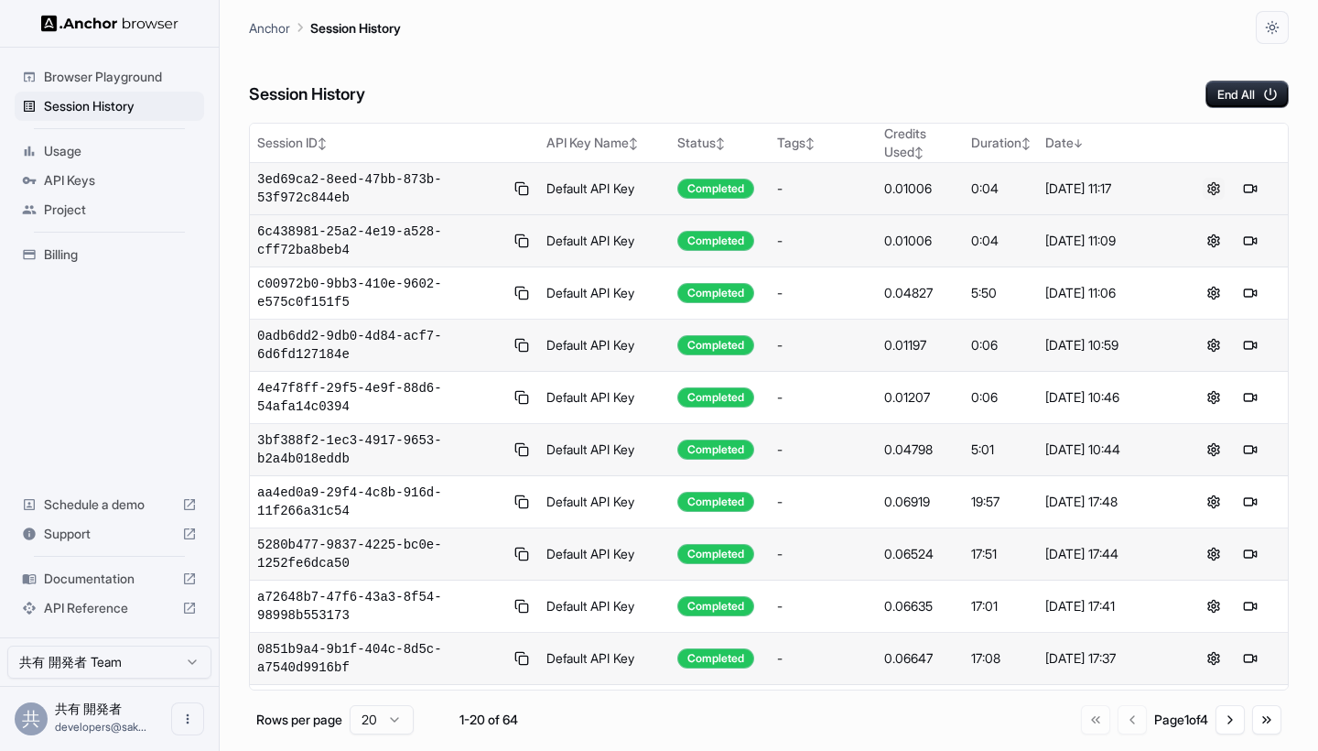
click at [1218, 187] on button at bounding box center [1214, 189] width 22 height 22
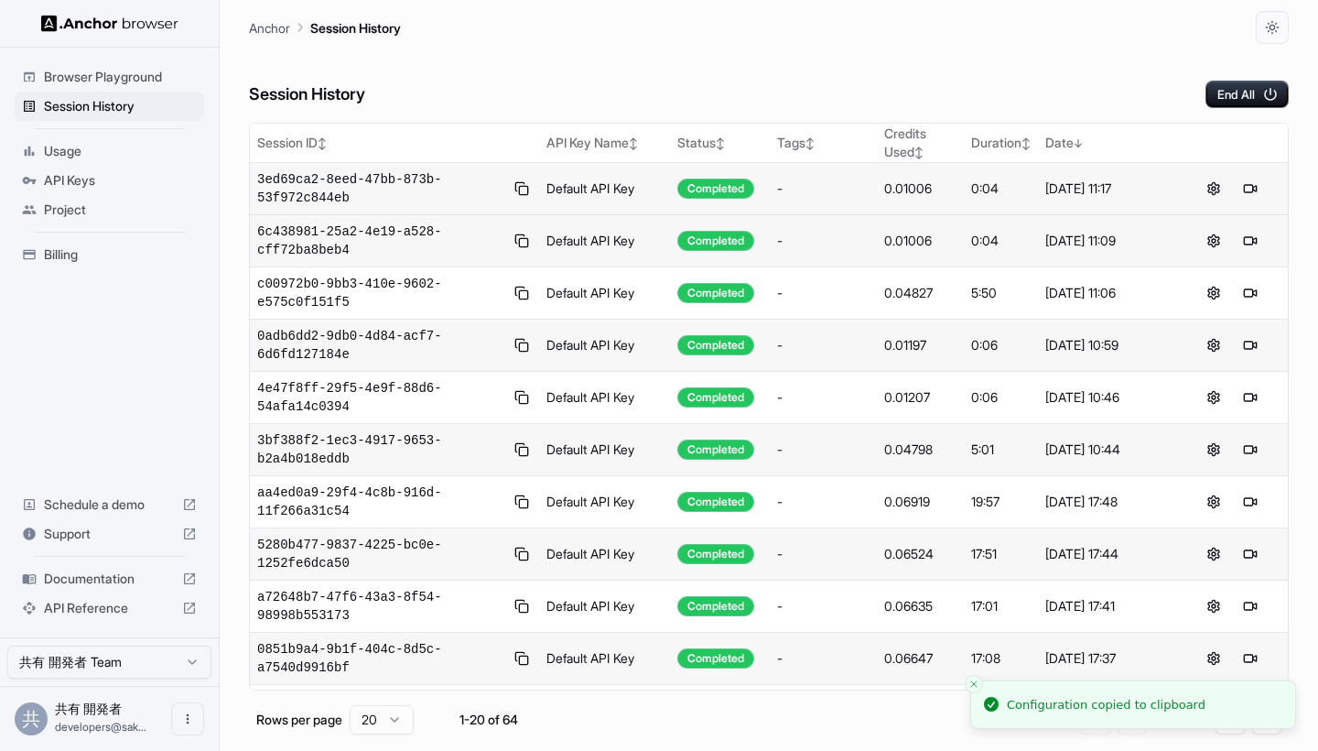
click at [410, 210] on td "3ed69ca2-8eed-47bb-873b-53f972c844eb" at bounding box center [394, 189] width 289 height 52
click at [406, 192] on span "3ed69ca2-8eed-47bb-873b-53f972c844eb" at bounding box center [380, 188] width 247 height 37
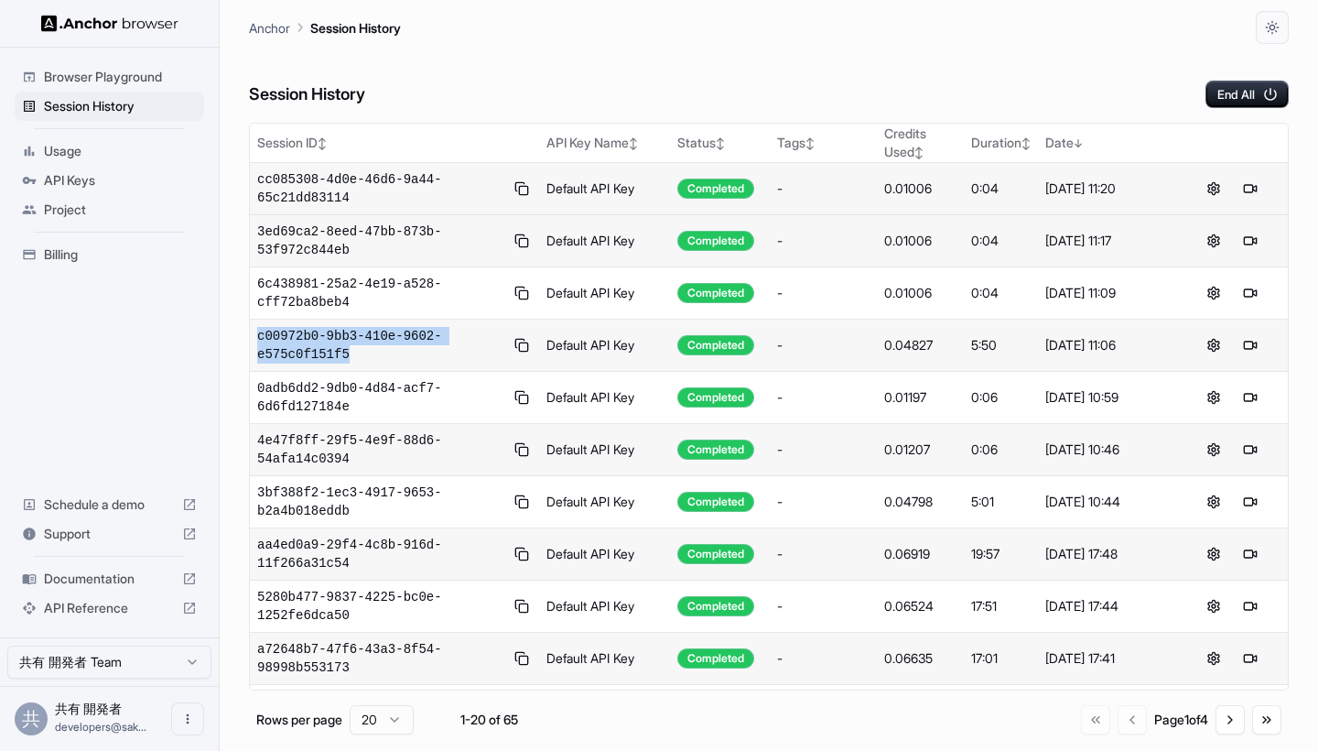
drag, startPoint x: 368, startPoint y: 358, endPoint x: 255, endPoint y: 341, distance: 113.8
click at [255, 341] on td "c00972b0-9bb3-410e-9602-e575c0f151f5" at bounding box center [394, 345] width 289 height 52
copy span "c00972b0-9bb3-410e-9602-e575c0f151f5"
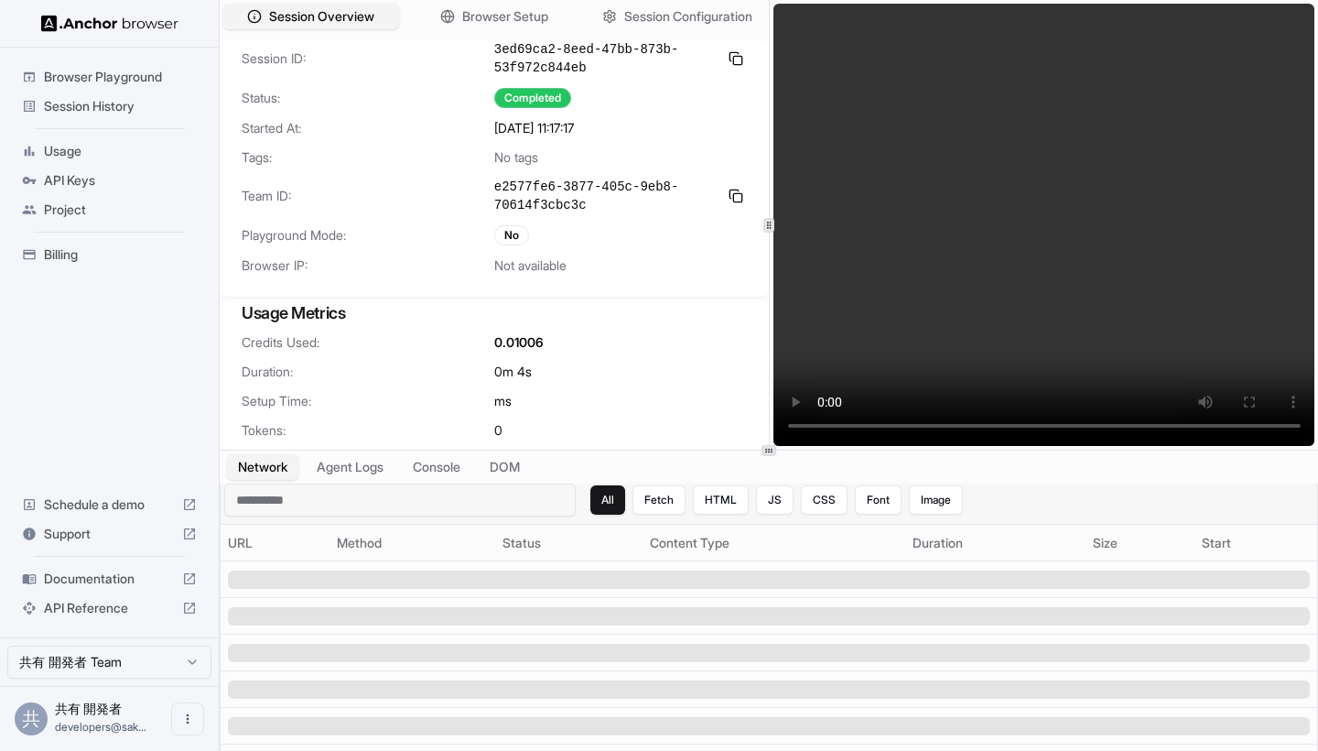
click at [688, 501] on div "All Fetch HTML JS CSS Font Image" at bounding box center [776, 499] width 373 height 29
click at [721, 504] on button "HTML" at bounding box center [721, 499] width 56 height 29
click at [774, 512] on button "JS" at bounding box center [775, 499] width 38 height 29
click at [826, 512] on button "CSS" at bounding box center [824, 499] width 47 height 29
click at [490, 5] on button "Browser Setup" at bounding box center [494, 17] width 181 height 27
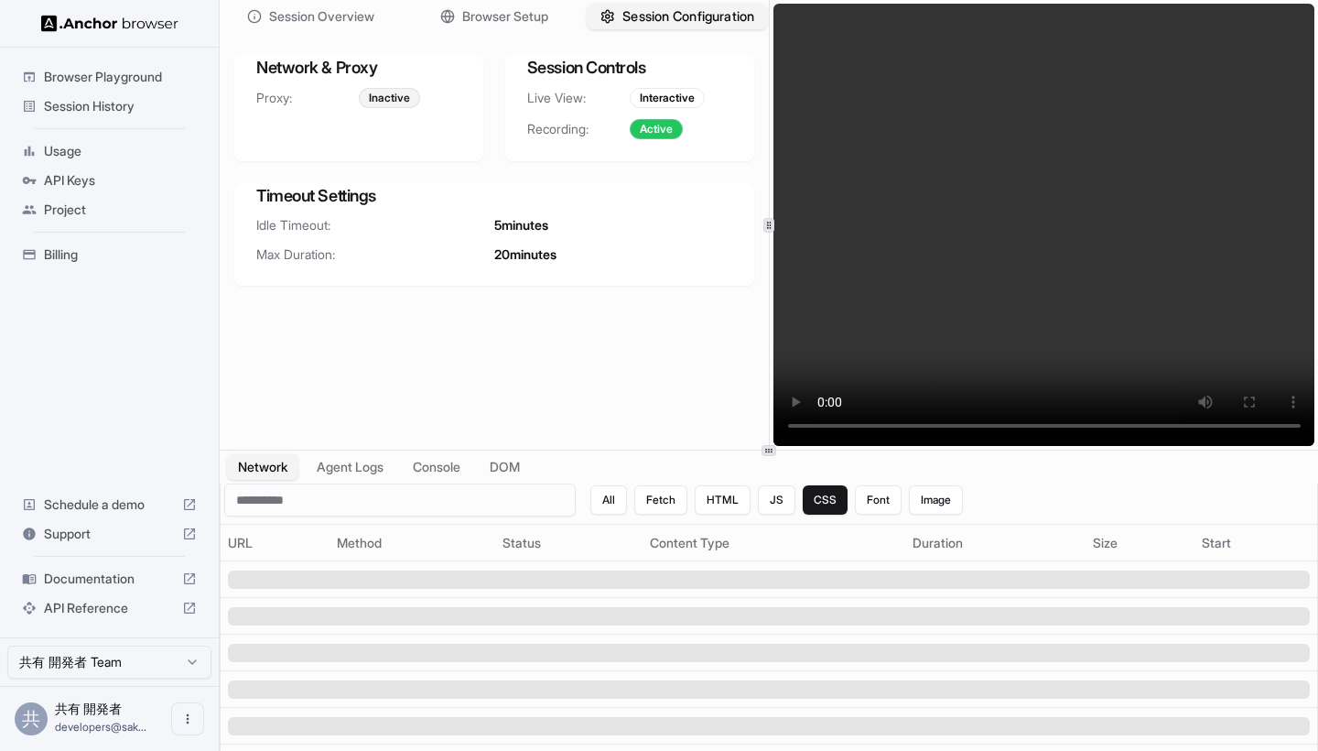
click at [638, 16] on span "Session Configuration" at bounding box center [688, 16] width 132 height 19
